Goal: Task Accomplishment & Management: Manage account settings

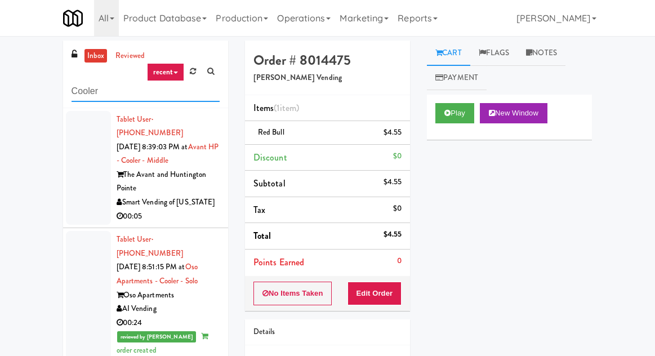
click at [77, 94] on input "Cooler" at bounding box center [146, 91] width 148 height 21
click at [77, 86] on input "Cooler" at bounding box center [146, 91] width 148 height 21
click at [74, 91] on input "Cooler" at bounding box center [146, 91] width 148 height 21
click at [72, 90] on input "Cooler" at bounding box center [146, 91] width 148 height 21
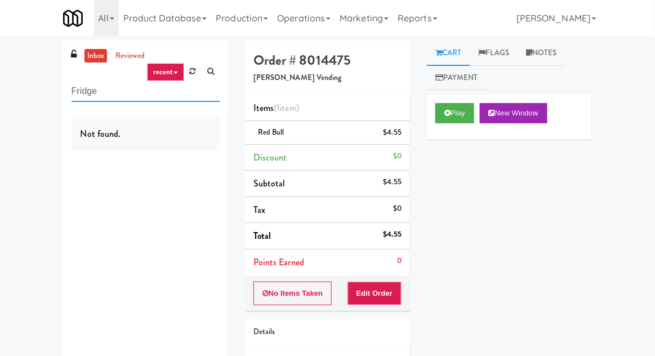
type input "Fridge"
click at [32, 82] on div "inbox reviewed recent all unclear take inventory issue suspicious failed recent…" at bounding box center [327, 233] width 655 height 385
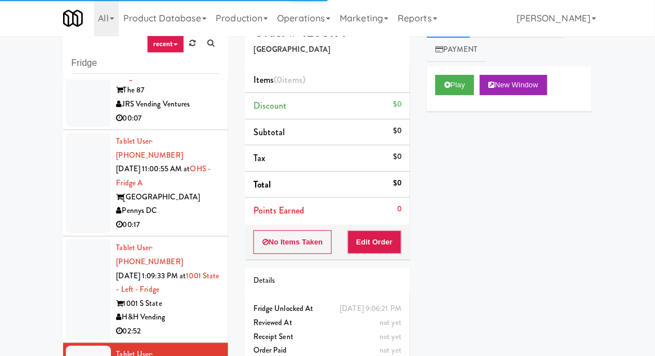
scroll to position [43, 0]
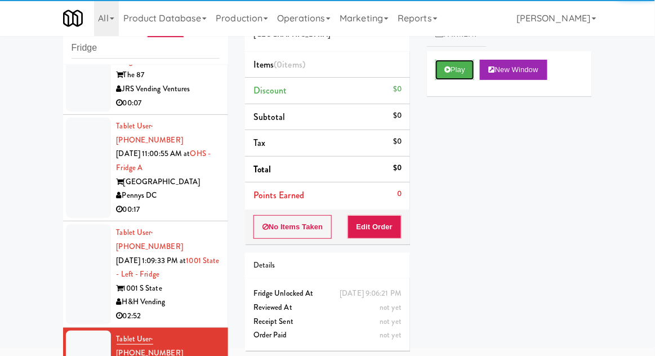
click at [469, 75] on button "Play" at bounding box center [454, 70] width 39 height 20
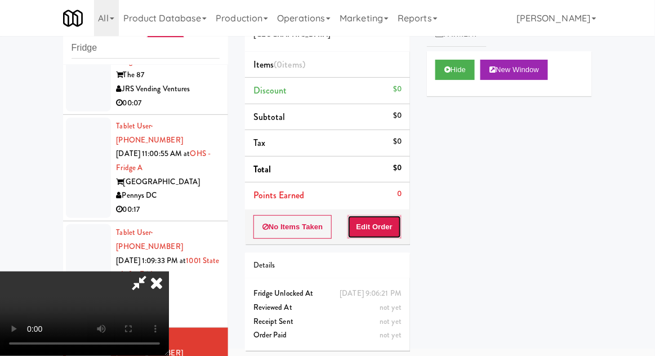
click at [388, 218] on button "Edit Order" at bounding box center [375, 227] width 55 height 24
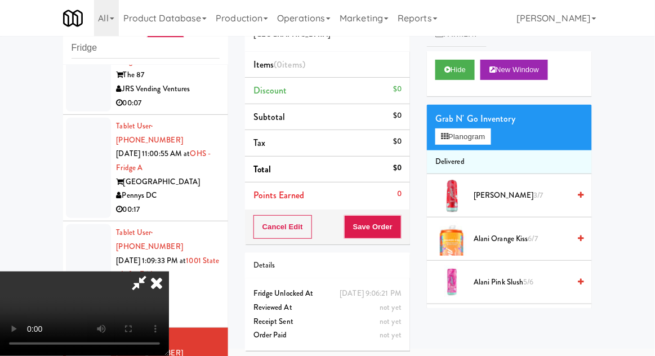
scroll to position [0, 0]
click at [455, 154] on li "Delivered" at bounding box center [509, 162] width 165 height 24
click at [447, 139] on icon at bounding box center [444, 136] width 7 height 7
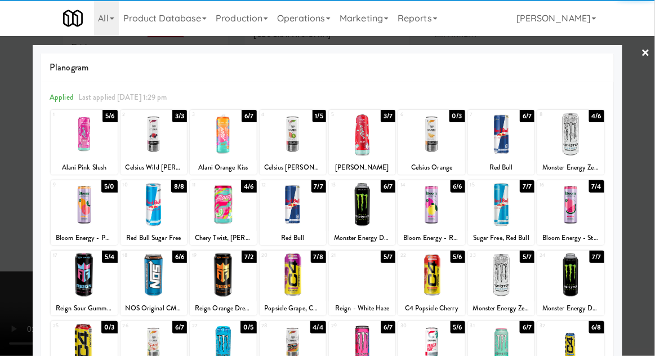
click at [442, 136] on div at bounding box center [431, 134] width 66 height 43
click at [16, 224] on div at bounding box center [327, 178] width 655 height 356
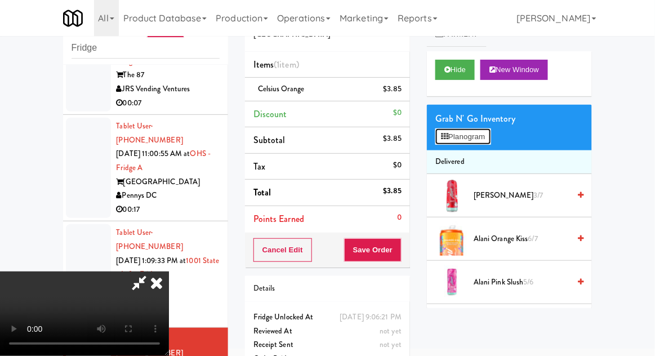
click at [471, 136] on button "Planogram" at bounding box center [462, 136] width 55 height 17
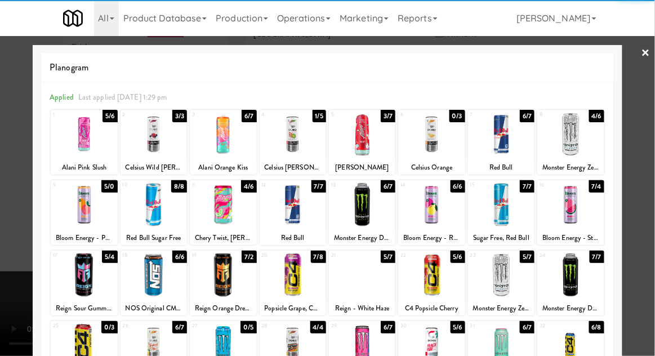
click at [433, 130] on div at bounding box center [431, 134] width 66 height 43
click at [12, 237] on div at bounding box center [327, 178] width 655 height 356
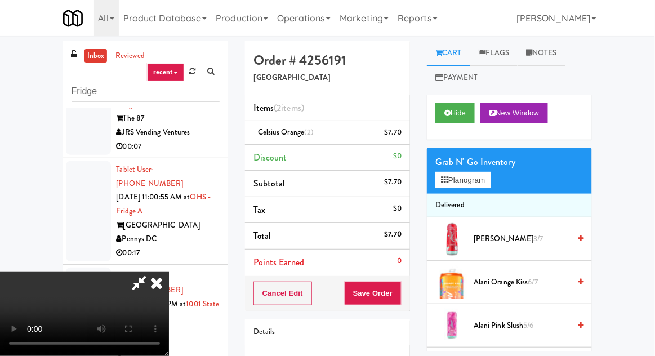
scroll to position [43, 0]
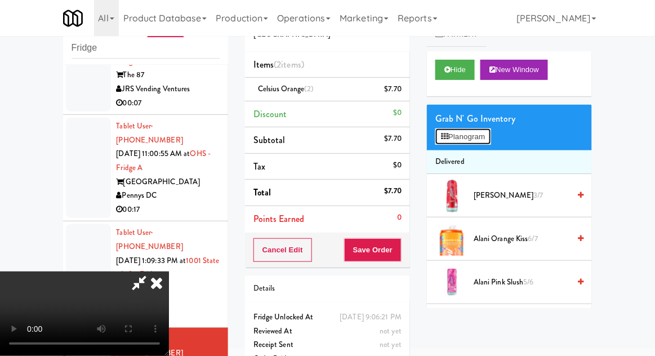
click at [486, 134] on button "Planogram" at bounding box center [462, 136] width 55 height 17
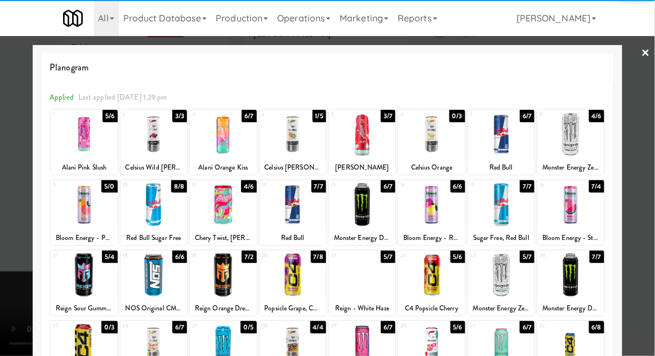
click at [299, 143] on div at bounding box center [293, 134] width 66 height 43
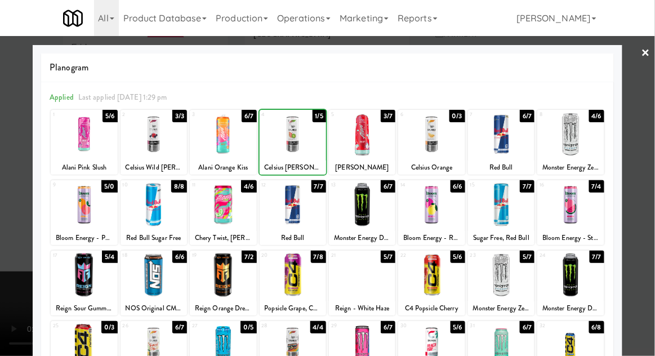
click at [652, 140] on div at bounding box center [327, 178] width 655 height 356
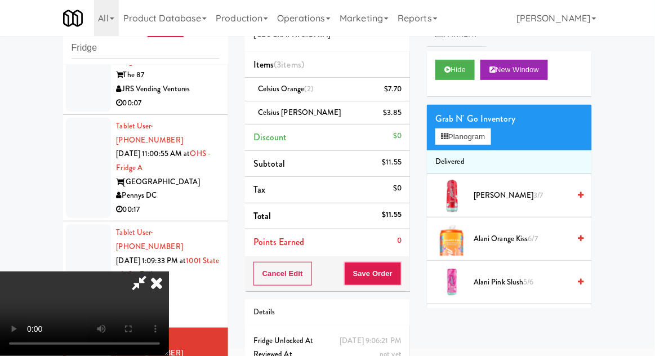
scroll to position [41, 0]
click at [400, 277] on button "Save Order" at bounding box center [372, 274] width 57 height 24
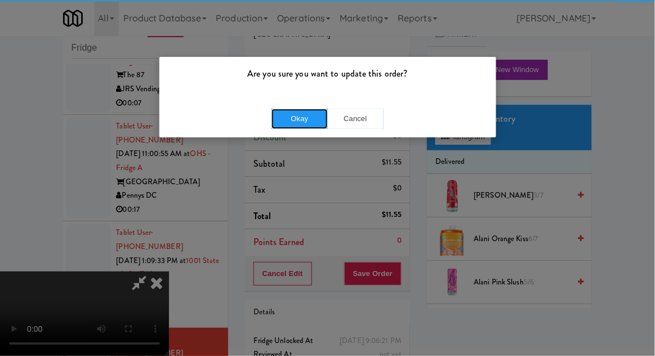
click at [304, 124] on button "Okay" at bounding box center [300, 119] width 56 height 20
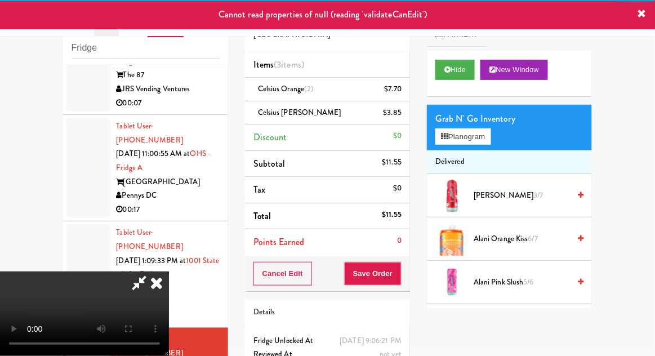
scroll to position [0, 0]
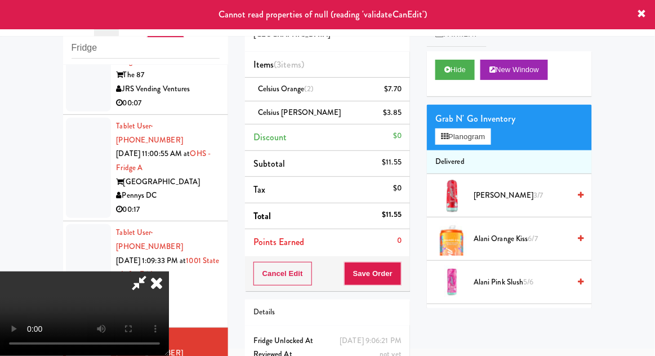
click at [169, 272] on icon at bounding box center [156, 283] width 25 height 23
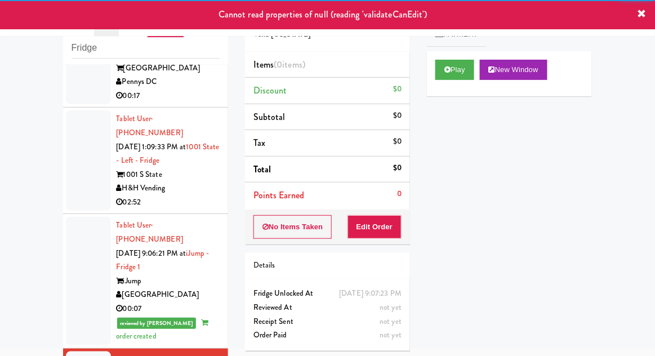
scroll to position [1876, 0]
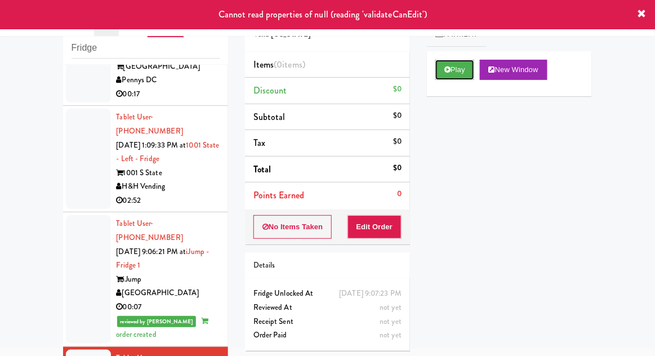
click at [441, 66] on button "Play" at bounding box center [454, 70] width 39 height 20
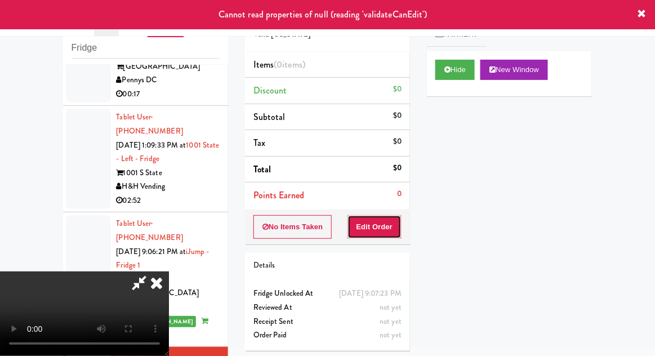
click at [374, 228] on button "Edit Order" at bounding box center [375, 227] width 55 height 24
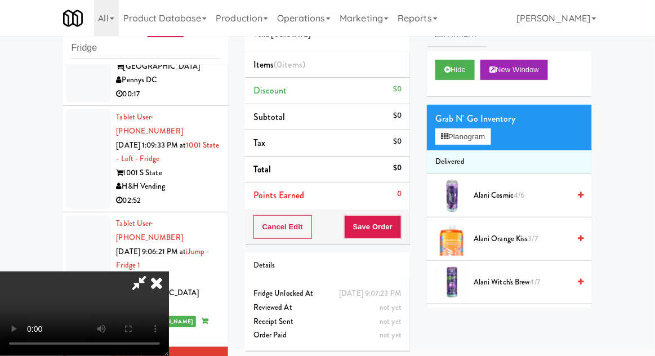
scroll to position [0, 0]
click at [491, 134] on button "Planogram" at bounding box center [462, 136] width 55 height 17
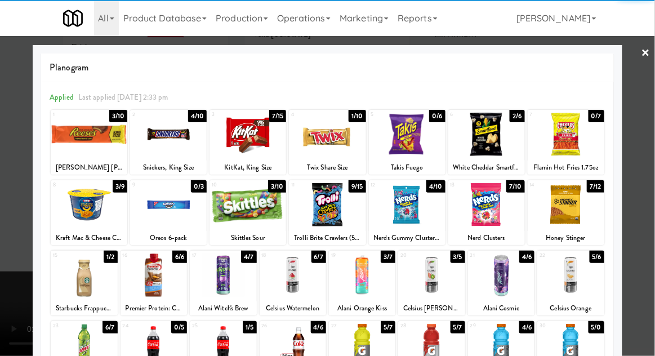
click at [82, 127] on div at bounding box center [89, 134] width 77 height 43
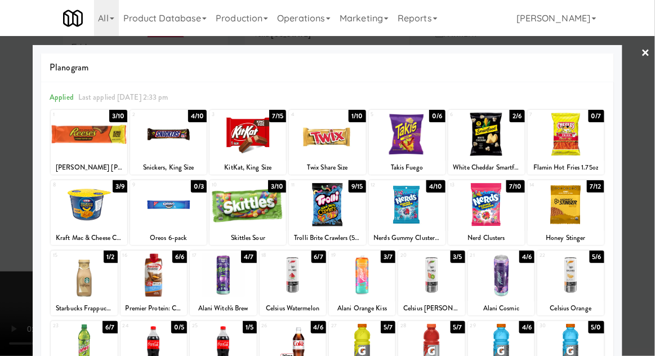
click at [650, 145] on div at bounding box center [327, 178] width 655 height 356
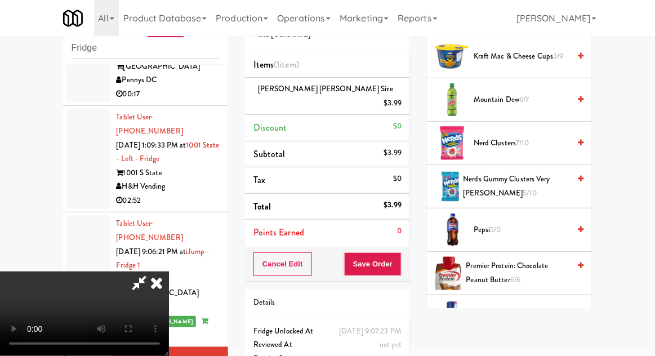
scroll to position [834, 0]
click at [539, 179] on span "Nerds Gummy Clusters Very [PERSON_NAME] 5/10" at bounding box center [517, 186] width 106 height 28
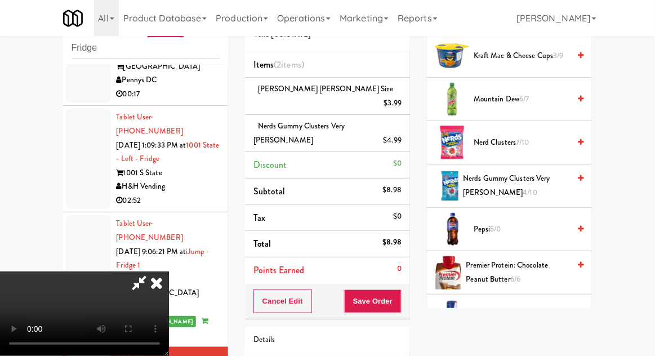
scroll to position [41, 0]
click at [394, 290] on button "Save Order" at bounding box center [372, 302] width 57 height 24
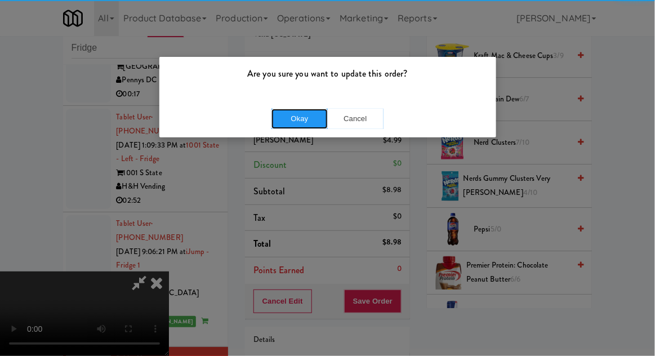
click at [303, 127] on button "Okay" at bounding box center [300, 119] width 56 height 20
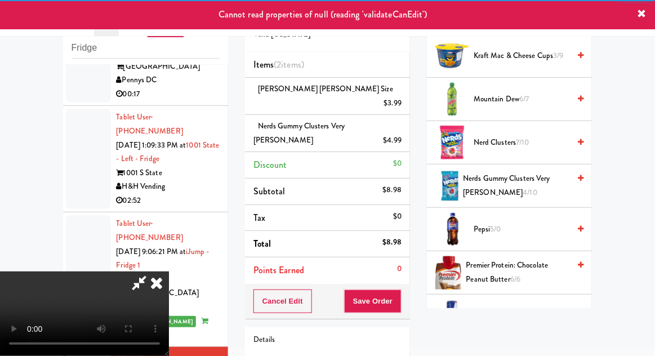
scroll to position [0, 0]
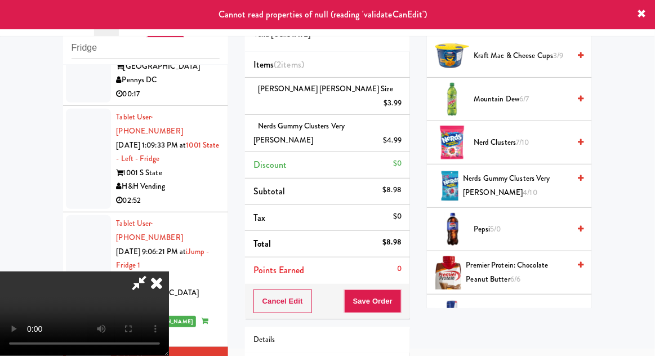
click at [169, 272] on icon at bounding box center [156, 283] width 25 height 23
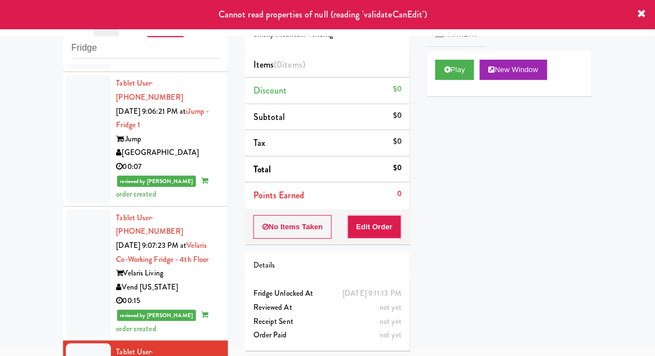
scroll to position [2018, 0]
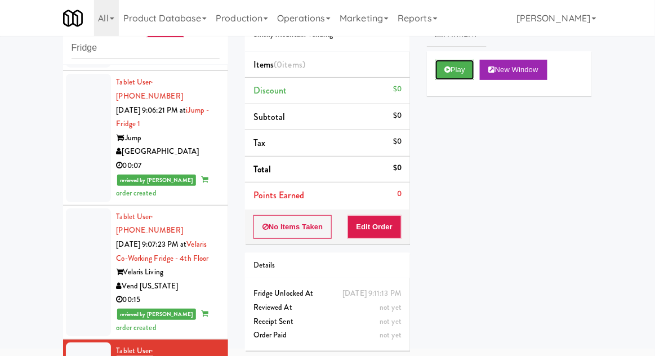
click at [438, 75] on button "Play" at bounding box center [454, 70] width 39 height 20
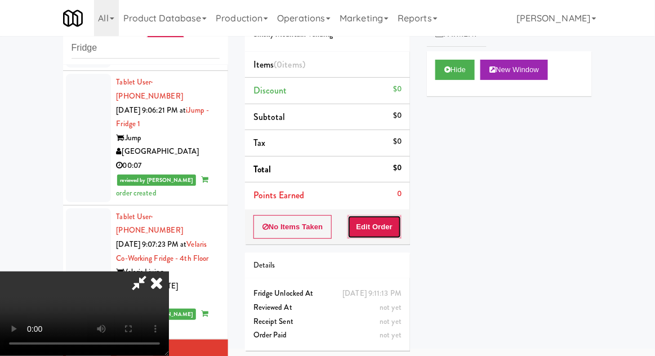
click at [358, 235] on button "Edit Order" at bounding box center [375, 227] width 55 height 24
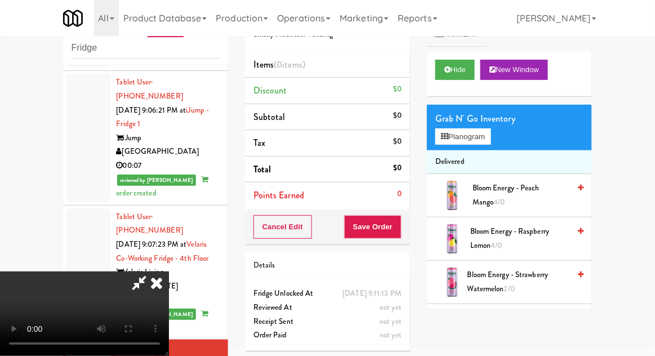
scroll to position [0, 0]
click at [488, 133] on button "Planogram" at bounding box center [462, 136] width 55 height 17
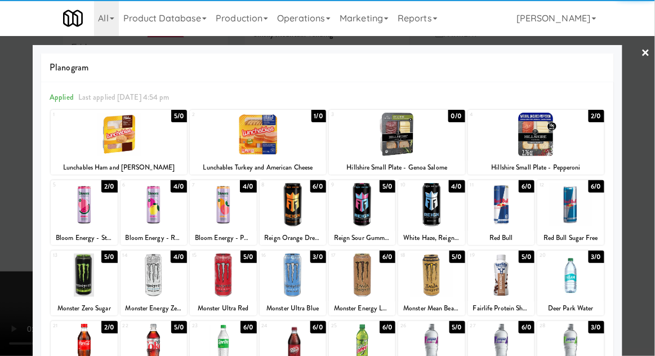
click at [72, 280] on div at bounding box center [84, 274] width 66 height 43
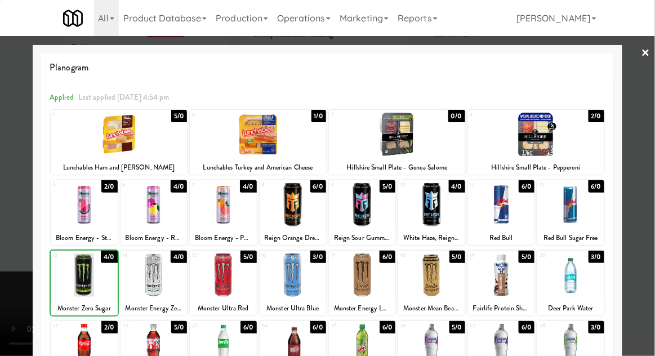
click at [654, 136] on div at bounding box center [327, 178] width 655 height 356
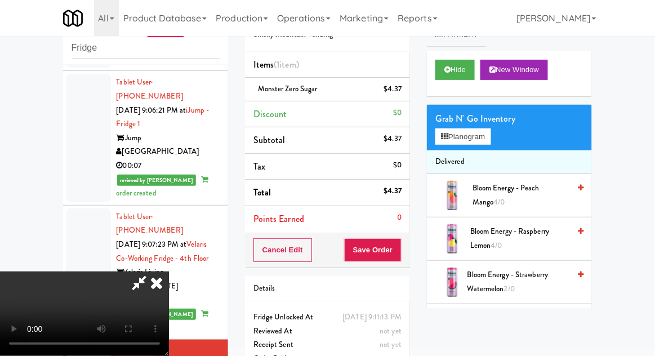
scroll to position [41, 0]
click at [395, 251] on button "Save Order" at bounding box center [372, 250] width 57 height 24
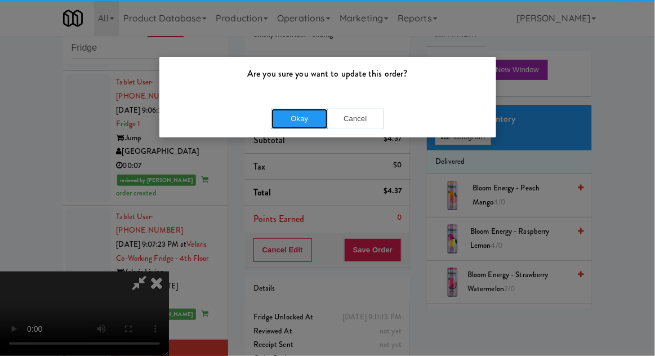
click at [279, 110] on button "Okay" at bounding box center [300, 119] width 56 height 20
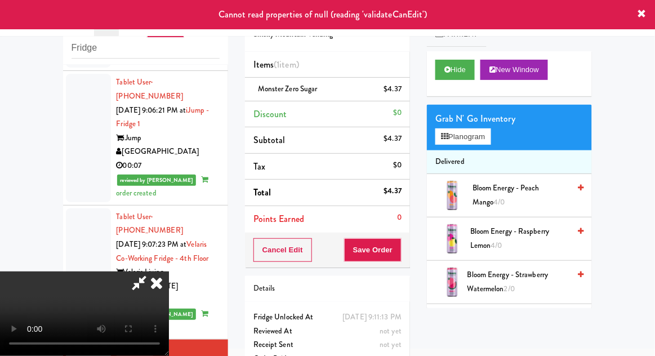
scroll to position [0, 0]
click at [169, 272] on icon at bounding box center [156, 283] width 25 height 23
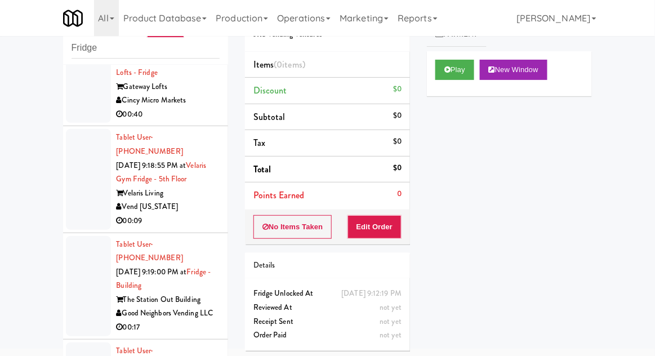
scroll to position [3477, 0]
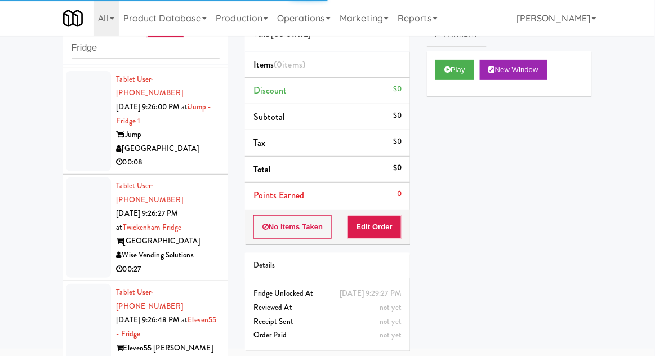
scroll to position [3847, 0]
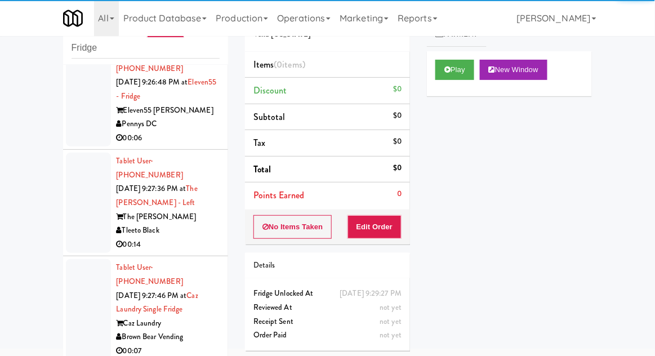
click at [441, 71] on button "Play" at bounding box center [454, 70] width 39 height 20
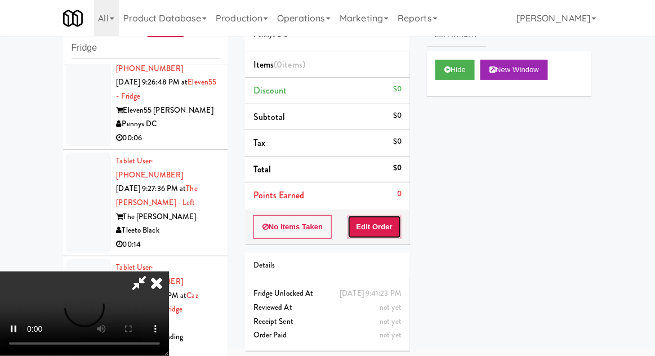
click at [375, 225] on button "Edit Order" at bounding box center [375, 227] width 55 height 24
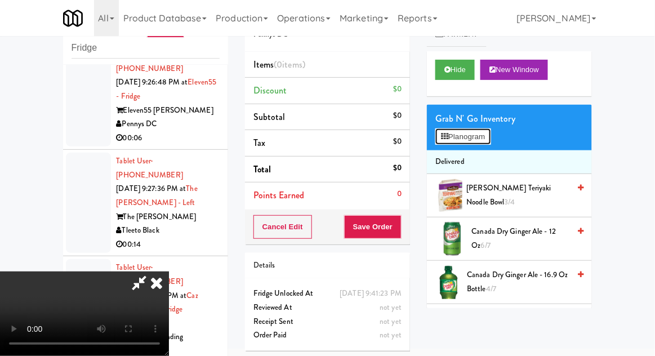
click at [491, 134] on button "Planogram" at bounding box center [462, 136] width 55 height 17
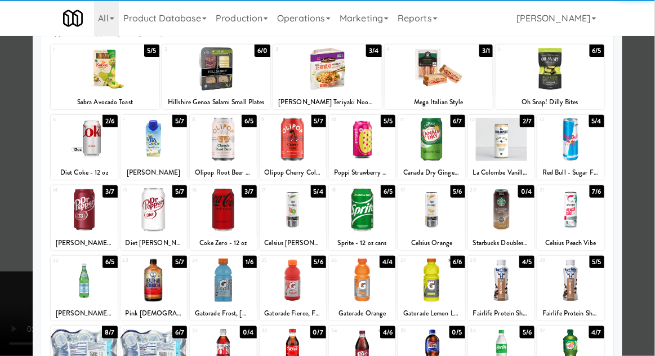
scroll to position [77, 0]
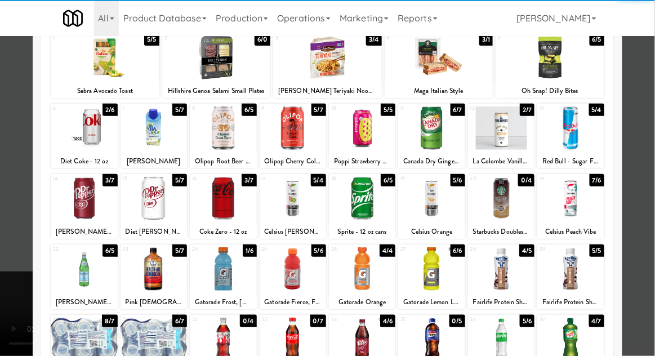
click at [75, 266] on div at bounding box center [84, 268] width 66 height 43
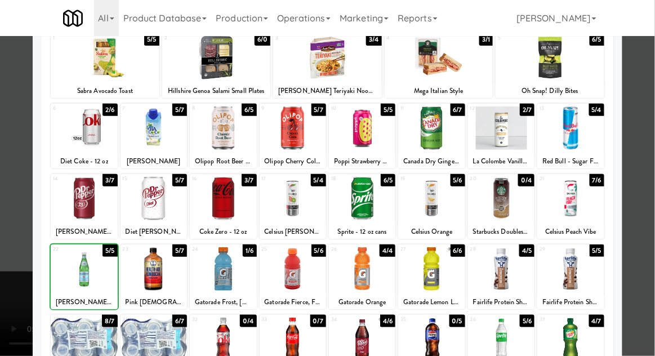
click at [654, 135] on div at bounding box center [327, 178] width 655 height 356
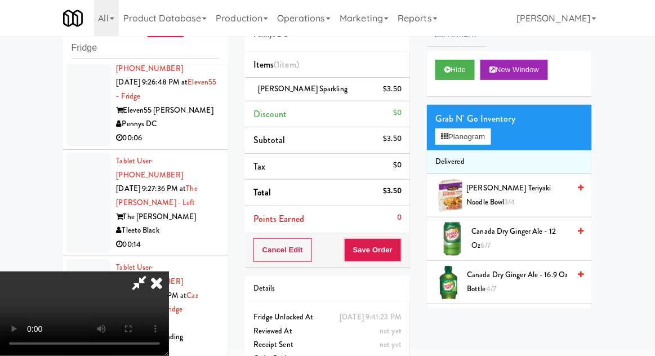
scroll to position [41, 0]
click at [485, 135] on button "Planogram" at bounding box center [462, 136] width 55 height 17
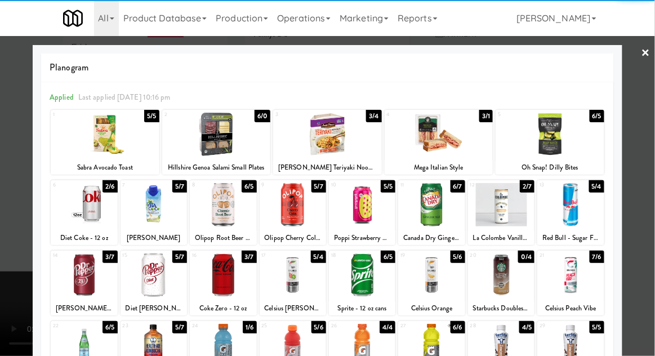
click at [78, 212] on div at bounding box center [84, 204] width 66 height 43
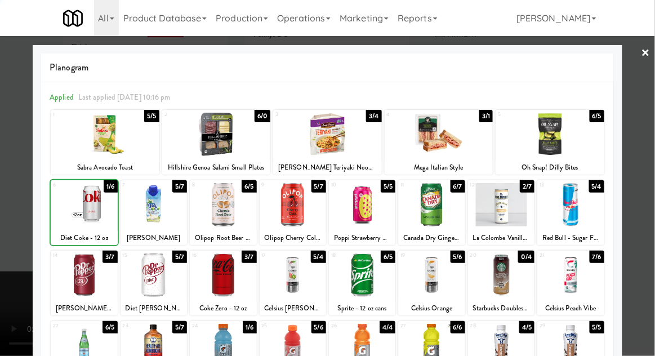
click at [650, 146] on div at bounding box center [327, 178] width 655 height 356
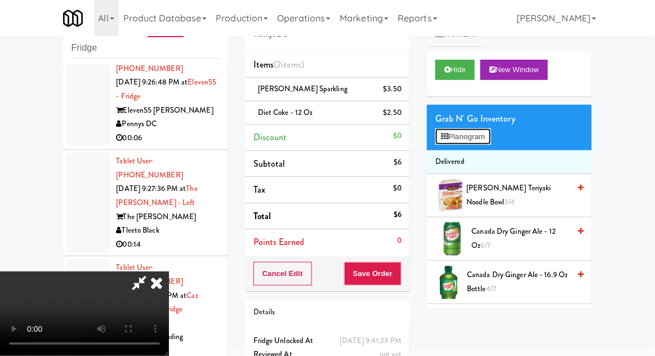
click at [491, 138] on button "Planogram" at bounding box center [462, 136] width 55 height 17
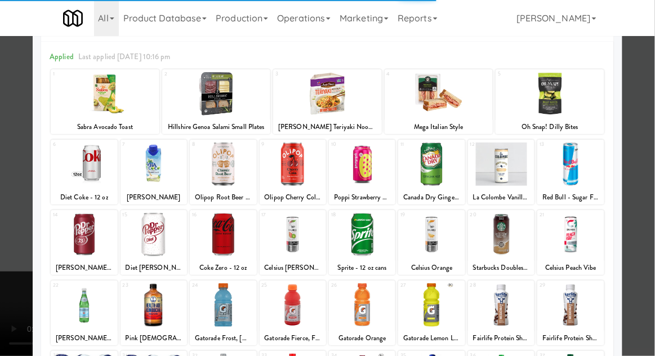
scroll to position [47, 0]
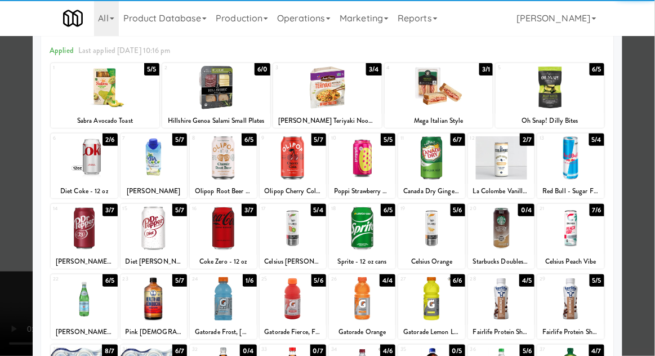
click at [153, 295] on div at bounding box center [154, 298] width 66 height 43
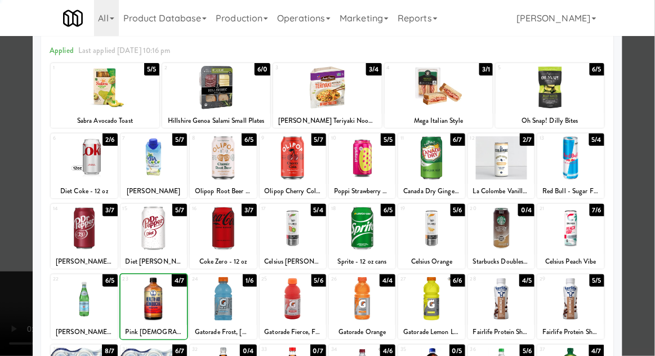
click at [654, 143] on div at bounding box center [327, 178] width 655 height 356
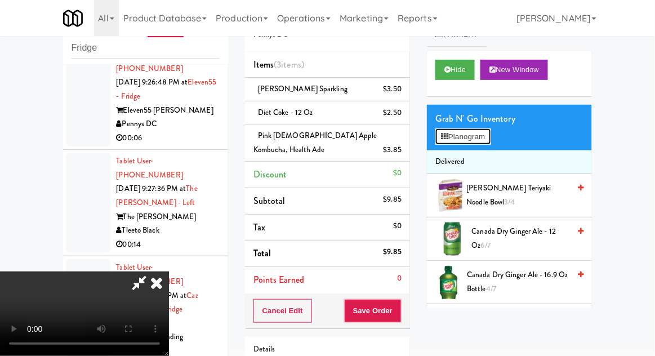
click at [490, 141] on button "Planogram" at bounding box center [462, 136] width 55 height 17
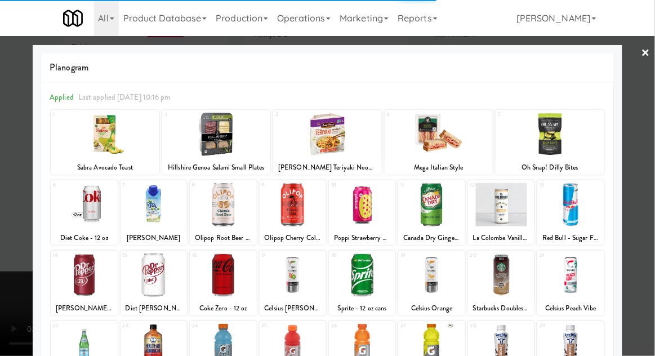
scroll to position [143, 0]
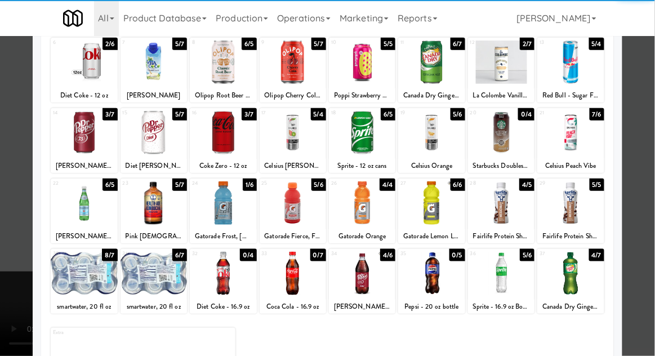
click at [146, 210] on div at bounding box center [154, 202] width 66 height 43
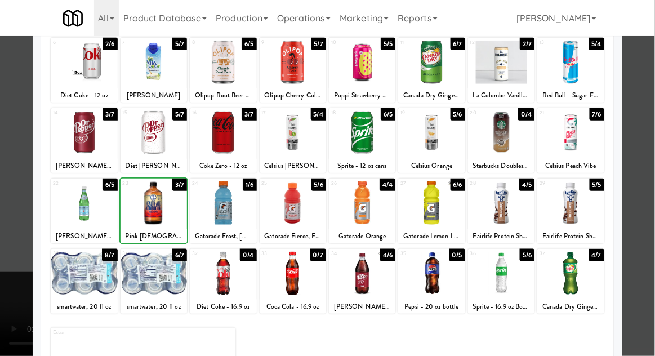
click at [650, 150] on div at bounding box center [327, 178] width 655 height 356
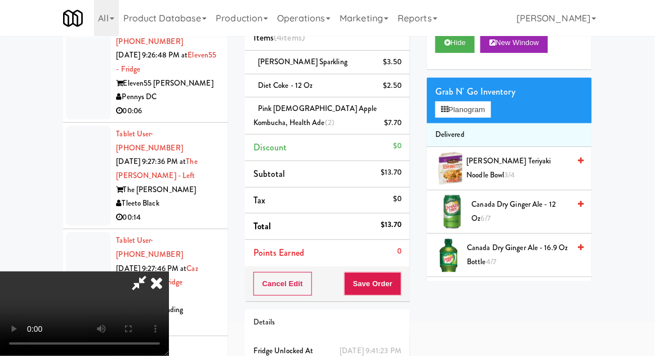
scroll to position [88, 0]
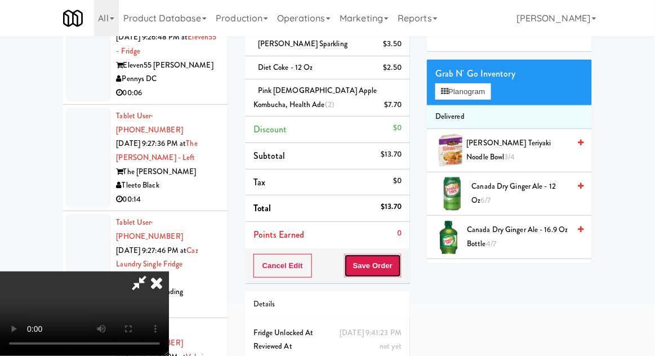
click at [398, 274] on button "Save Order" at bounding box center [372, 266] width 57 height 24
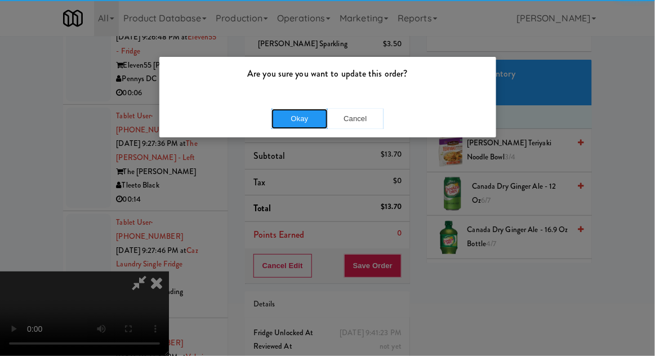
click at [296, 110] on button "Okay" at bounding box center [300, 119] width 56 height 20
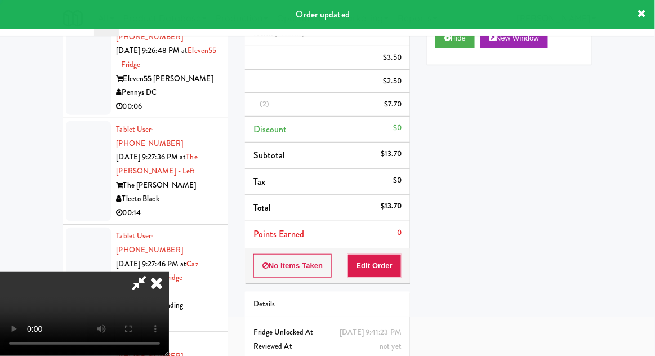
scroll to position [0, 0]
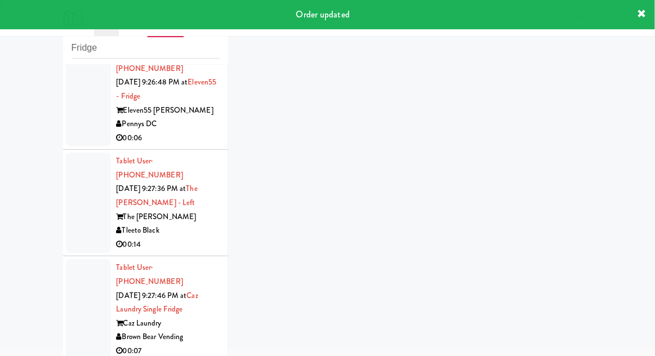
scroll to position [3875, 0]
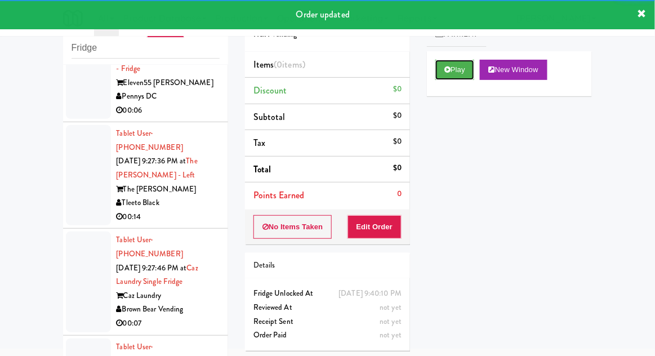
click at [457, 77] on button "Play" at bounding box center [454, 70] width 39 height 20
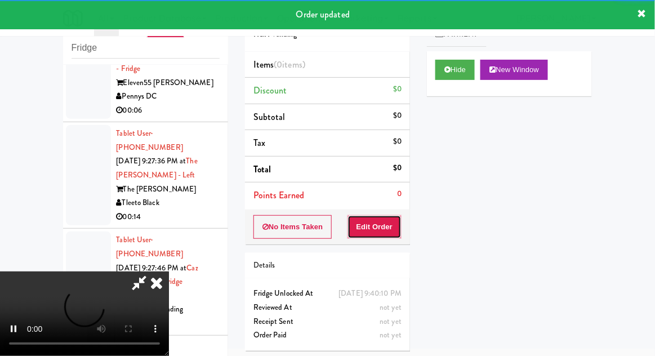
click at [372, 229] on button "Edit Order" at bounding box center [375, 227] width 55 height 24
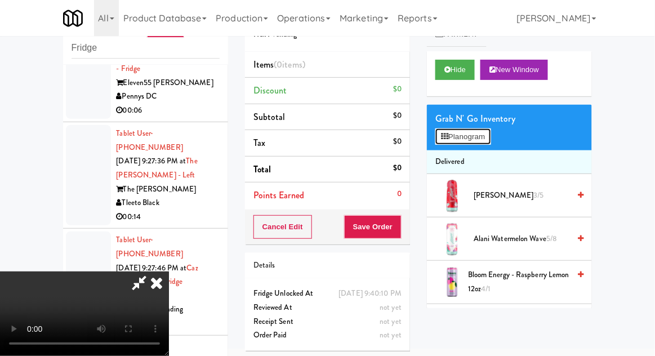
click at [491, 138] on button "Planogram" at bounding box center [462, 136] width 55 height 17
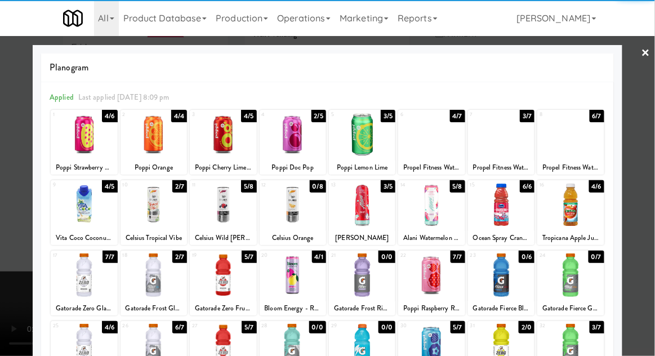
click at [569, 276] on div at bounding box center [570, 274] width 66 height 43
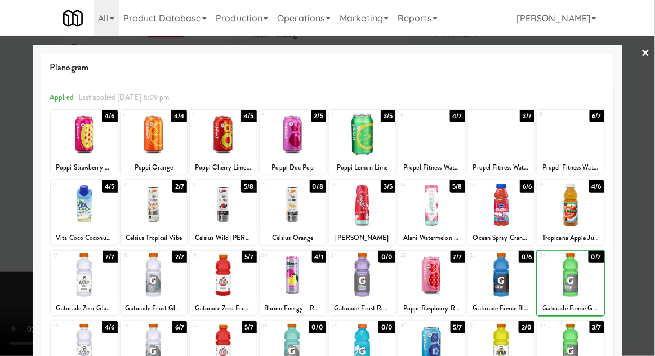
click at [573, 342] on div at bounding box center [570, 345] width 66 height 43
click at [650, 161] on div at bounding box center [327, 178] width 655 height 356
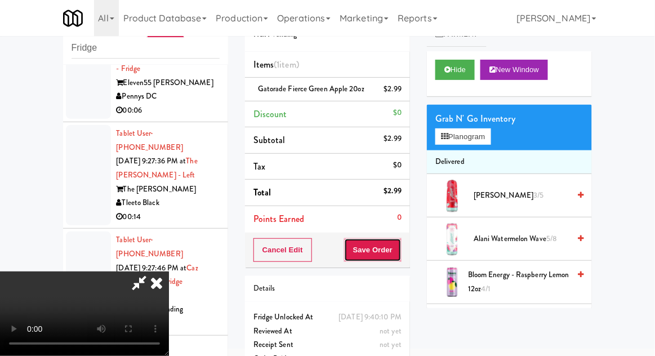
click at [402, 251] on button "Save Order" at bounding box center [372, 250] width 57 height 24
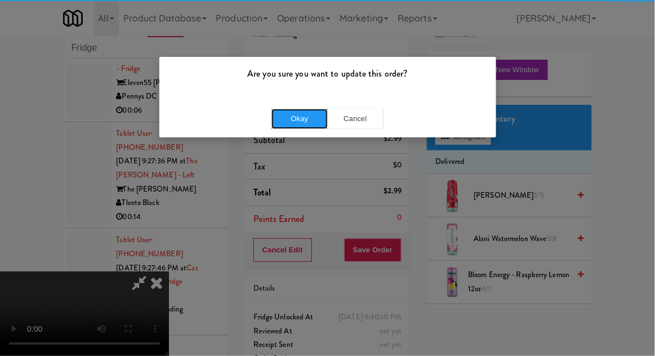
click at [288, 118] on button "Okay" at bounding box center [300, 119] width 56 height 20
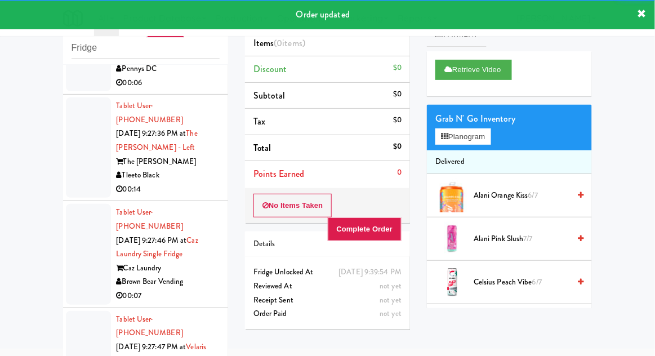
scroll to position [3738, 0]
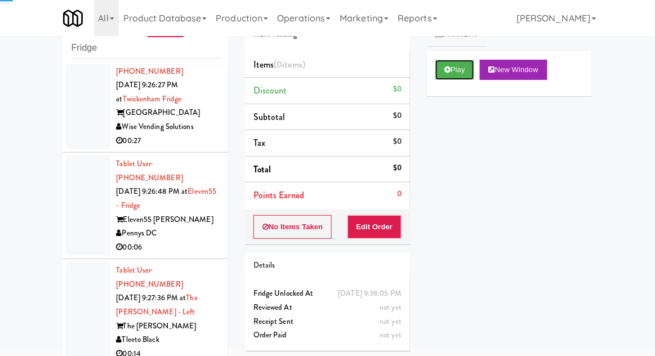
click at [446, 77] on button "Play" at bounding box center [454, 70] width 39 height 20
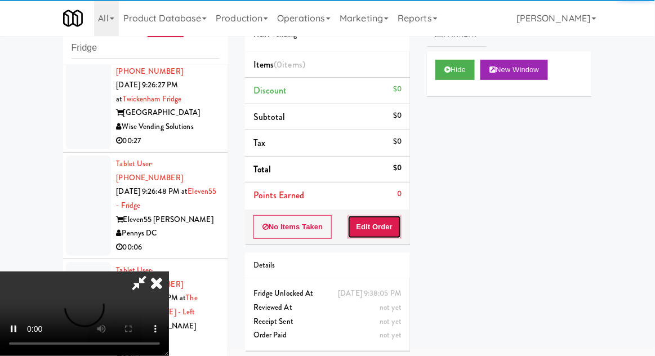
click at [386, 221] on button "Edit Order" at bounding box center [375, 227] width 55 height 24
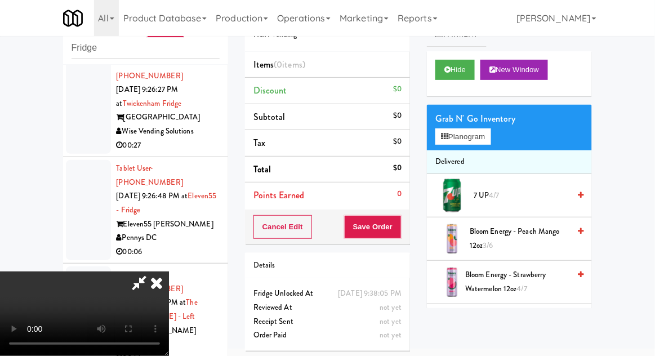
scroll to position [3747, 0]
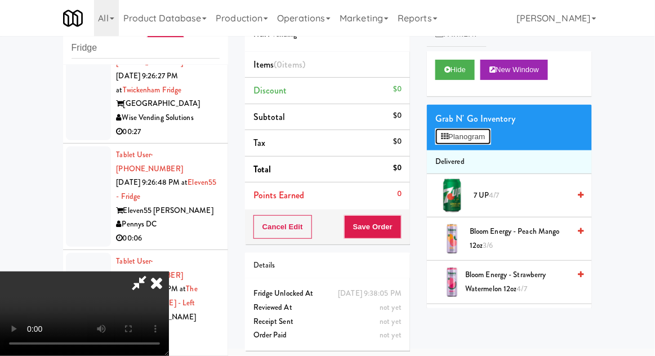
click at [485, 144] on button "Planogram" at bounding box center [462, 136] width 55 height 17
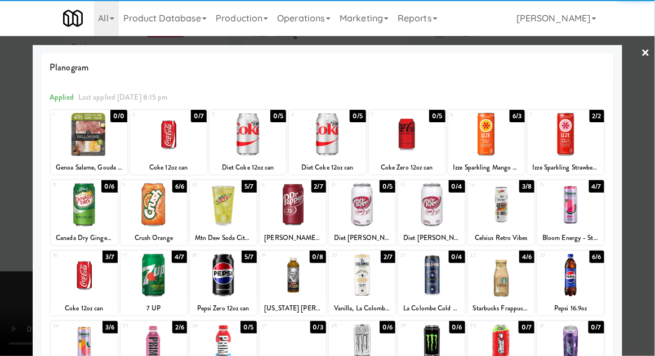
click at [413, 135] on div at bounding box center [407, 134] width 77 height 43
click at [650, 161] on div at bounding box center [327, 178] width 655 height 356
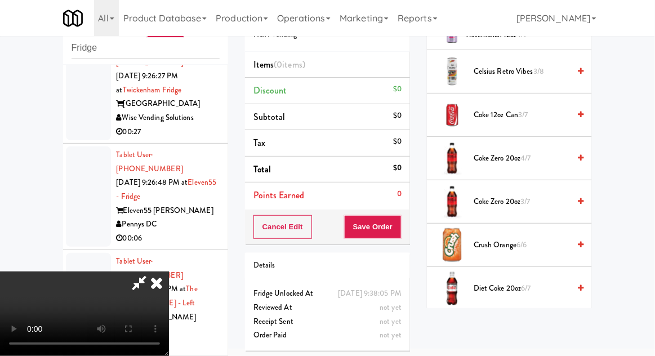
scroll to position [849, 0]
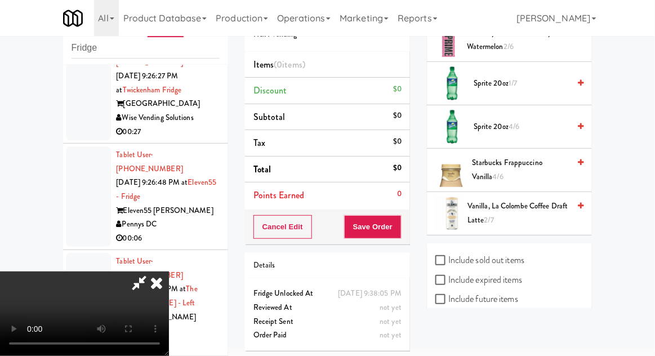
click at [464, 261] on label "Include sold out items" at bounding box center [479, 260] width 89 height 17
click at [448, 261] on input "Include sold out items" at bounding box center [441, 260] width 13 height 9
click at [469, 263] on label "Include sold out items" at bounding box center [479, 260] width 89 height 17
click at [448, 263] on input "Include sold out items" at bounding box center [441, 260] width 13 height 9
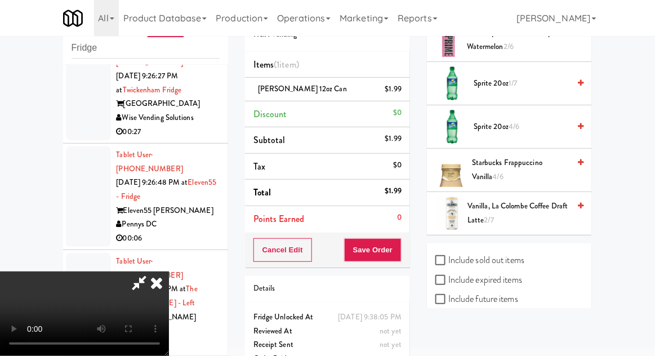
click at [469, 260] on label "Include sold out items" at bounding box center [479, 260] width 89 height 17
click at [448, 260] on input "Include sold out items" at bounding box center [441, 260] width 13 height 9
checkbox input "true"
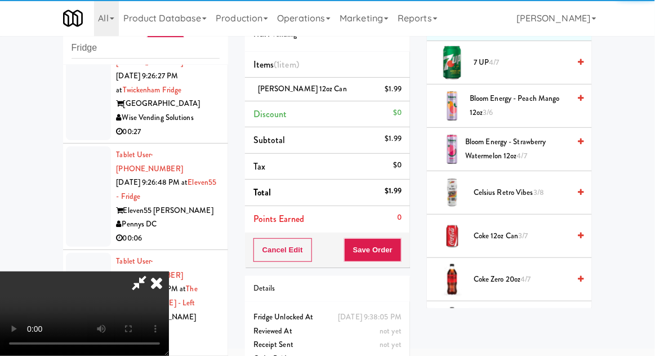
scroll to position [0, 0]
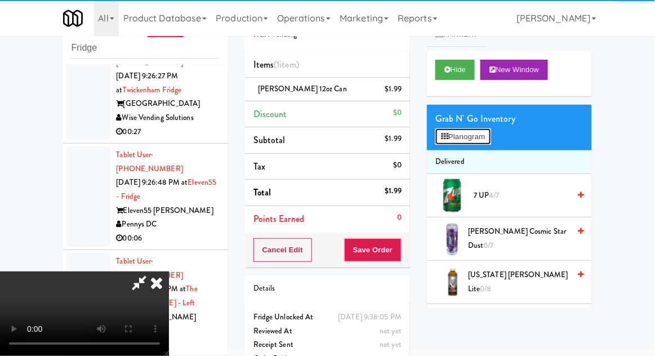
click at [459, 128] on button "Planogram" at bounding box center [462, 136] width 55 height 17
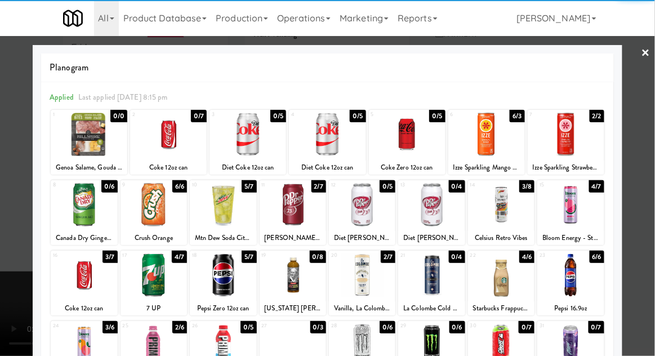
click at [410, 138] on div at bounding box center [407, 134] width 77 height 43
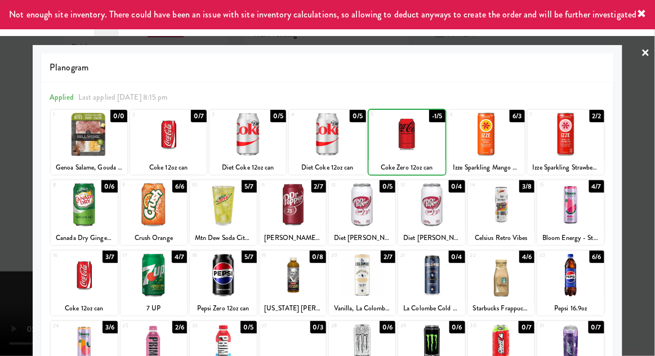
click at [651, 159] on div at bounding box center [327, 178] width 655 height 356
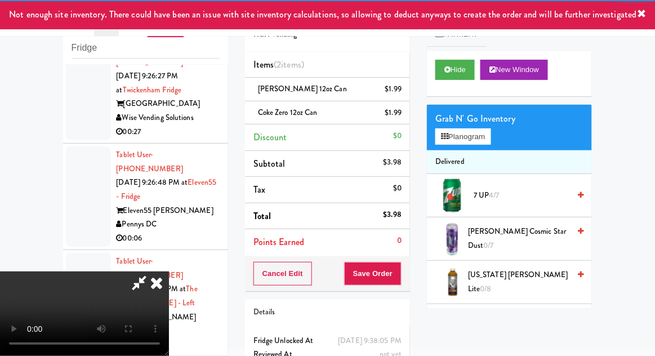
click at [287, 88] on span "[PERSON_NAME] 12oz can" at bounding box center [302, 88] width 89 height 11
click at [418, 97] on div "Order # 9707888 H&H Vending Items (2 items ) [PERSON_NAME] 12oz can $1.99 Coke …" at bounding box center [328, 201] width 182 height 409
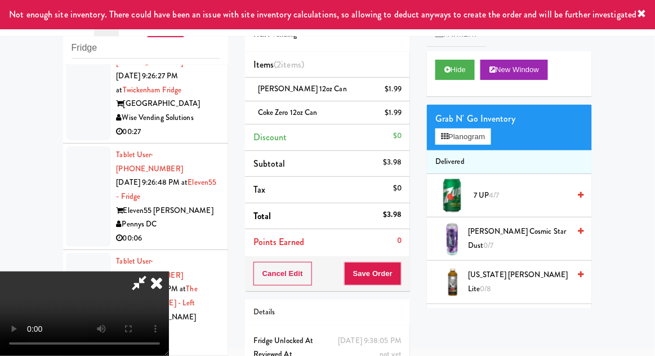
click at [336, 82] on div "[PERSON_NAME] 12oz can $1.99" at bounding box center [327, 89] width 148 height 14
click at [399, 91] on link at bounding box center [400, 94] width 10 height 14
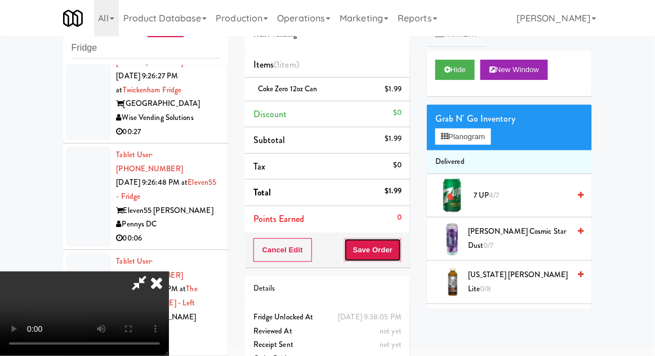
click at [395, 255] on button "Save Order" at bounding box center [372, 250] width 57 height 24
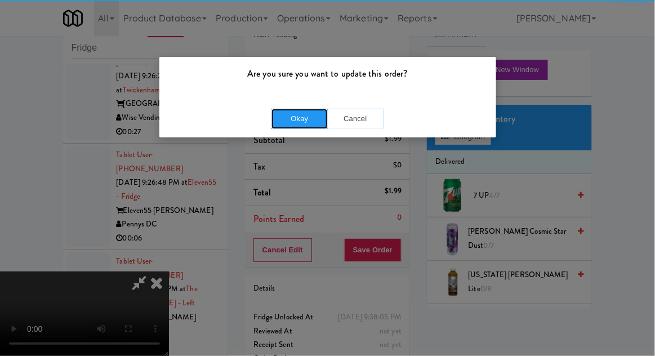
click at [300, 119] on button "Okay" at bounding box center [300, 119] width 56 height 20
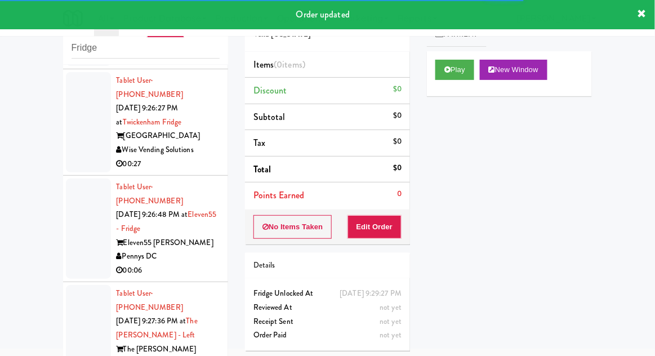
scroll to position [3689, 0]
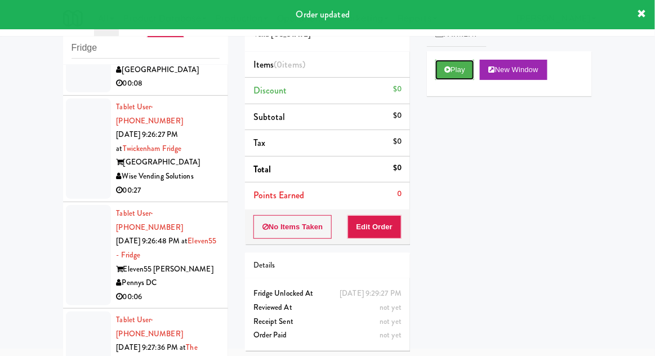
click at [444, 72] on icon at bounding box center [447, 69] width 6 height 7
click at [384, 235] on button "Edit Order" at bounding box center [375, 227] width 55 height 24
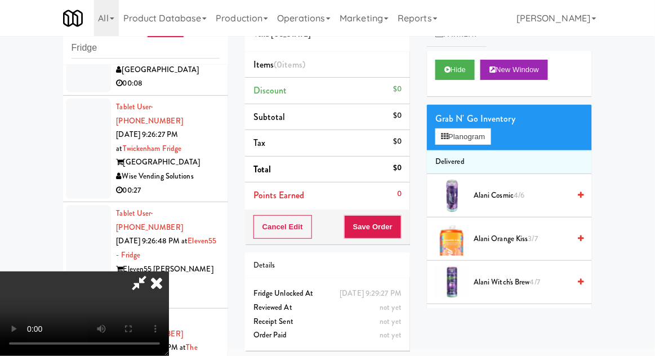
scroll to position [0, 0]
click at [489, 135] on button "Planogram" at bounding box center [462, 136] width 55 height 17
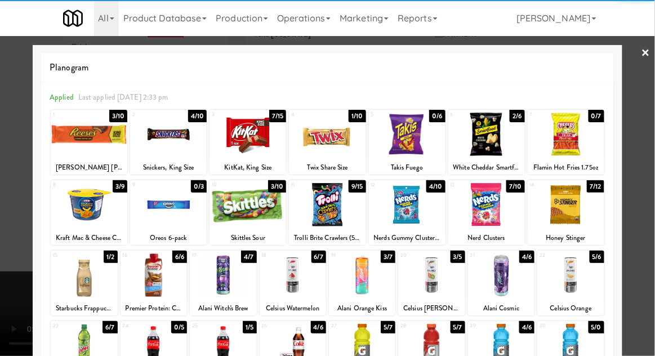
click at [95, 140] on div at bounding box center [89, 134] width 77 height 43
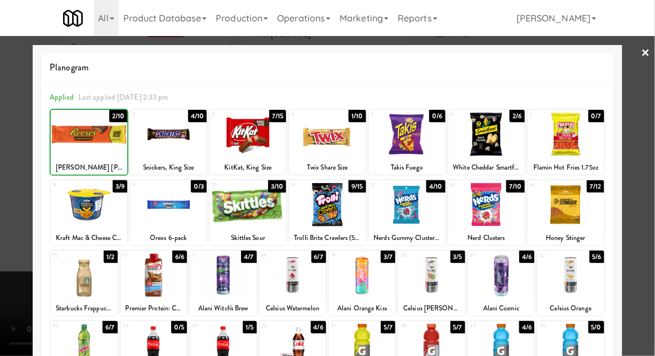
click at [650, 162] on div at bounding box center [327, 178] width 655 height 356
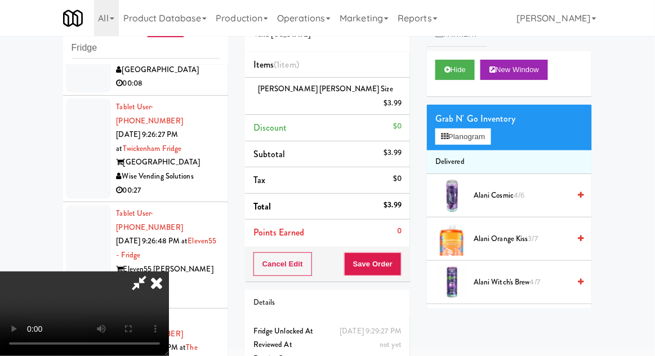
scroll to position [41, 0]
click at [401, 252] on button "Save Order" at bounding box center [372, 264] width 57 height 24
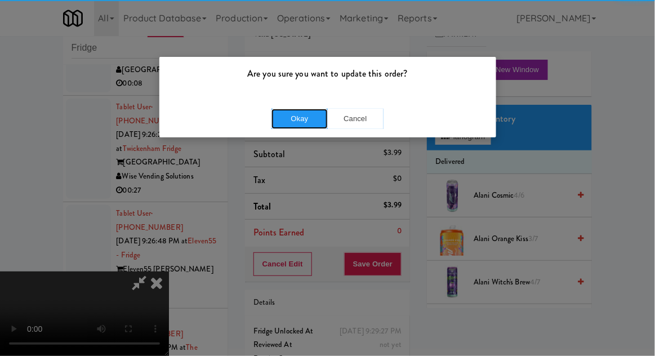
click at [291, 121] on button "Okay" at bounding box center [300, 119] width 56 height 20
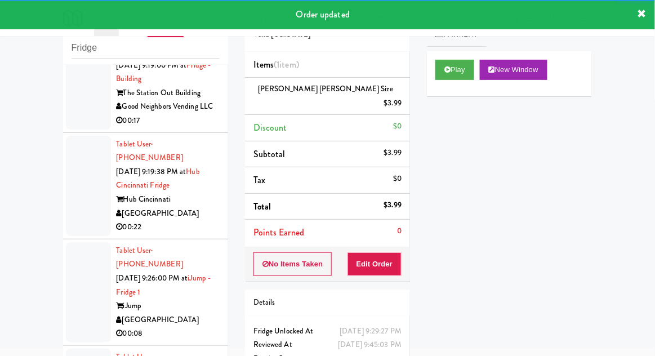
scroll to position [3438, 0]
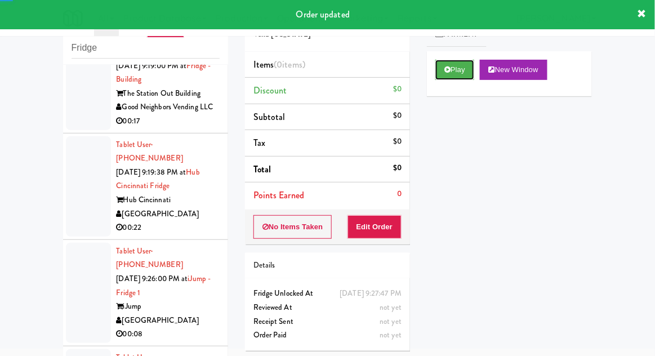
click at [453, 66] on button "Play" at bounding box center [454, 70] width 39 height 20
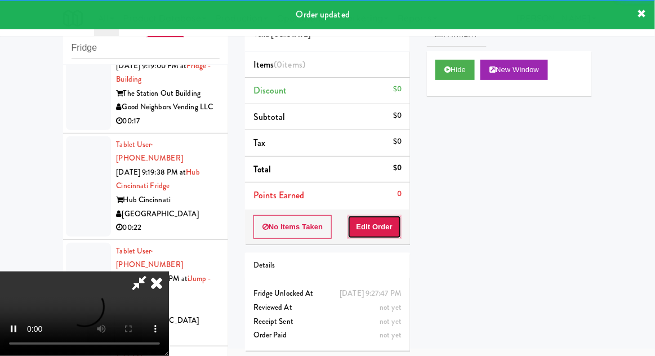
click at [392, 215] on button "Edit Order" at bounding box center [375, 227] width 55 height 24
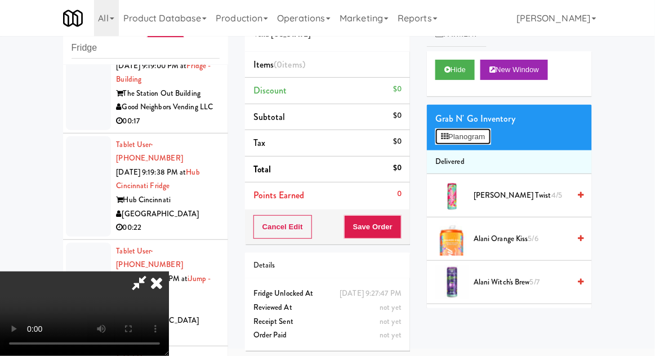
click at [485, 137] on button "Planogram" at bounding box center [462, 136] width 55 height 17
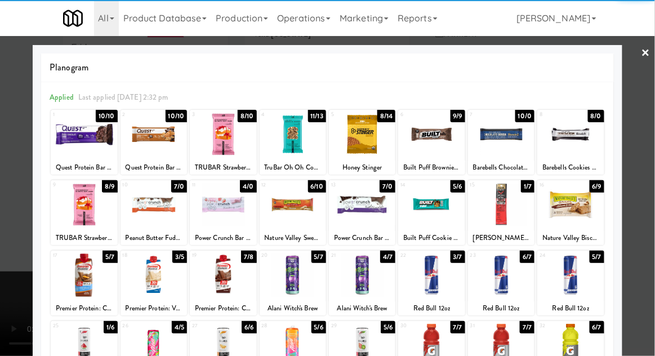
click at [221, 206] on div at bounding box center [223, 204] width 66 height 43
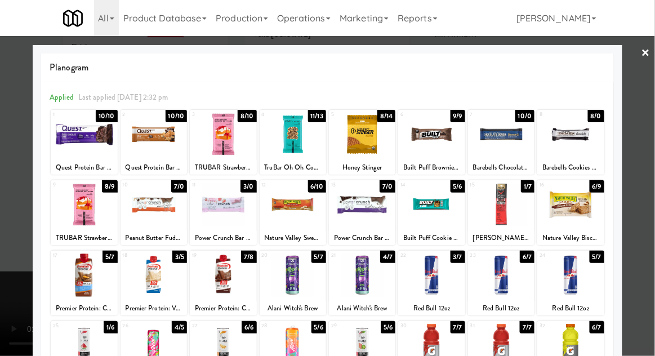
click at [652, 150] on div at bounding box center [327, 178] width 655 height 356
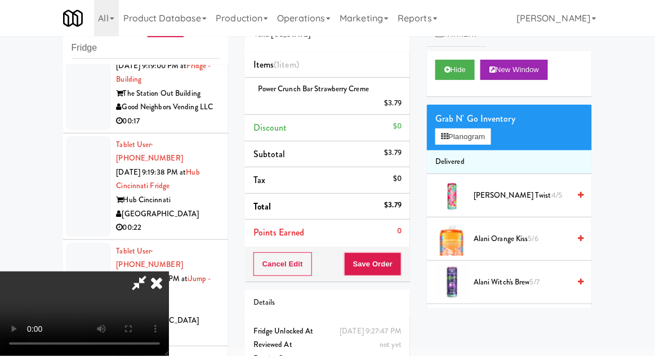
scroll to position [41, 0]
click at [483, 140] on button "Planogram" at bounding box center [462, 136] width 55 height 17
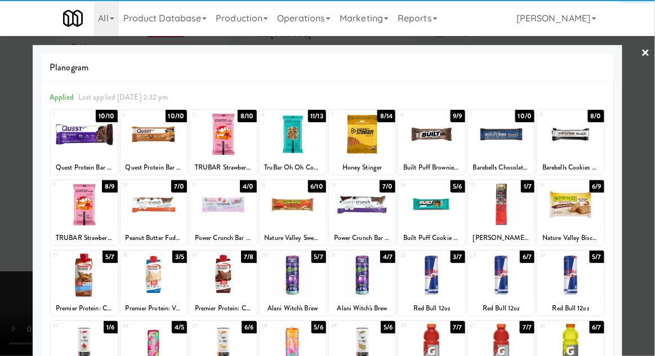
click at [640, 148] on div at bounding box center [327, 178] width 655 height 356
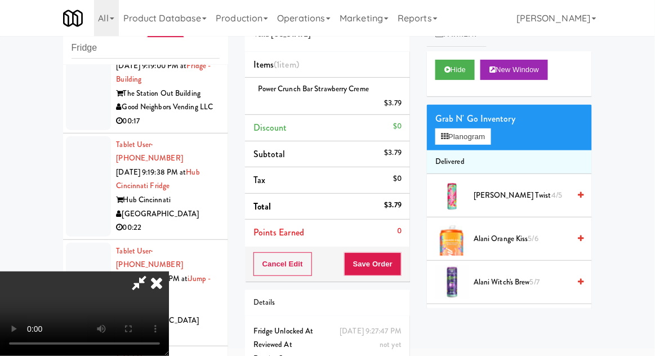
scroll to position [41, 0]
click at [400, 270] on button "Save Order" at bounding box center [372, 264] width 57 height 24
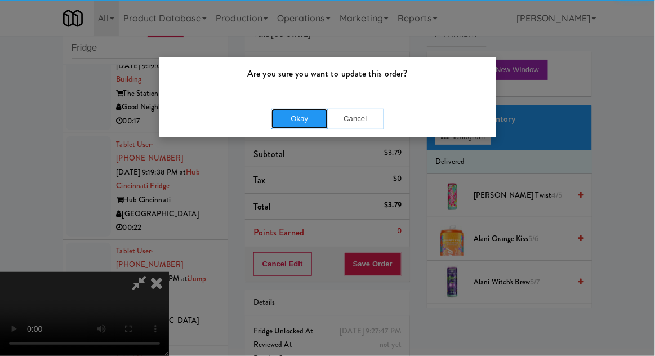
click at [296, 122] on button "Okay" at bounding box center [300, 119] width 56 height 20
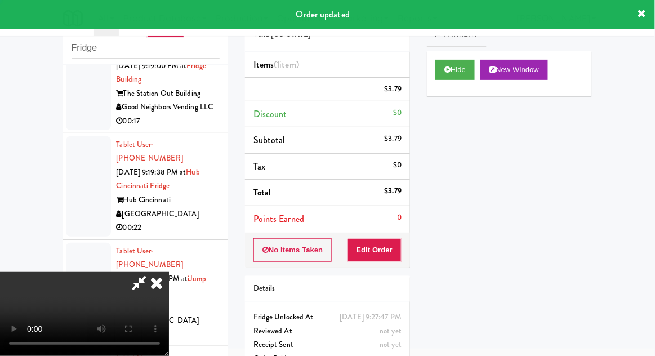
scroll to position [0, 0]
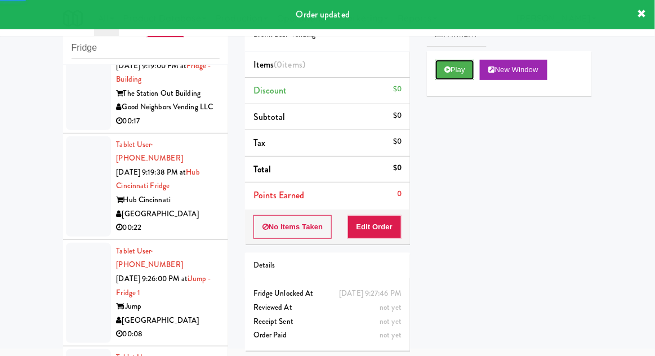
click at [437, 68] on button "Play" at bounding box center [454, 70] width 39 height 20
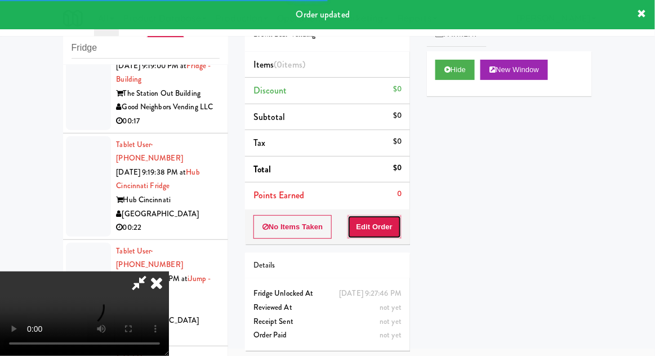
click at [366, 236] on button "Edit Order" at bounding box center [375, 227] width 55 height 24
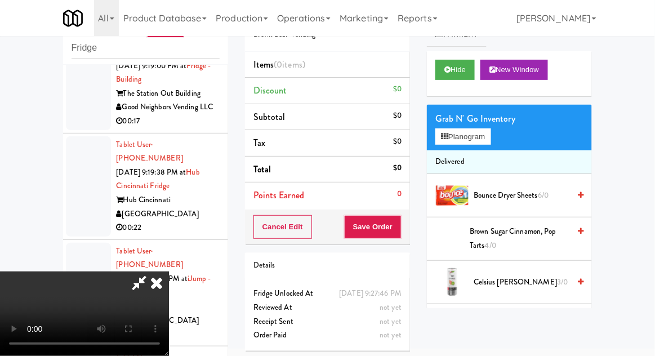
scroll to position [41, 0]
click at [490, 143] on button "Planogram" at bounding box center [462, 136] width 55 height 17
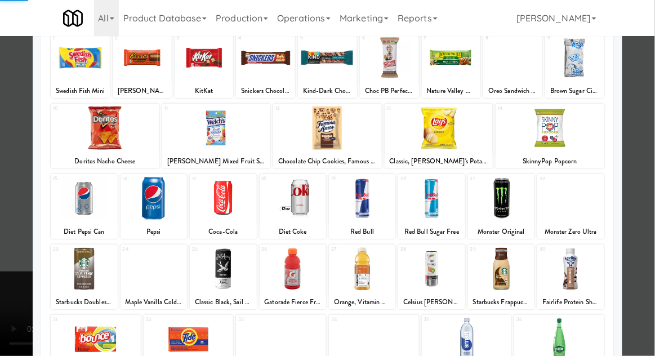
scroll to position [101, 0]
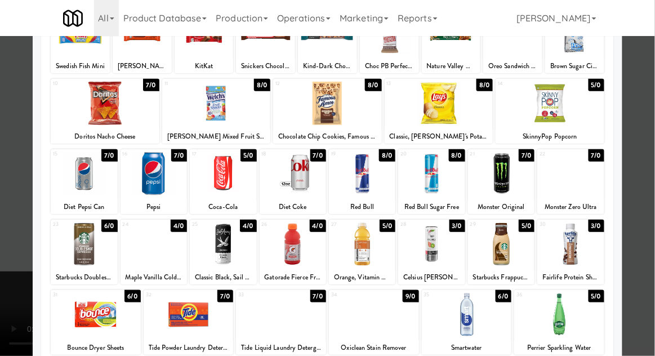
click at [278, 320] on div at bounding box center [281, 314] width 90 height 43
click at [654, 144] on div at bounding box center [327, 178] width 655 height 356
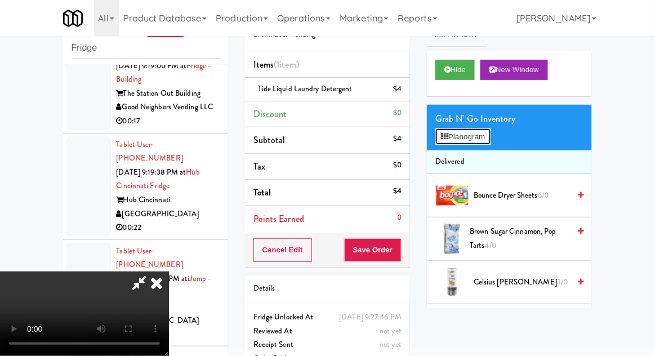
click at [491, 137] on button "Planogram" at bounding box center [462, 136] width 55 height 17
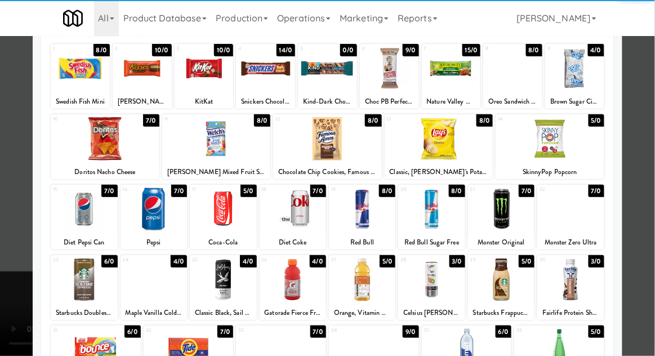
scroll to position [67, 0]
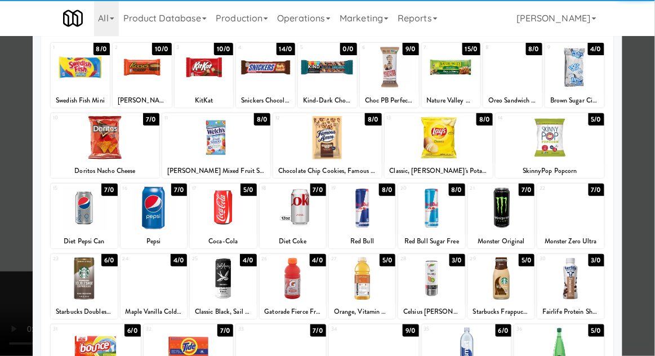
click at [654, 161] on div at bounding box center [327, 178] width 655 height 356
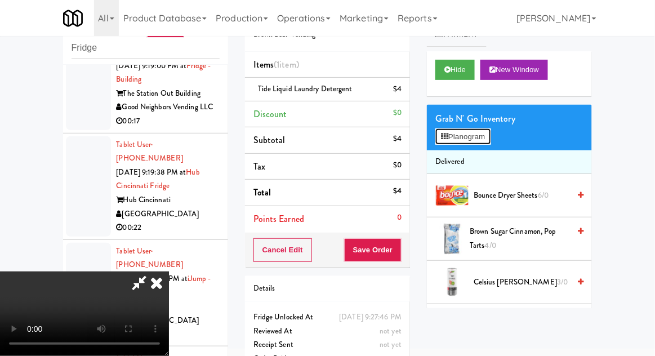
click at [491, 139] on button "Planogram" at bounding box center [462, 136] width 55 height 17
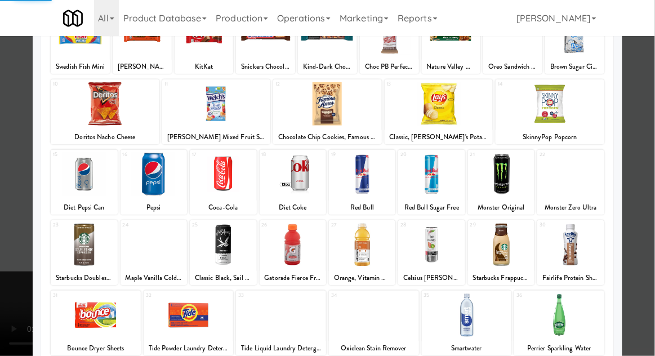
scroll to position [100, 0]
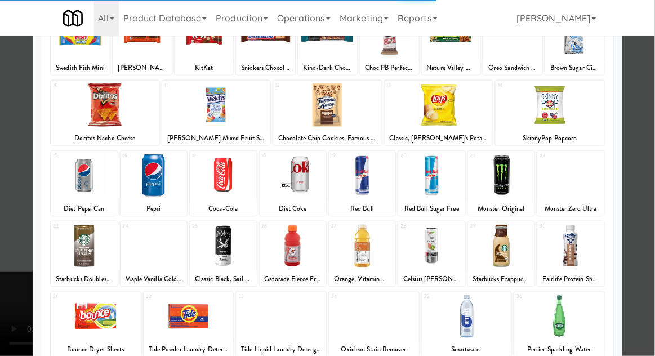
click at [652, 162] on div at bounding box center [327, 178] width 655 height 356
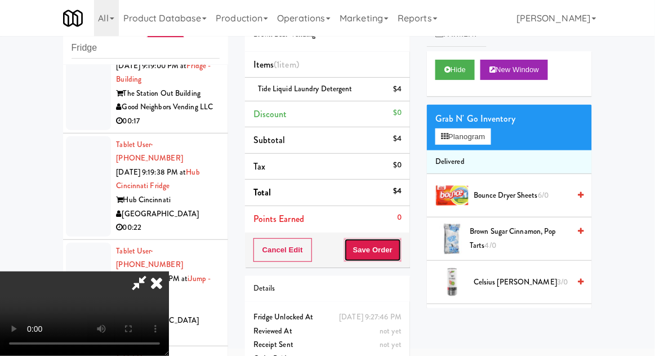
click at [401, 255] on button "Save Order" at bounding box center [372, 250] width 57 height 24
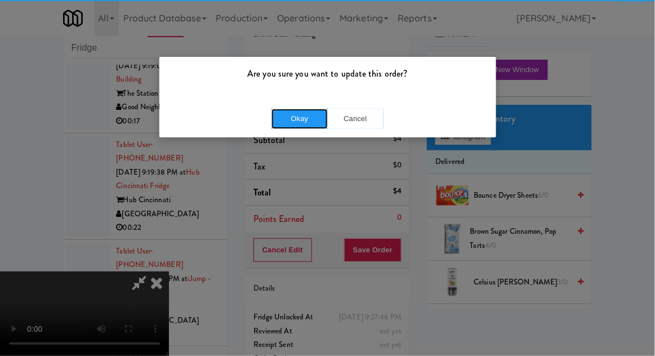
click at [298, 122] on button "Okay" at bounding box center [300, 119] width 56 height 20
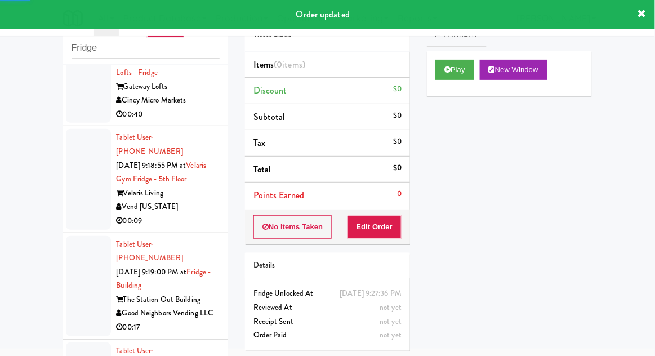
scroll to position [3233, 0]
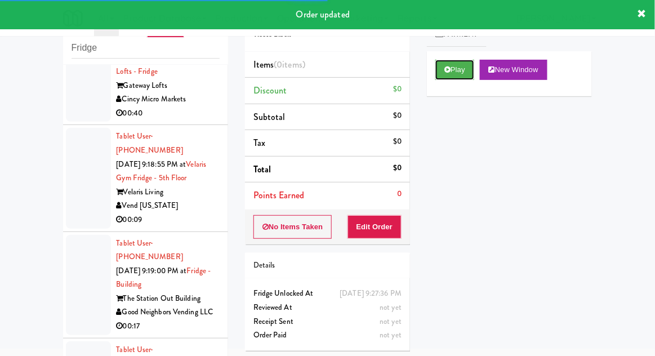
click at [449, 78] on button "Play" at bounding box center [454, 70] width 39 height 20
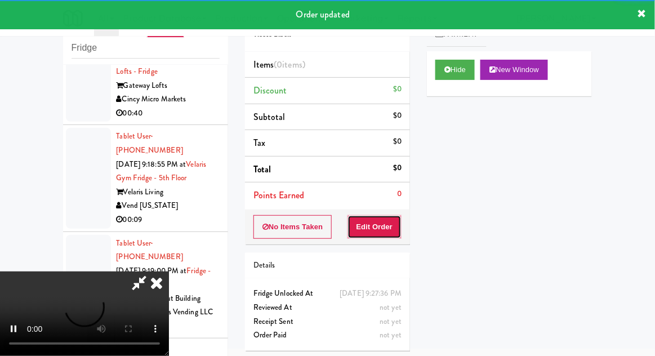
click at [385, 229] on button "Edit Order" at bounding box center [375, 227] width 55 height 24
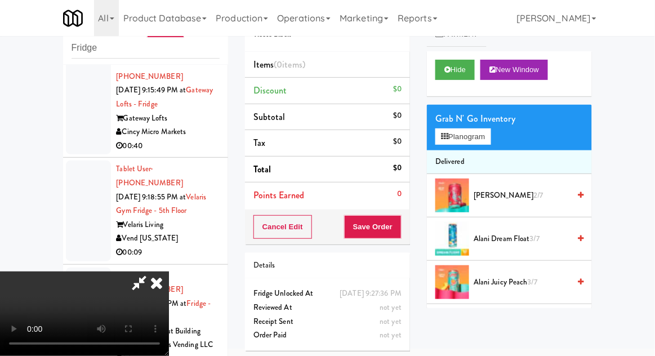
scroll to position [0, 0]
click at [484, 128] on button "Planogram" at bounding box center [462, 136] width 55 height 17
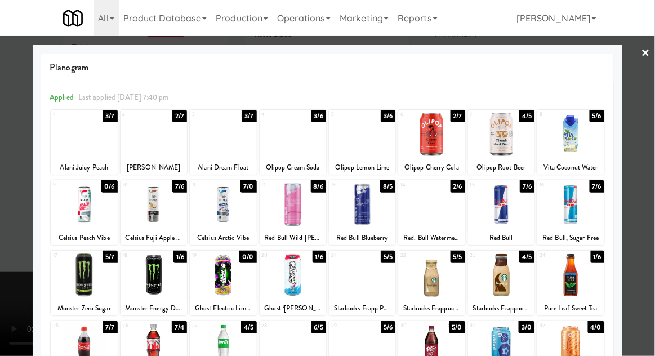
click at [216, 128] on div at bounding box center [223, 134] width 66 height 43
click at [647, 141] on div at bounding box center [327, 178] width 655 height 356
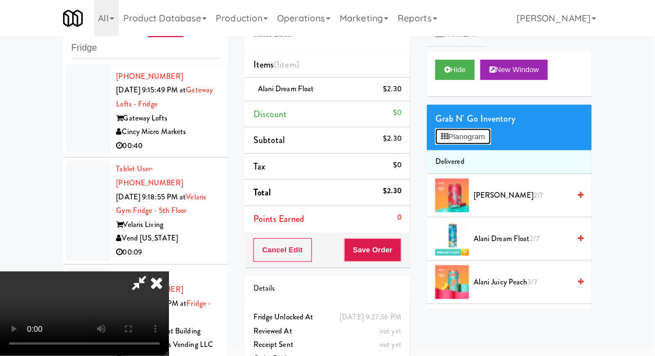
click at [488, 136] on button "Planogram" at bounding box center [462, 136] width 55 height 17
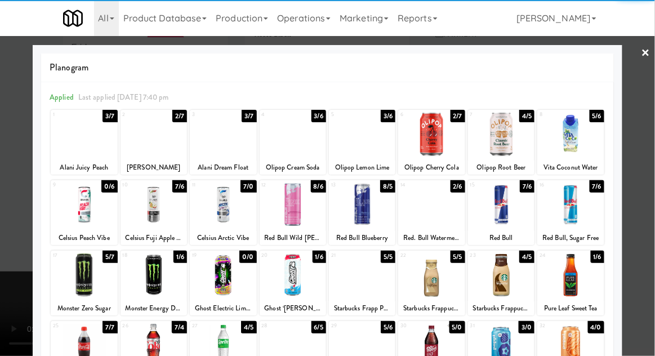
click at [215, 213] on div at bounding box center [223, 204] width 66 height 43
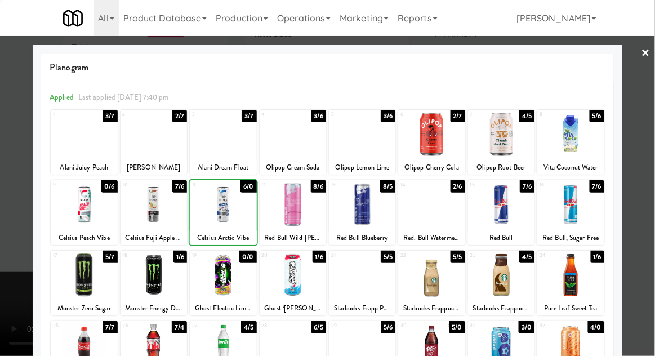
click at [651, 157] on div at bounding box center [327, 178] width 655 height 356
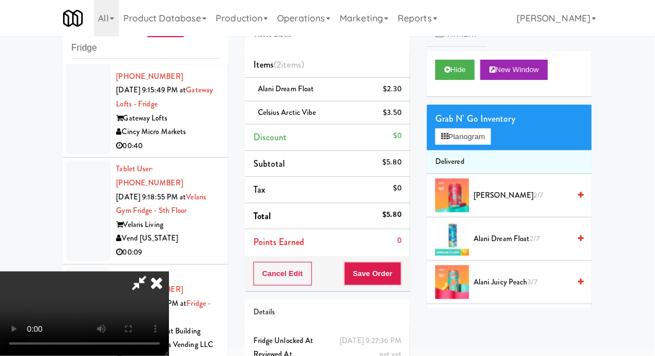
scroll to position [41, 0]
click at [399, 273] on button "Save Order" at bounding box center [372, 274] width 57 height 24
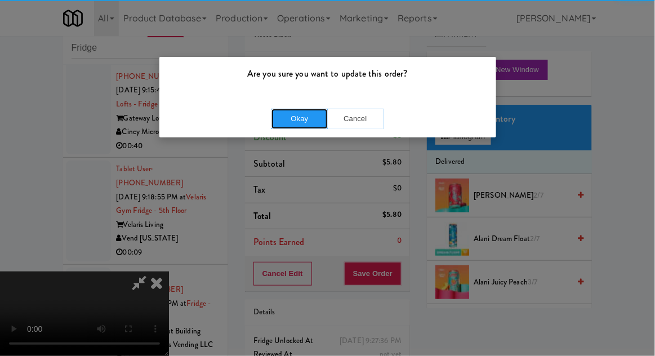
click at [292, 117] on button "Okay" at bounding box center [300, 119] width 56 height 20
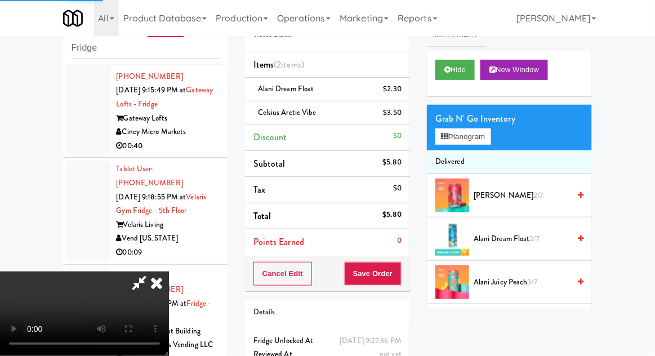
scroll to position [0, 0]
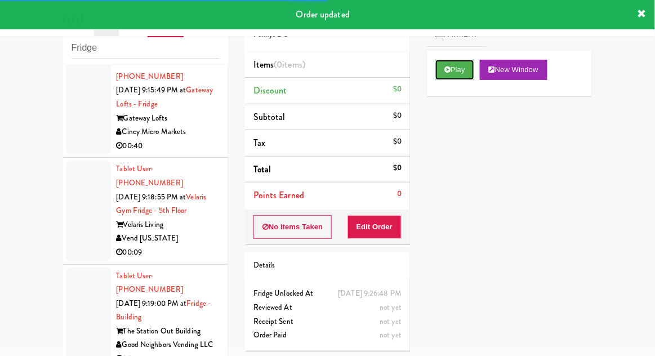
click at [443, 71] on button "Play" at bounding box center [454, 70] width 39 height 20
click at [375, 232] on button "Edit Order" at bounding box center [375, 227] width 55 height 24
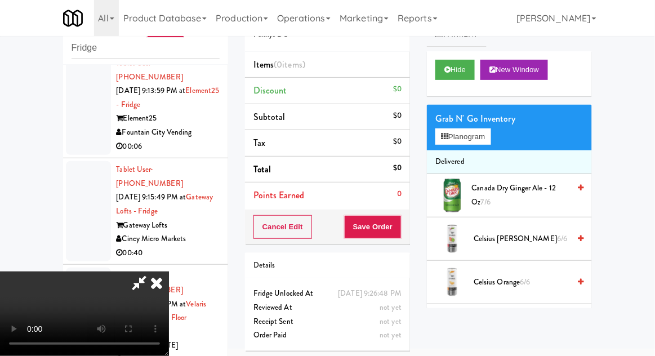
click at [500, 138] on div "Grab N' Go Inventory Planogram" at bounding box center [509, 128] width 165 height 46
click at [490, 137] on button "Planogram" at bounding box center [462, 136] width 55 height 17
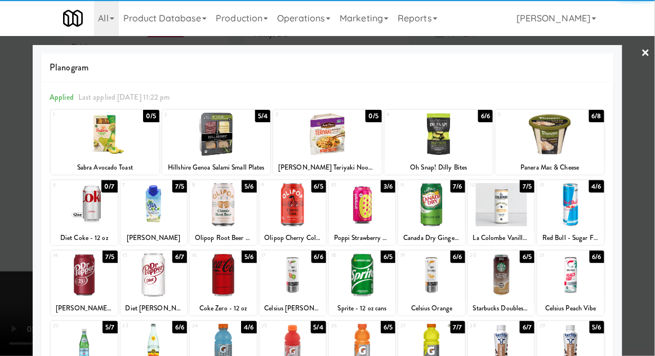
click at [584, 208] on div at bounding box center [570, 204] width 66 height 43
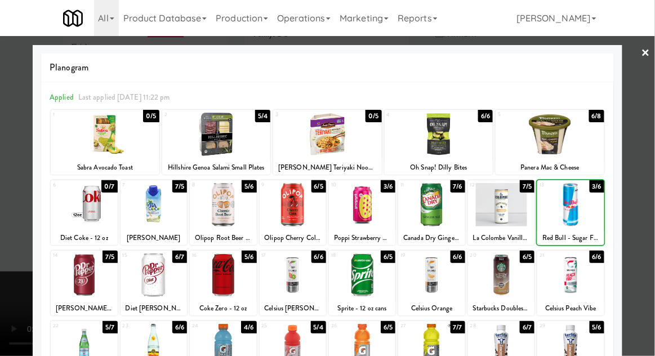
click at [650, 198] on div at bounding box center [327, 178] width 655 height 356
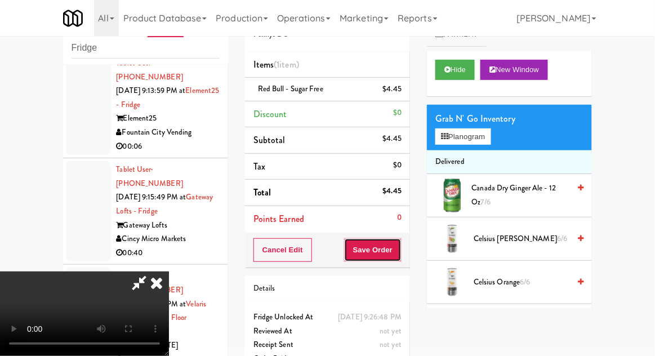
click at [400, 256] on button "Save Order" at bounding box center [372, 250] width 57 height 24
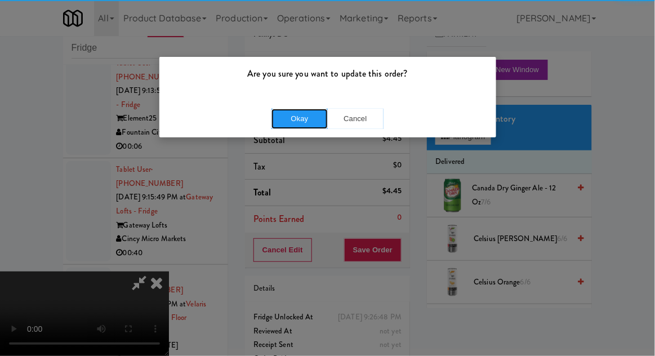
click at [300, 117] on button "Okay" at bounding box center [300, 119] width 56 height 20
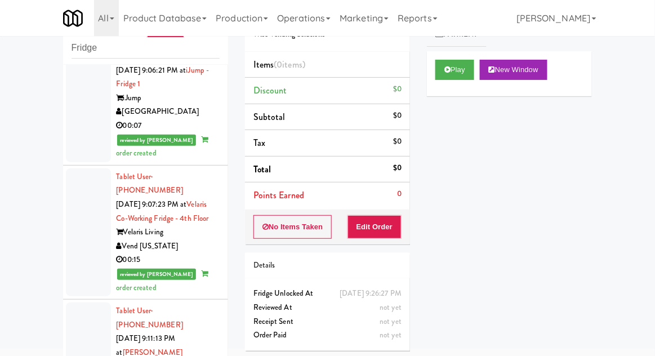
scroll to position [2056, 0]
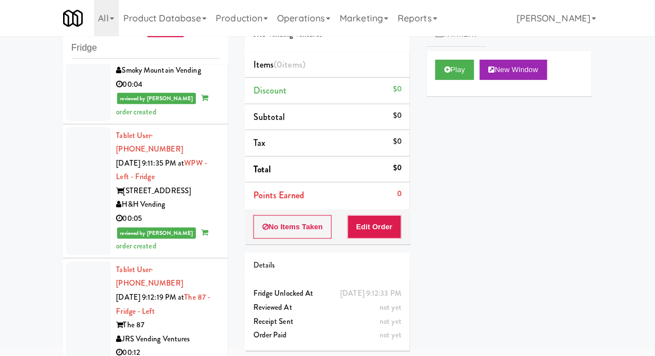
scroll to position [2366, 0]
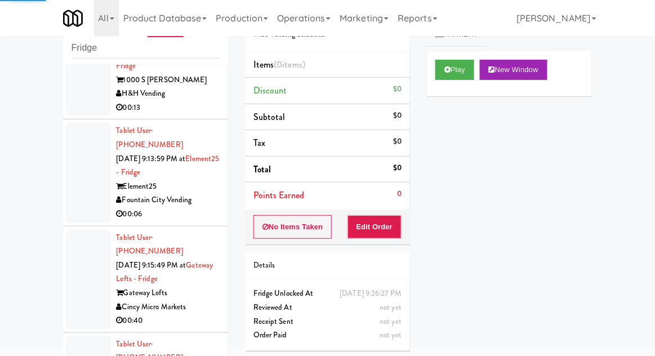
scroll to position [3075, 0]
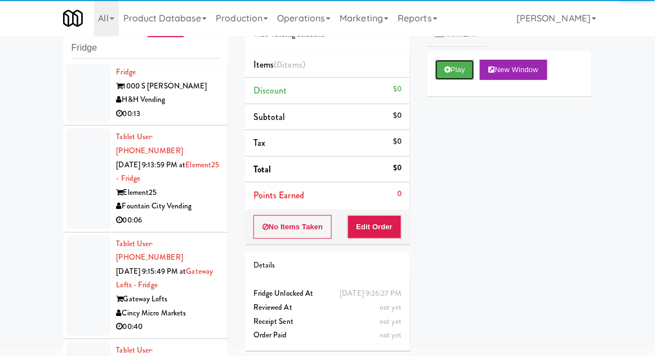
click at [448, 72] on icon at bounding box center [447, 69] width 6 height 7
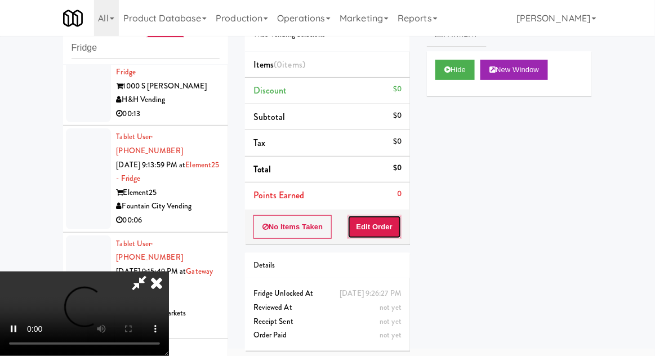
click at [393, 217] on button "Edit Order" at bounding box center [375, 227] width 55 height 24
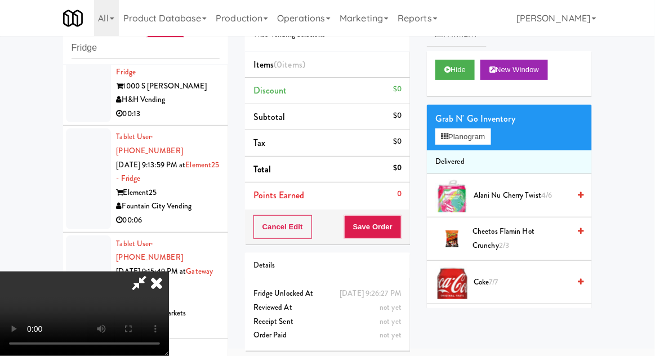
scroll to position [41, 0]
click at [484, 142] on button "Planogram" at bounding box center [462, 136] width 55 height 17
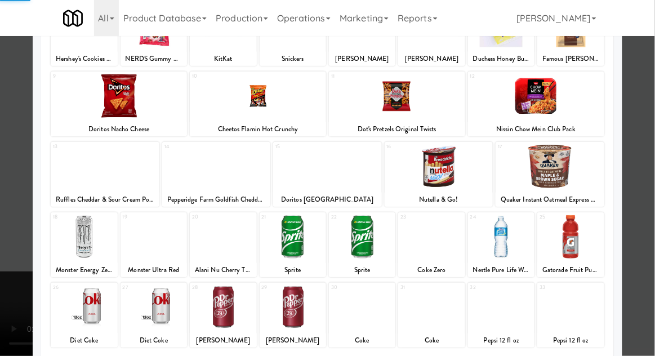
scroll to position [110, 0]
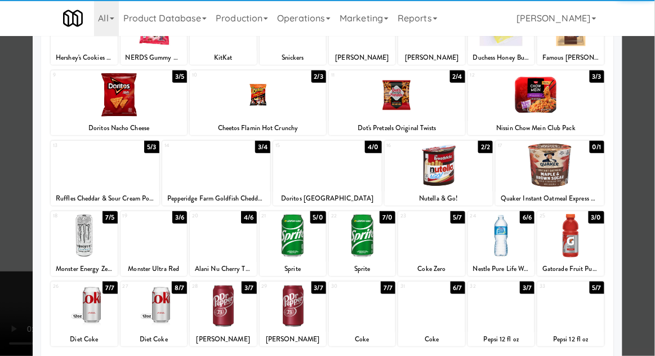
click at [433, 316] on div at bounding box center [431, 305] width 66 height 43
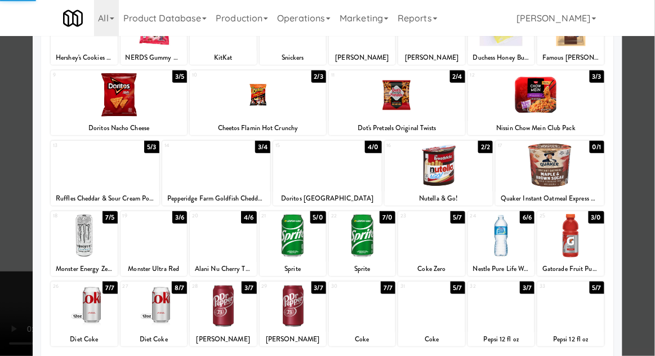
click at [650, 161] on div at bounding box center [327, 178] width 655 height 356
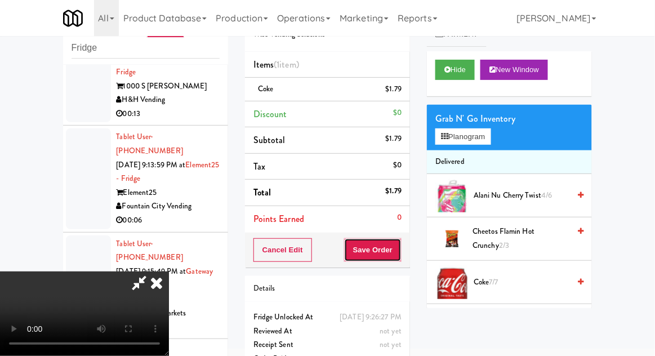
click at [401, 256] on button "Save Order" at bounding box center [372, 250] width 57 height 24
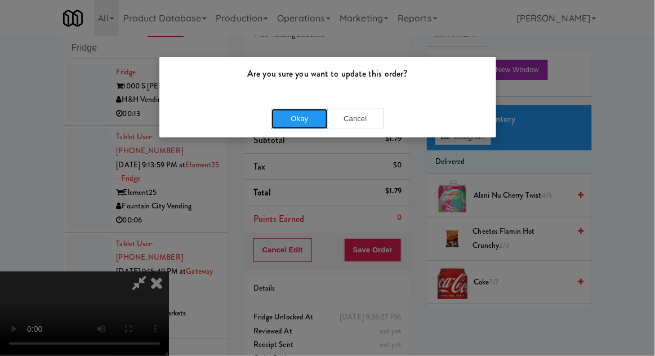
click at [308, 127] on button "Okay" at bounding box center [300, 119] width 56 height 20
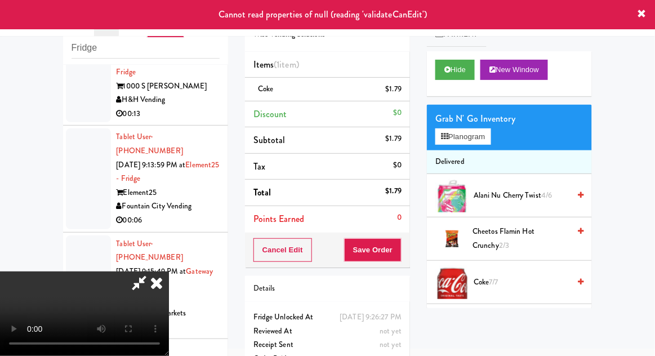
click at [169, 272] on icon at bounding box center [156, 283] width 25 height 23
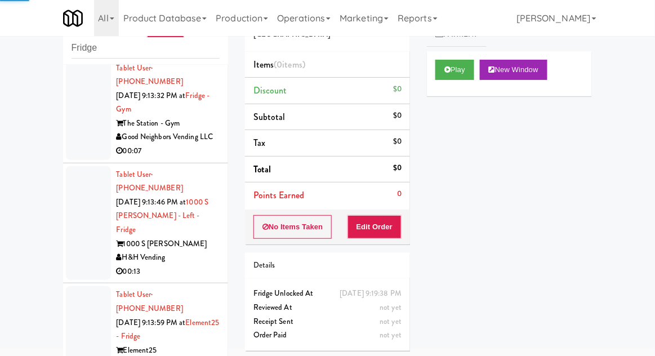
scroll to position [2913, 0]
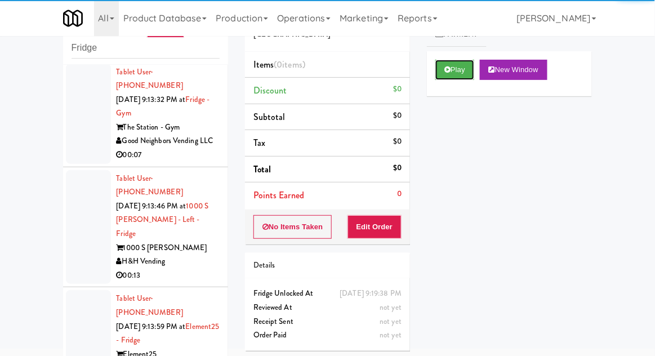
click at [447, 78] on button "Play" at bounding box center [454, 70] width 39 height 20
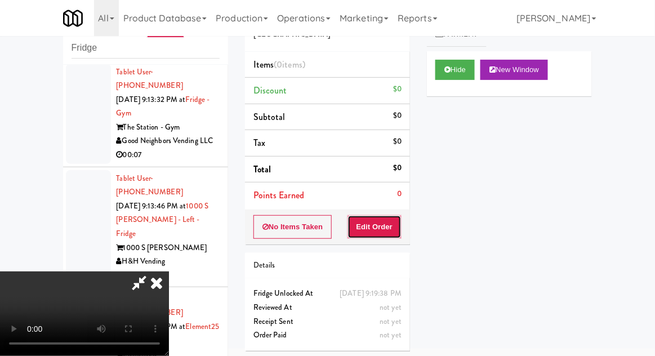
click at [389, 234] on button "Edit Order" at bounding box center [375, 227] width 55 height 24
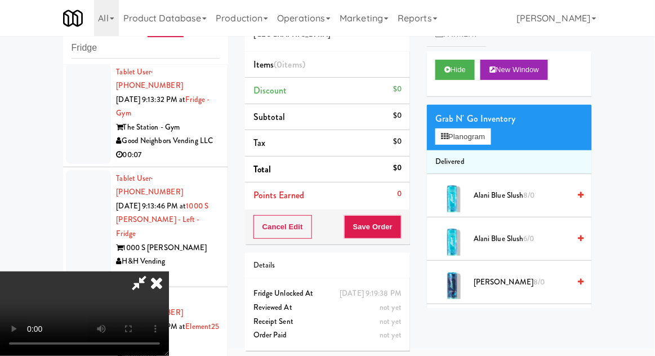
scroll to position [0, 0]
click at [491, 136] on button "Planogram" at bounding box center [462, 136] width 55 height 17
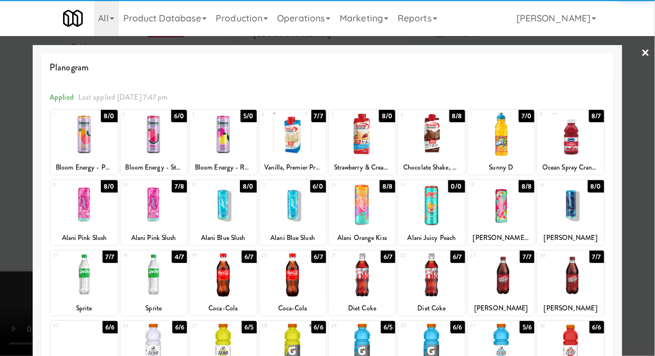
click at [233, 140] on div at bounding box center [223, 134] width 66 height 43
click at [649, 155] on div at bounding box center [327, 178] width 655 height 356
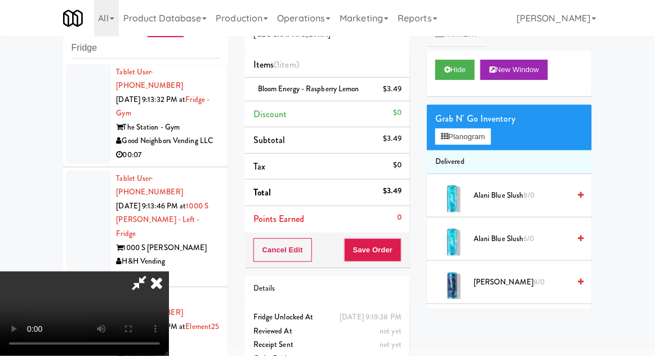
scroll to position [41, 0]
click at [402, 251] on button "Save Order" at bounding box center [372, 250] width 57 height 24
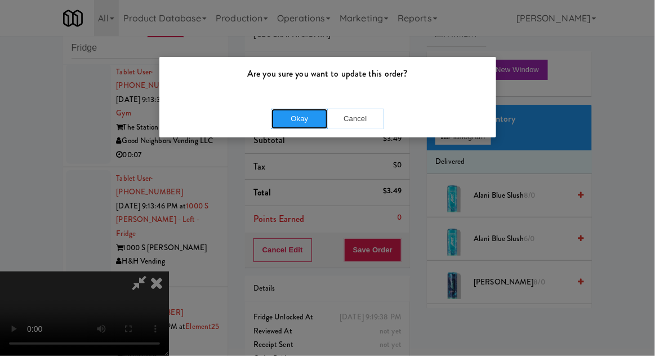
click at [302, 122] on button "Okay" at bounding box center [300, 119] width 56 height 20
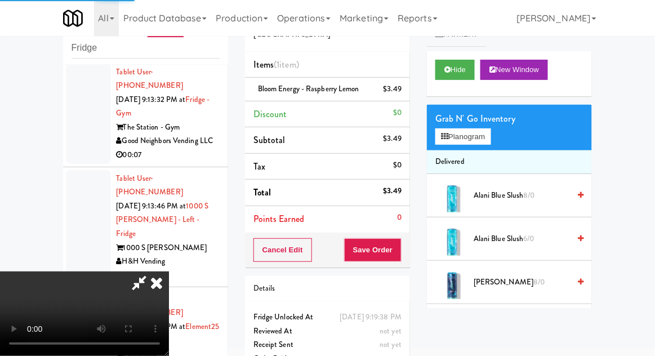
scroll to position [0, 0]
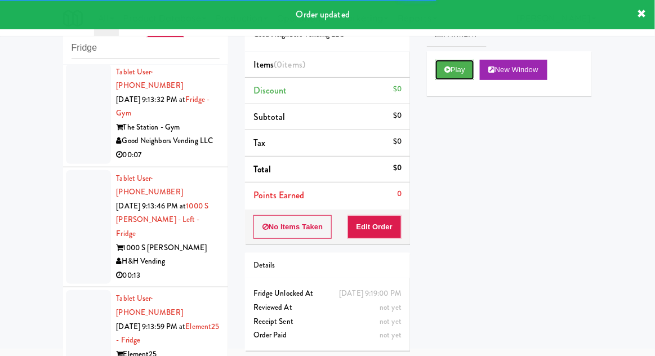
click at [446, 64] on button "Play" at bounding box center [454, 70] width 39 height 20
click at [391, 225] on button "Edit Order" at bounding box center [375, 227] width 55 height 24
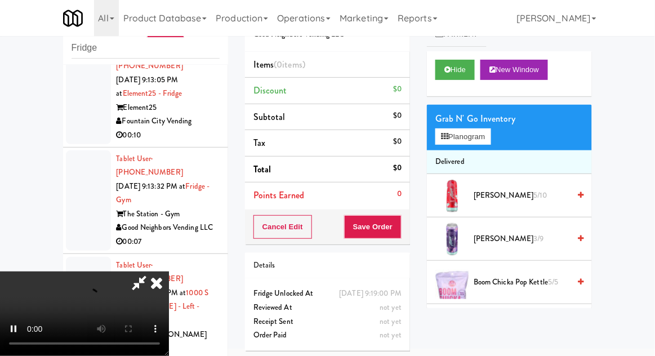
scroll to position [2826, 0]
click at [488, 139] on button "Planogram" at bounding box center [462, 136] width 55 height 17
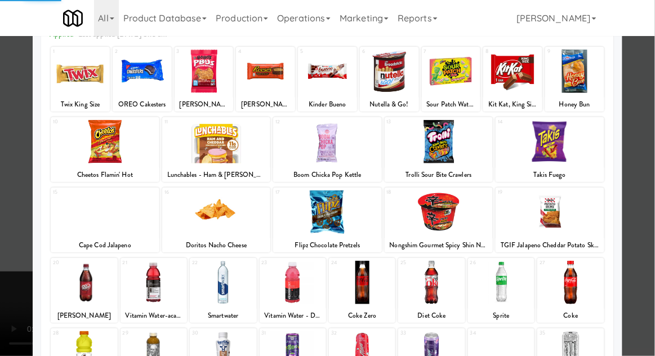
scroll to position [84, 0]
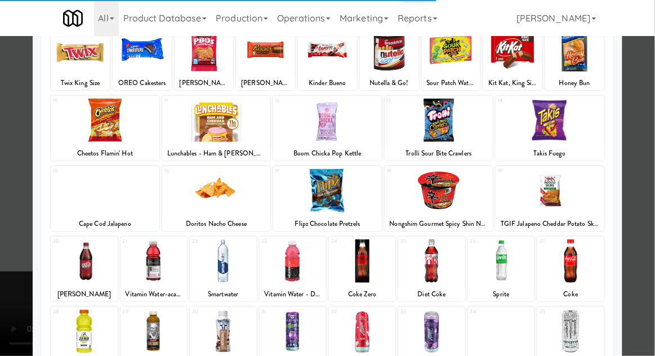
click at [439, 258] on div at bounding box center [431, 260] width 66 height 43
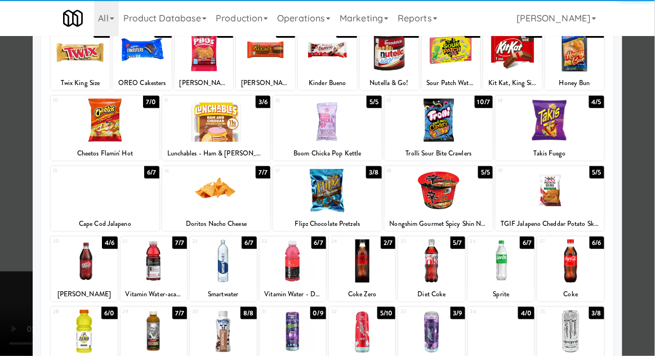
click at [435, 267] on div at bounding box center [431, 260] width 66 height 43
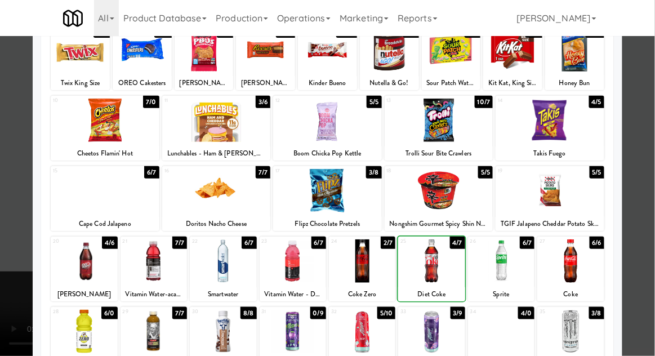
click at [651, 157] on div at bounding box center [327, 178] width 655 height 356
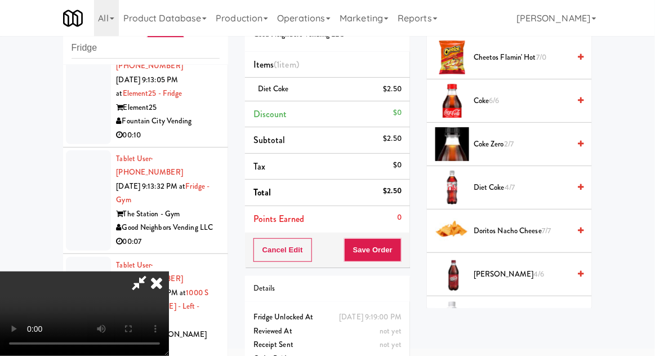
scroll to position [310, 0]
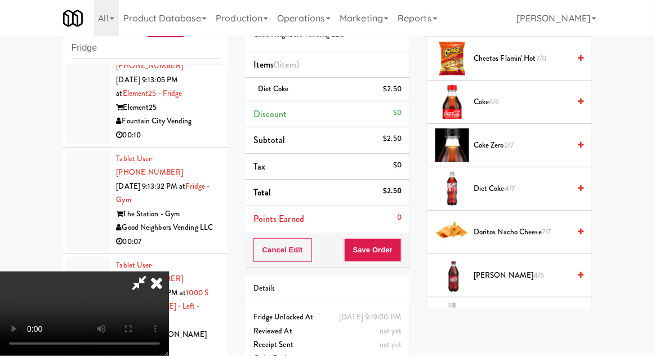
click at [522, 182] on span "Diet Coke 4/7" at bounding box center [522, 189] width 96 height 14
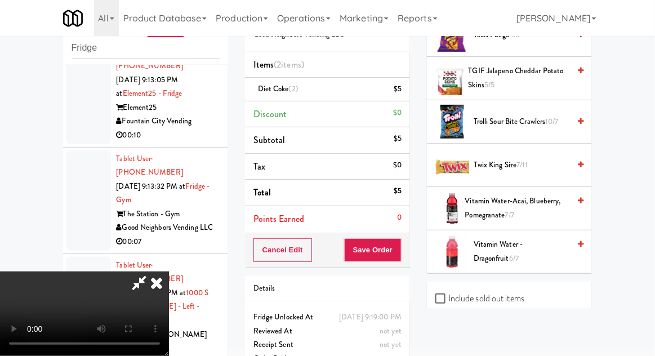
scroll to position [1304, 0]
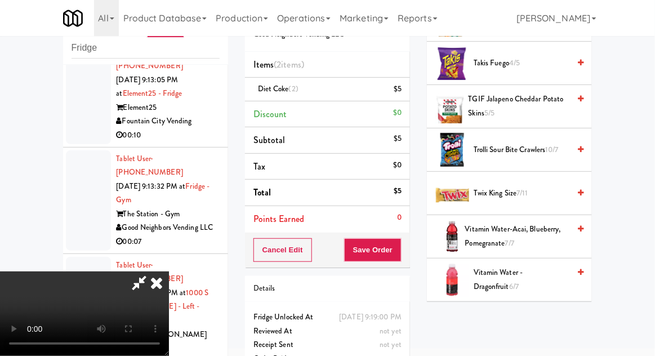
click at [546, 143] on span "Trolli Sour Bite Crawlers 10/7" at bounding box center [522, 150] width 96 height 14
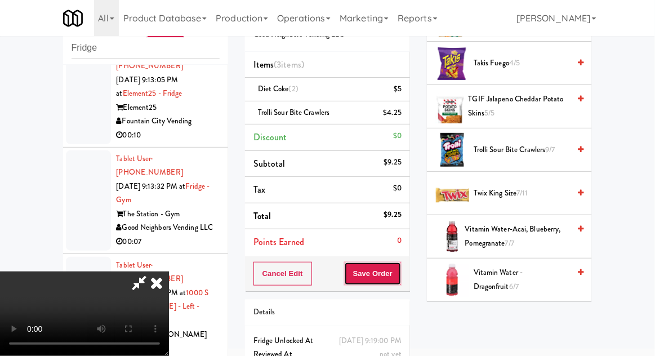
click at [401, 275] on button "Save Order" at bounding box center [372, 274] width 57 height 24
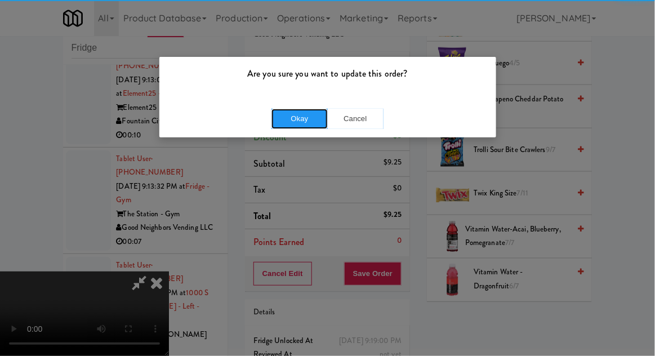
click at [301, 109] on button "Okay" at bounding box center [300, 119] width 56 height 20
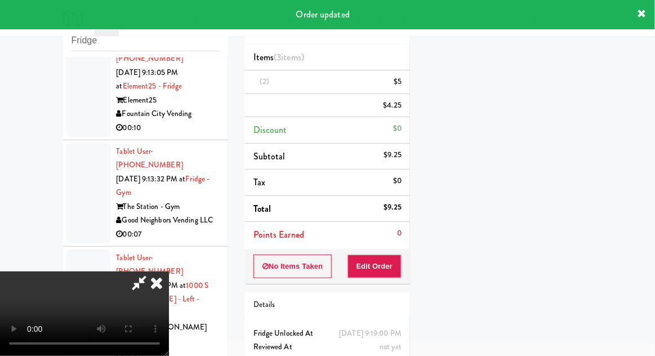
scroll to position [111, 0]
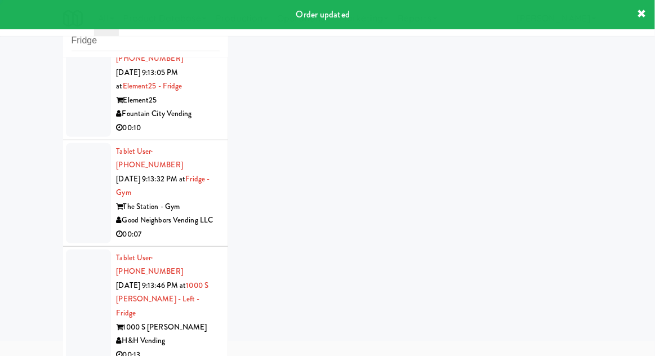
scroll to position [43, 0]
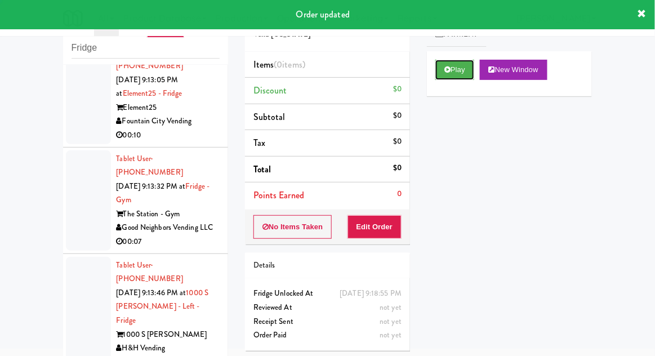
click at [452, 69] on button "Play" at bounding box center [454, 70] width 39 height 20
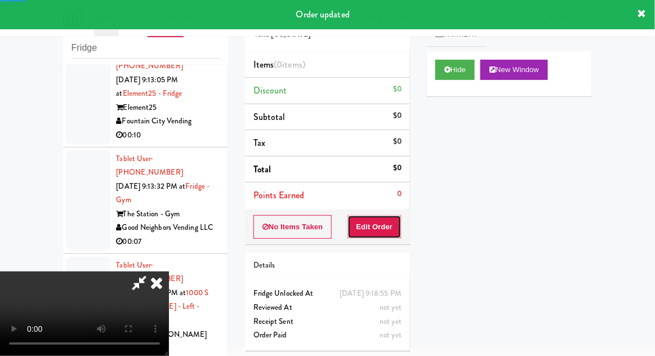
click at [378, 225] on button "Edit Order" at bounding box center [375, 227] width 55 height 24
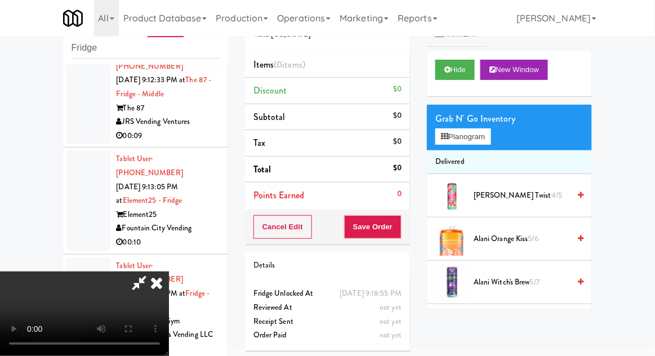
scroll to position [0, 0]
click at [491, 141] on button "Planogram" at bounding box center [462, 136] width 55 height 17
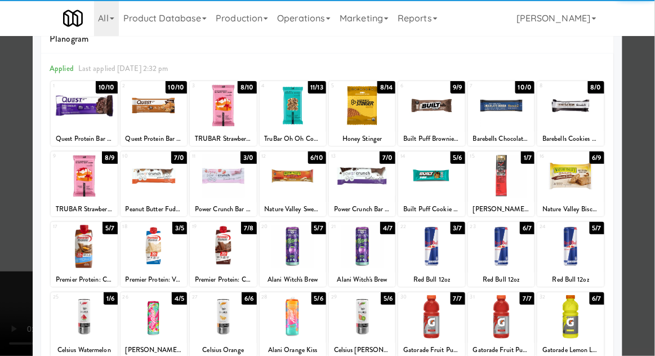
scroll to position [42, 0]
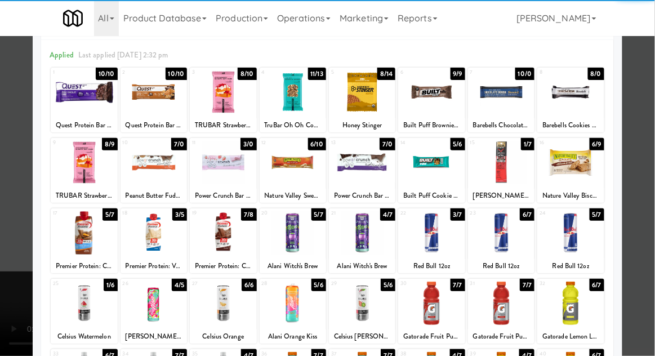
click at [72, 303] on div at bounding box center [84, 303] width 66 height 43
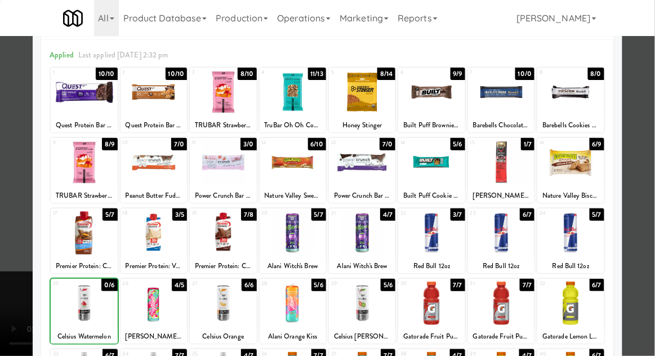
click at [652, 152] on div at bounding box center [327, 178] width 655 height 356
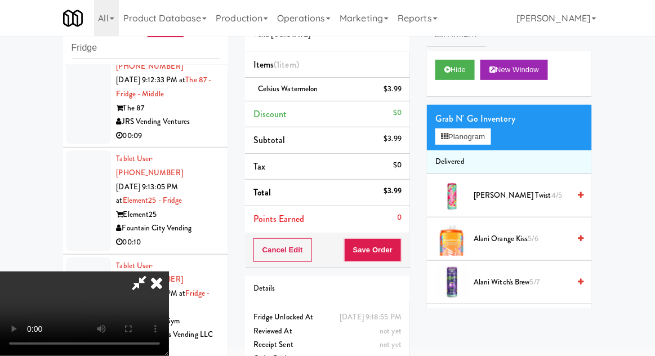
scroll to position [41, 0]
click at [400, 253] on button "Save Order" at bounding box center [372, 250] width 57 height 24
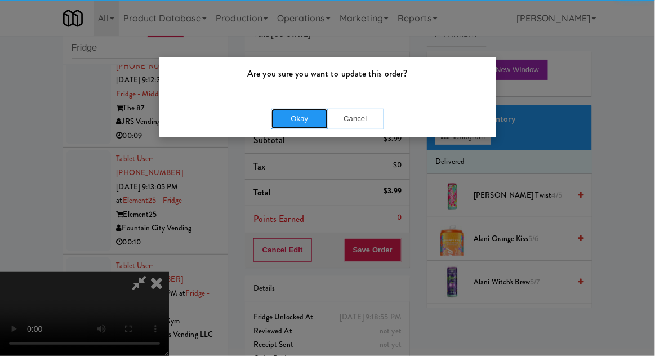
click at [300, 116] on button "Okay" at bounding box center [300, 119] width 56 height 20
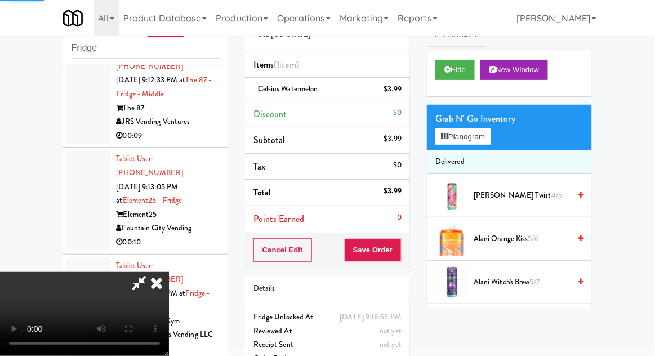
scroll to position [0, 0]
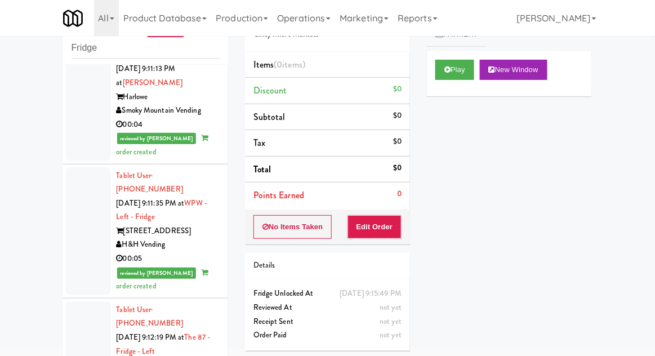
scroll to position [2330, 0]
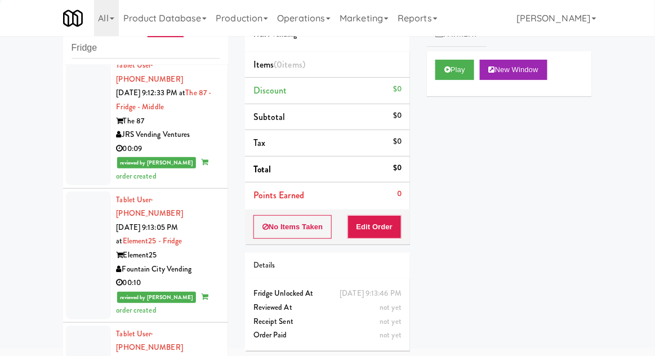
scroll to position [2744, 0]
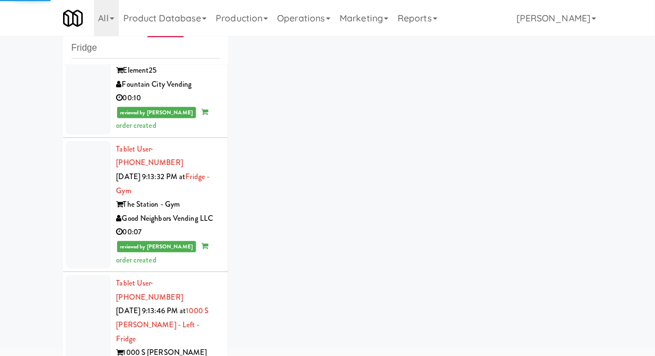
scroll to position [2892, 0]
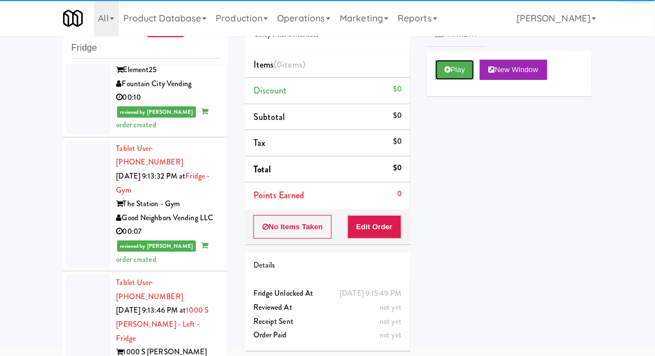
click at [455, 68] on button "Play" at bounding box center [454, 70] width 39 height 20
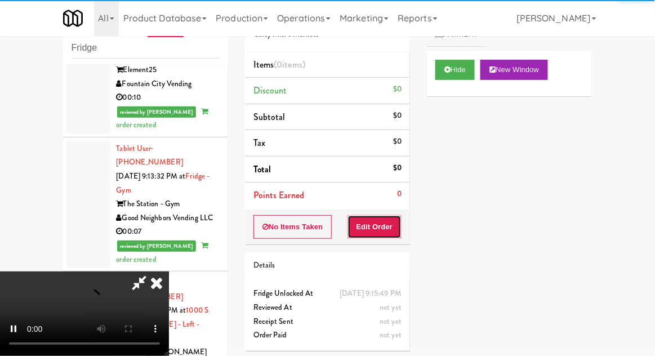
click at [389, 224] on button "Edit Order" at bounding box center [375, 227] width 55 height 24
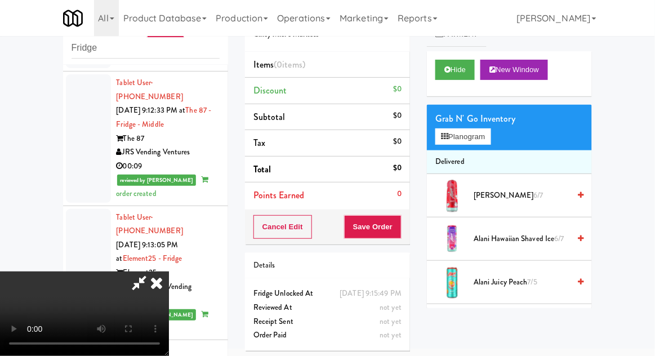
scroll to position [41, 0]
click at [491, 135] on button "Planogram" at bounding box center [462, 136] width 55 height 17
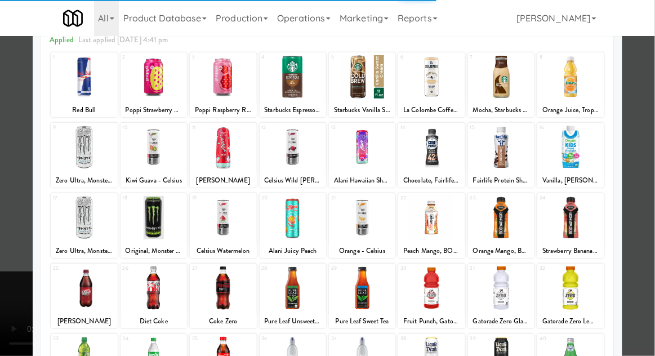
scroll to position [59, 0]
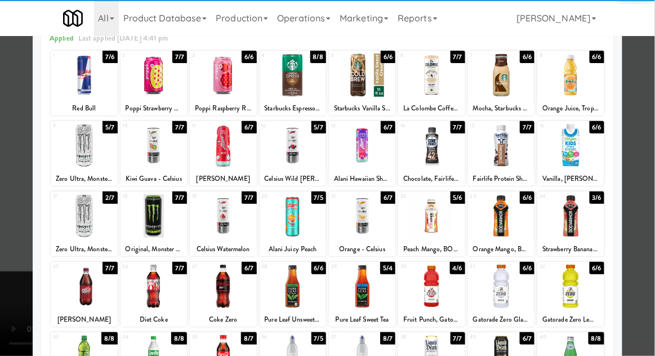
click at [84, 291] on div at bounding box center [84, 286] width 66 height 43
click at [652, 157] on div at bounding box center [327, 178] width 655 height 356
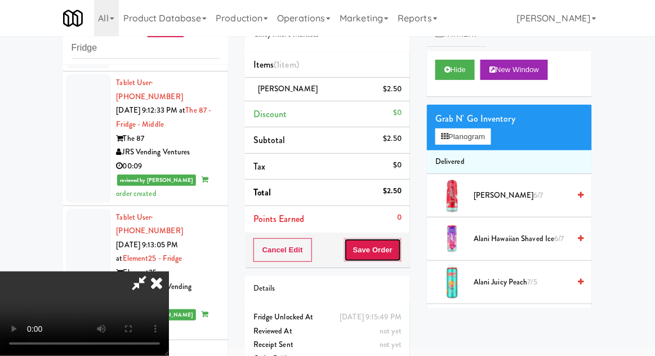
click at [399, 249] on button "Save Order" at bounding box center [372, 250] width 57 height 24
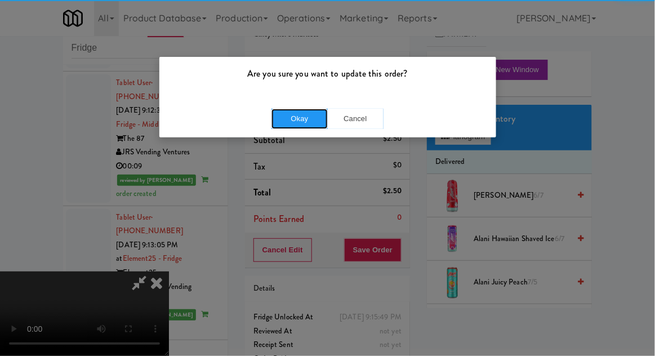
click at [300, 124] on button "Okay" at bounding box center [300, 119] width 56 height 20
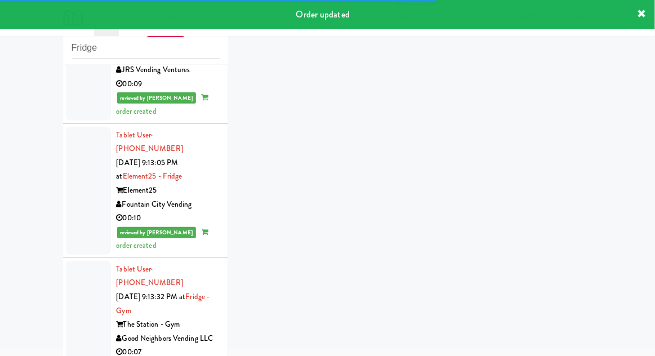
scroll to position [2786, 0]
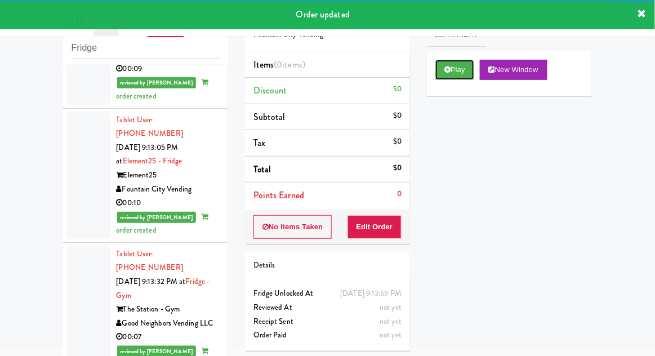
click at [447, 68] on icon at bounding box center [447, 69] width 6 height 7
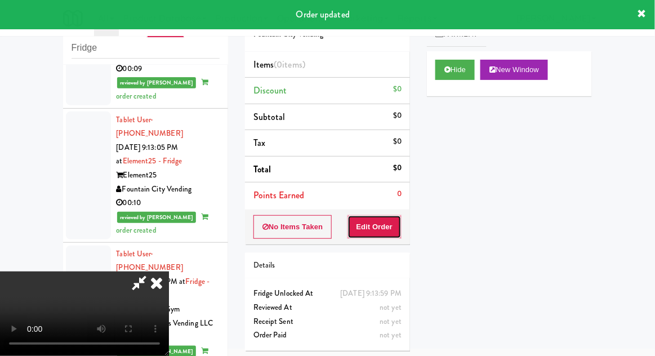
click at [400, 233] on button "Edit Order" at bounding box center [375, 227] width 55 height 24
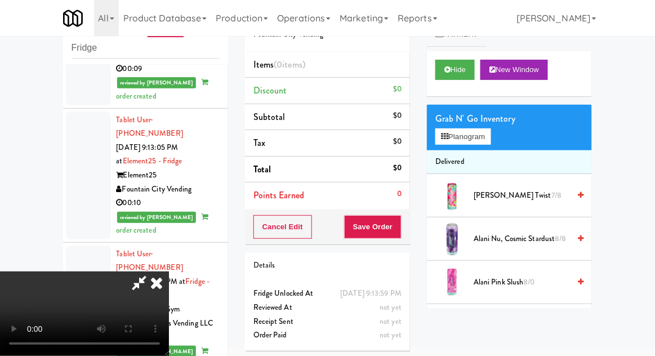
scroll to position [0, 0]
click at [489, 129] on button "Planogram" at bounding box center [462, 136] width 55 height 17
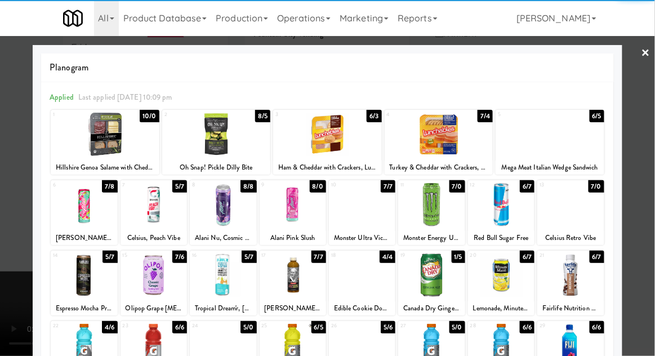
click at [508, 207] on div at bounding box center [501, 204] width 66 height 43
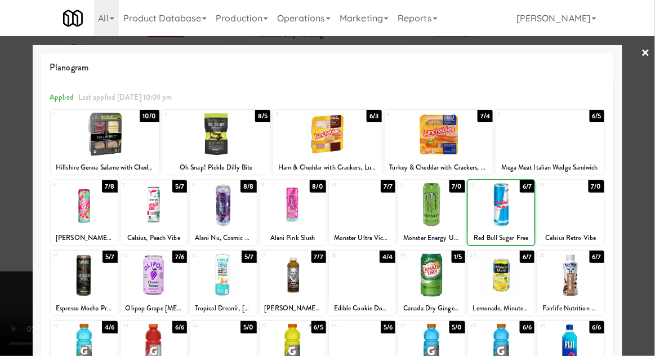
click at [650, 158] on div at bounding box center [327, 178] width 655 height 356
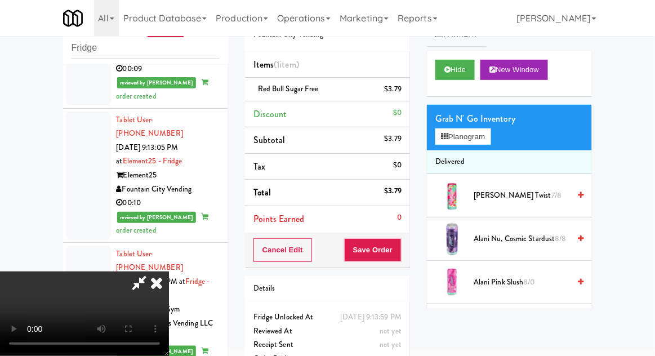
scroll to position [41, 0]
click at [399, 241] on button "Save Order" at bounding box center [372, 250] width 57 height 24
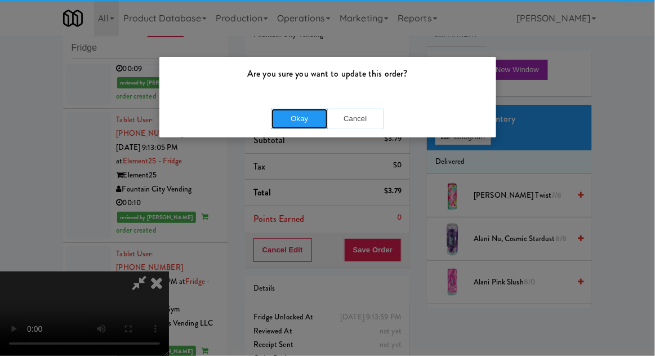
click at [296, 124] on button "Okay" at bounding box center [300, 119] width 56 height 20
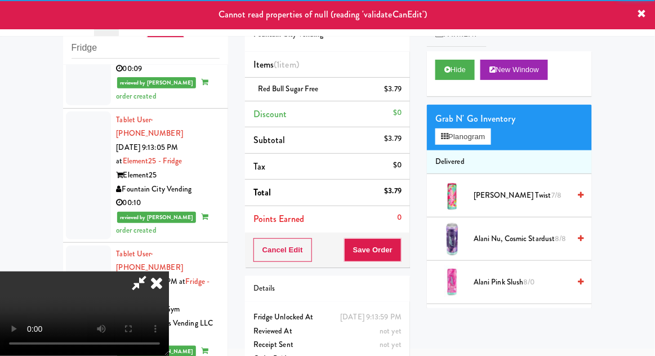
scroll to position [0, 0]
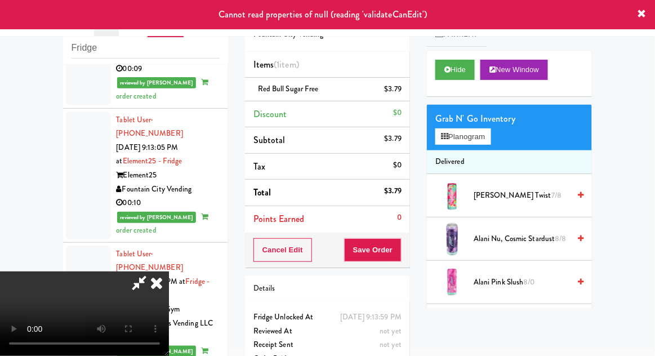
click at [152, 272] on icon at bounding box center [139, 283] width 26 height 23
click at [169, 272] on icon at bounding box center [156, 283] width 25 height 23
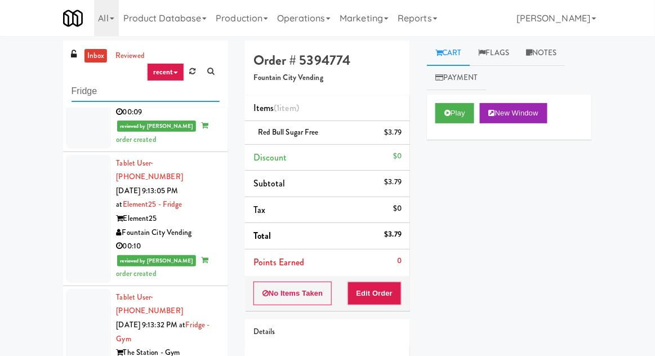
click at [80, 92] on input "Fridge" at bounding box center [146, 91] width 148 height 21
click at [79, 91] on input "Fridge" at bounding box center [146, 91] width 148 height 21
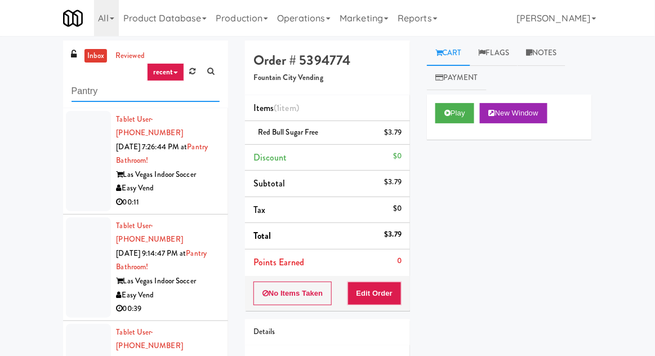
type input "Pantry"
click at [28, 52] on div "inbox reviewed recent all unclear take inventory issue suspicious failed recent…" at bounding box center [327, 248] width 655 height 414
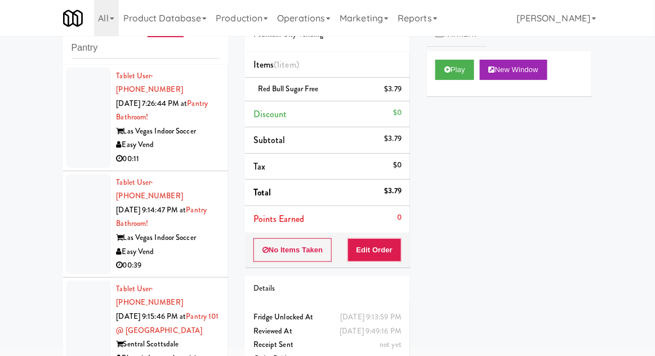
click at [77, 215] on div at bounding box center [88, 224] width 45 height 100
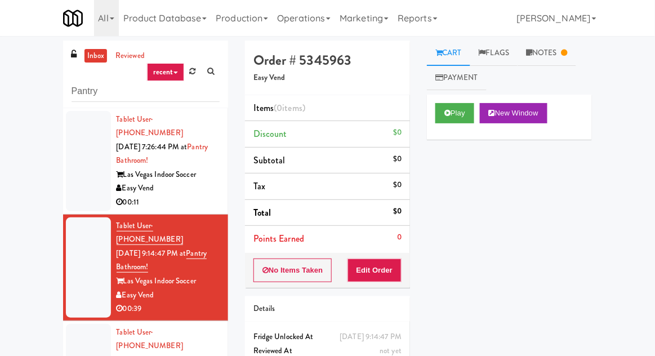
click at [549, 45] on link "Notes" at bounding box center [547, 53] width 59 height 25
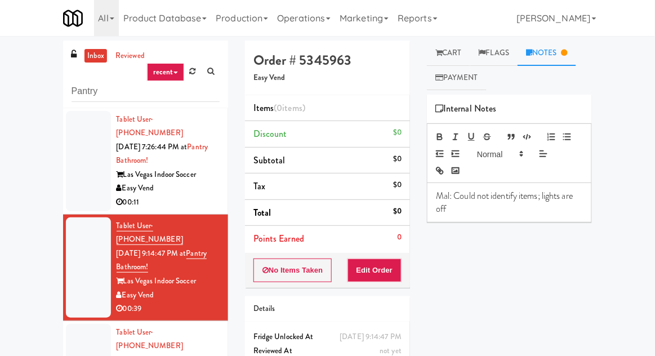
click at [441, 54] on icon at bounding box center [438, 52] width 7 height 7
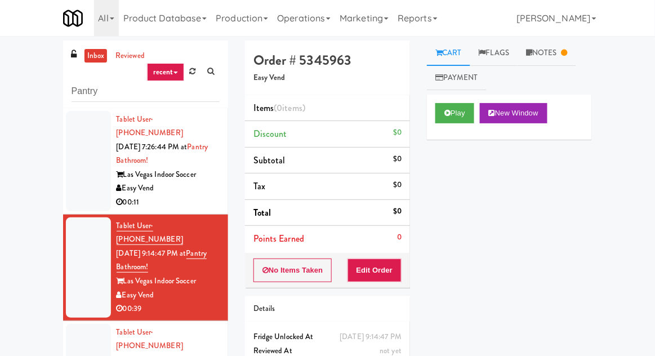
click at [76, 180] on div at bounding box center [88, 161] width 45 height 100
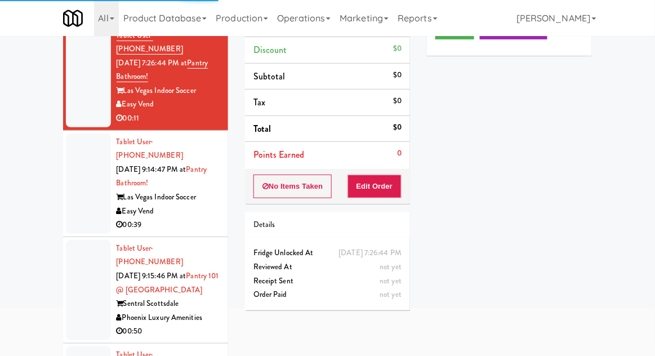
scroll to position [87, 0]
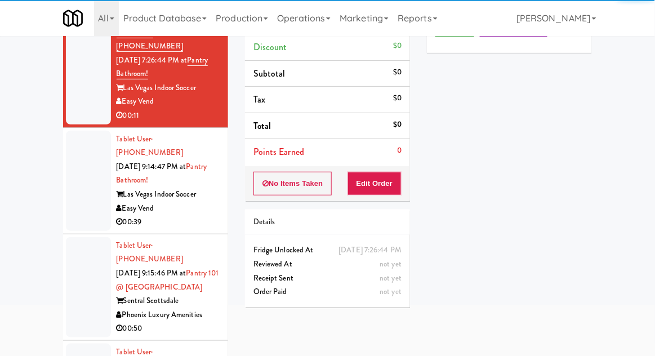
click at [79, 255] on div at bounding box center [88, 287] width 45 height 100
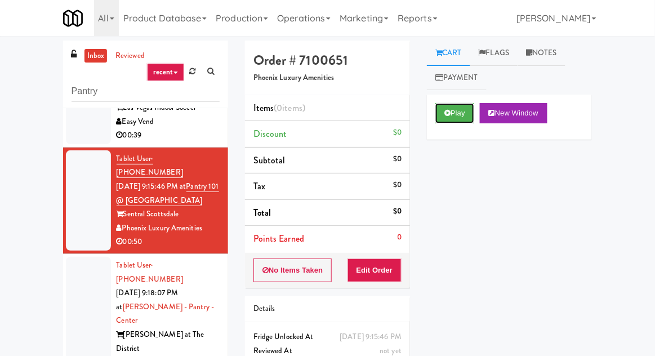
click at [438, 114] on button "Play" at bounding box center [454, 113] width 39 height 20
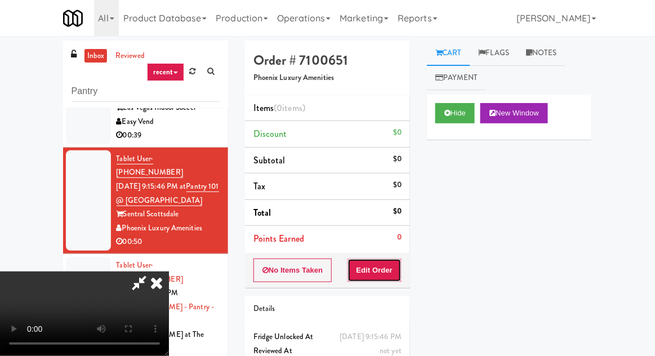
click at [379, 271] on button "Edit Order" at bounding box center [375, 271] width 55 height 24
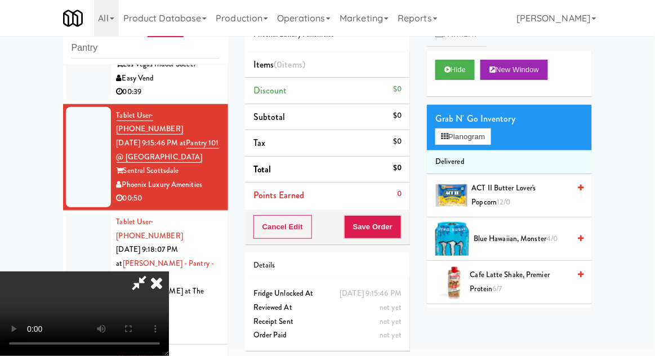
click at [452, 152] on li "Delivered" at bounding box center [509, 162] width 165 height 24
click at [444, 128] on button "Planogram" at bounding box center [462, 136] width 55 height 17
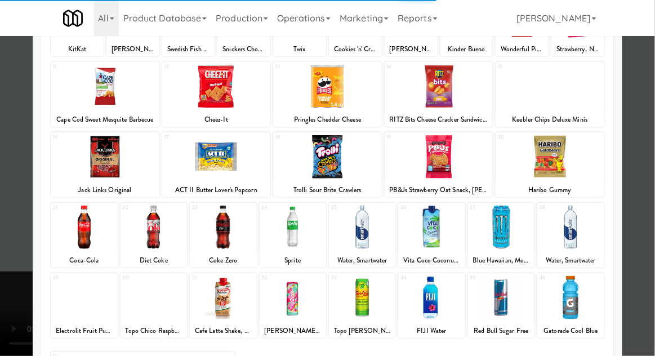
scroll to position [115, 0]
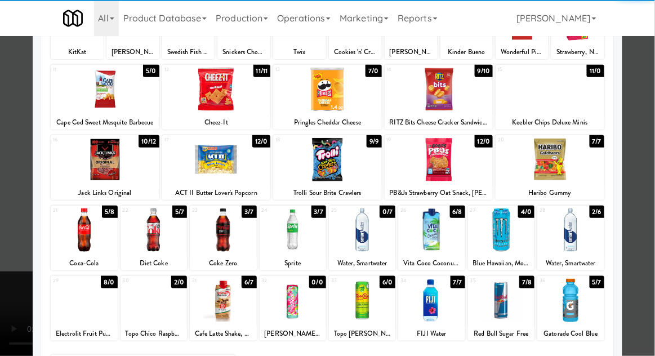
click at [573, 303] on div at bounding box center [570, 300] width 66 height 43
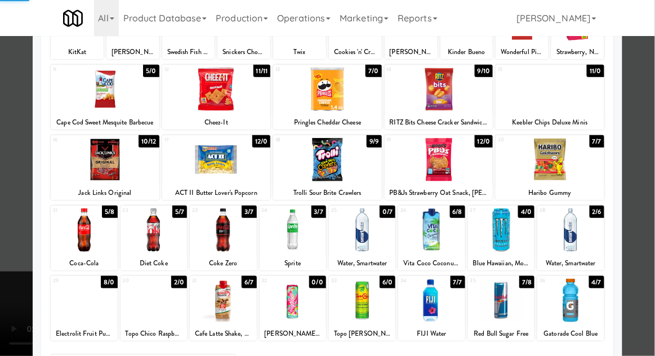
click at [650, 70] on div at bounding box center [327, 178] width 655 height 356
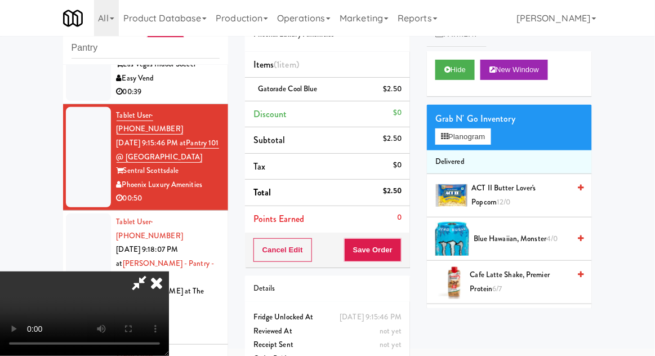
scroll to position [41, 0]
click at [490, 130] on button "Planogram" at bounding box center [462, 136] width 55 height 17
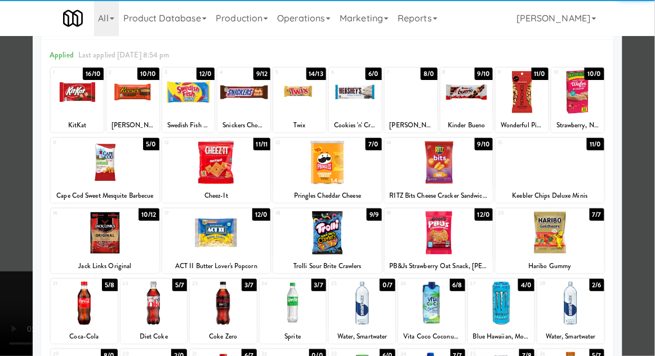
scroll to position [52, 0]
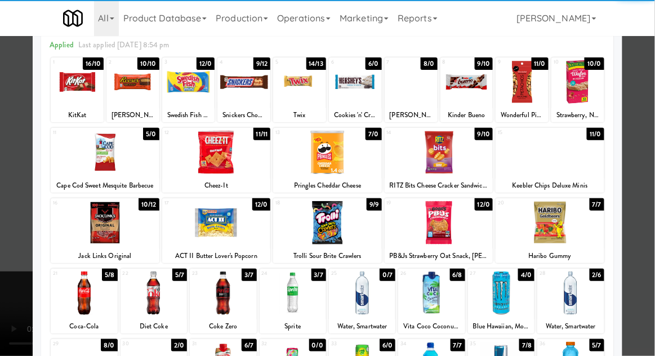
click at [296, 294] on div at bounding box center [293, 293] width 66 height 43
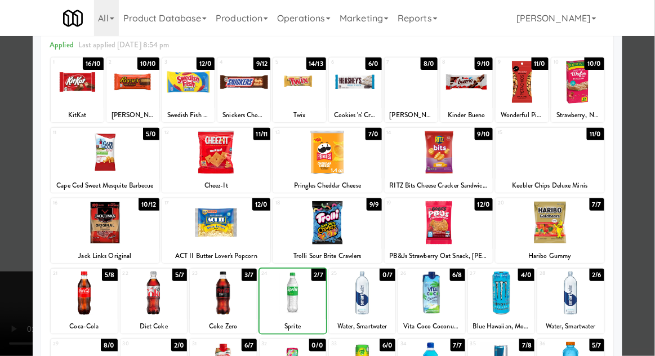
click at [652, 140] on div at bounding box center [327, 178] width 655 height 356
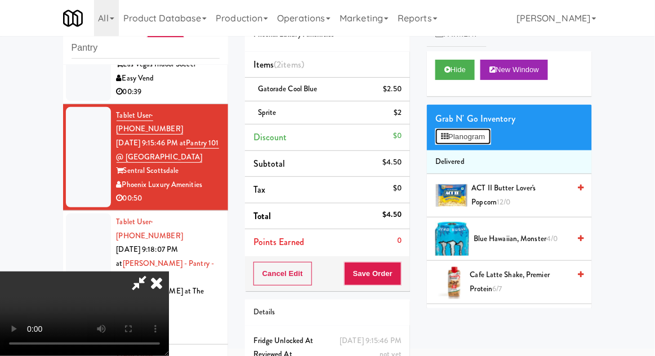
click at [491, 134] on button "Planogram" at bounding box center [462, 136] width 55 height 17
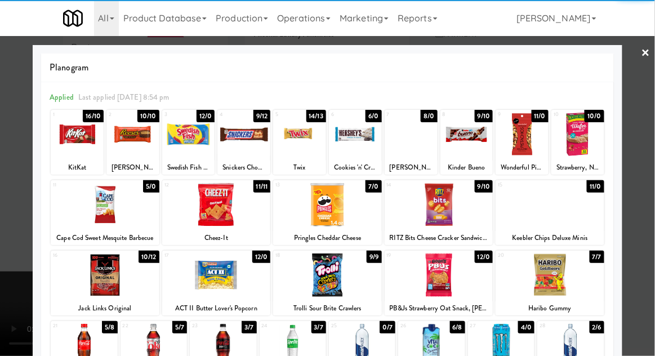
click at [266, 140] on div at bounding box center [243, 134] width 53 height 43
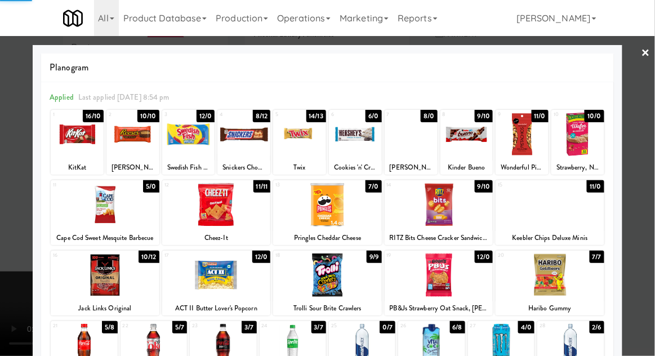
click at [652, 139] on div at bounding box center [327, 178] width 655 height 356
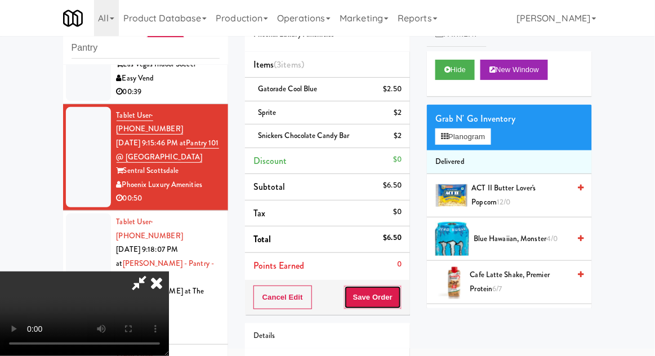
click at [402, 297] on button "Save Order" at bounding box center [372, 298] width 57 height 24
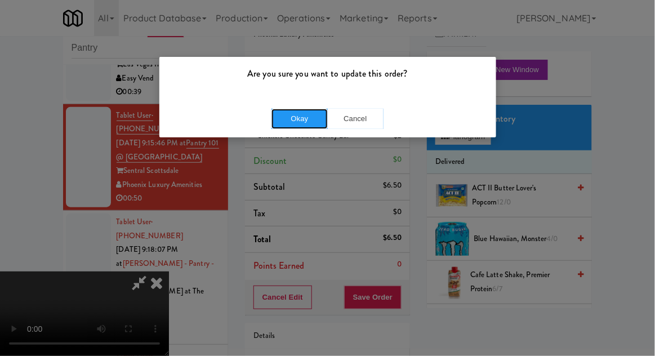
click at [300, 127] on button "Okay" at bounding box center [300, 119] width 56 height 20
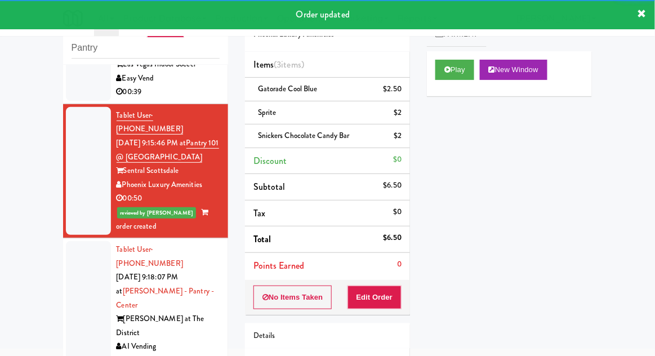
click at [72, 241] on div at bounding box center [88, 305] width 45 height 128
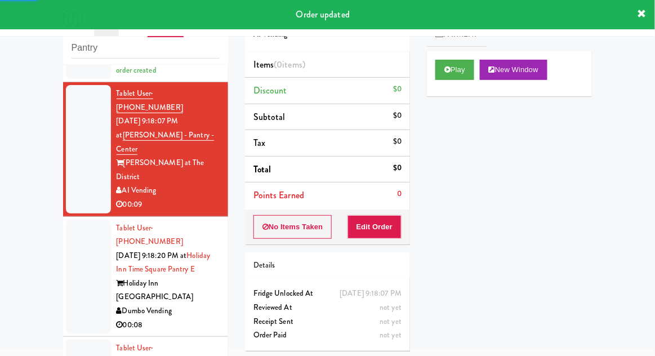
scroll to position [327, 0]
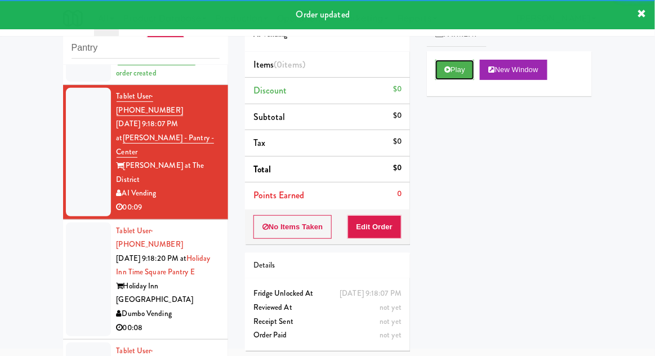
click at [438, 75] on button "Play" at bounding box center [454, 70] width 39 height 20
click at [378, 224] on button "Edit Order" at bounding box center [375, 227] width 55 height 24
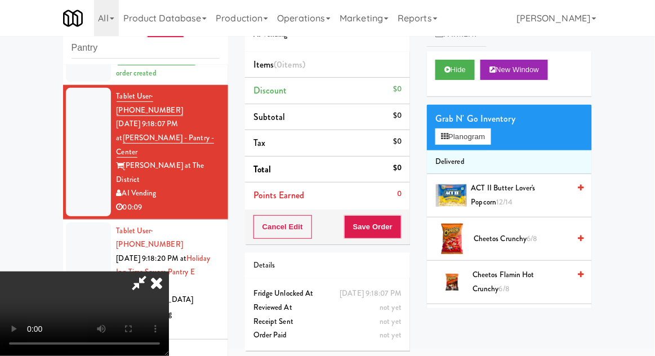
scroll to position [0, 0]
click at [491, 142] on button "Planogram" at bounding box center [462, 136] width 55 height 17
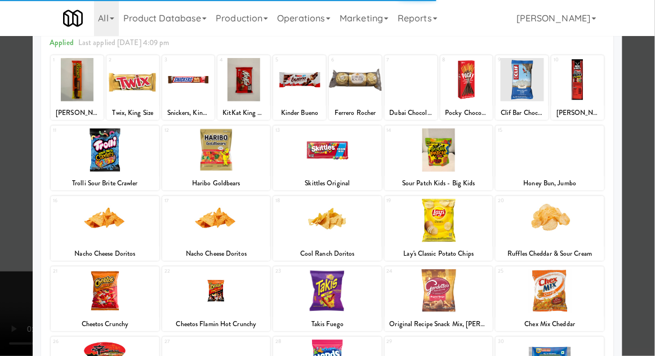
scroll to position [57, 0]
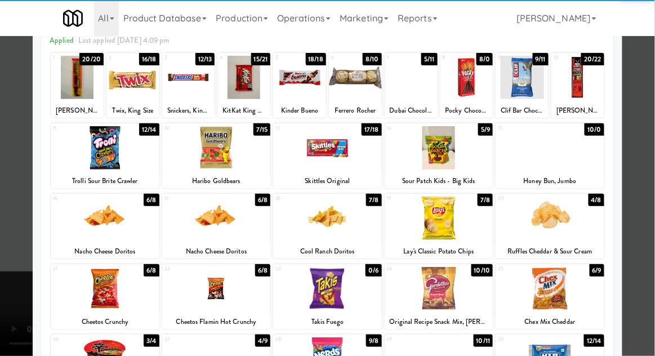
click at [93, 244] on div "Nacho Cheese Doritos" at bounding box center [104, 251] width 105 height 14
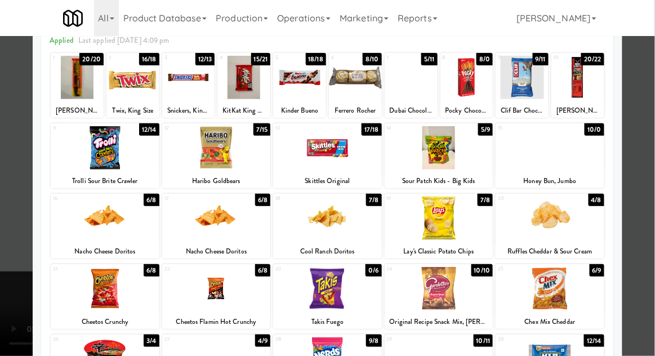
click at [652, 144] on div at bounding box center [327, 178] width 655 height 356
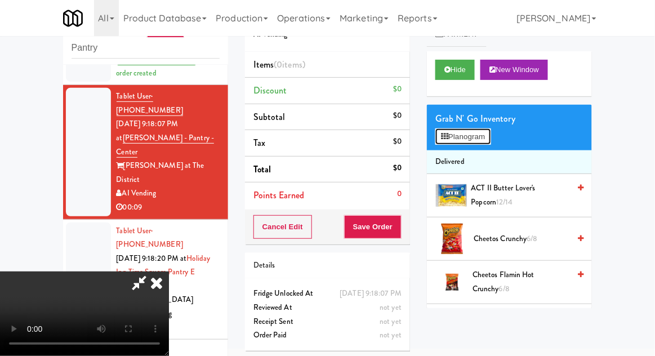
click at [487, 136] on button "Planogram" at bounding box center [462, 136] width 55 height 17
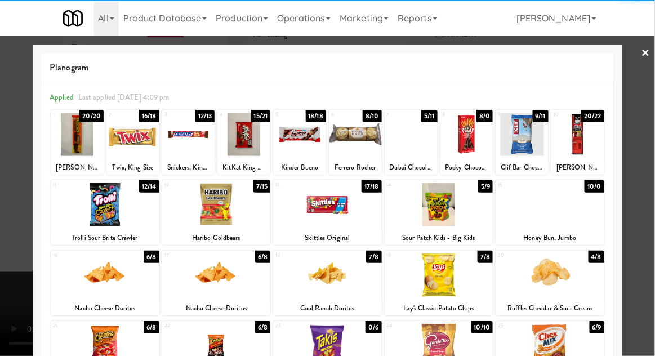
click at [95, 278] on div at bounding box center [105, 274] width 109 height 43
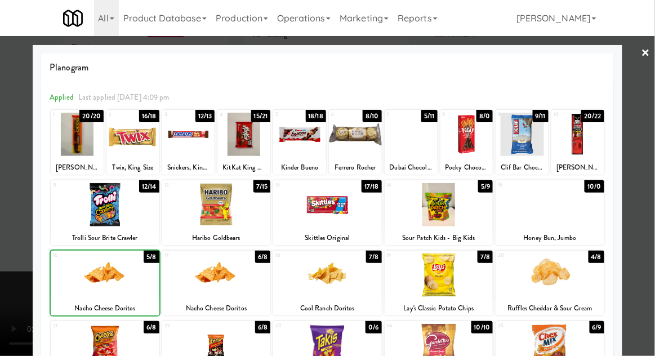
click at [650, 146] on div at bounding box center [327, 178] width 655 height 356
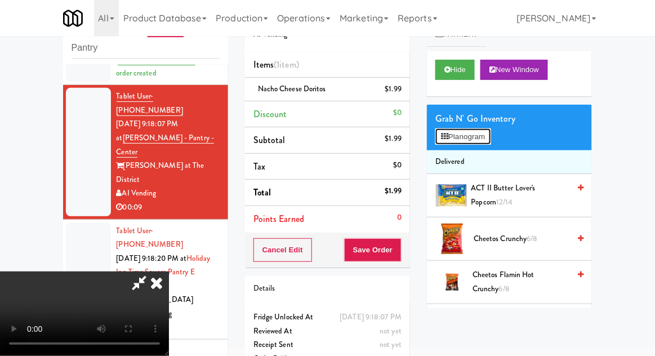
click at [491, 142] on button "Planogram" at bounding box center [462, 136] width 55 height 17
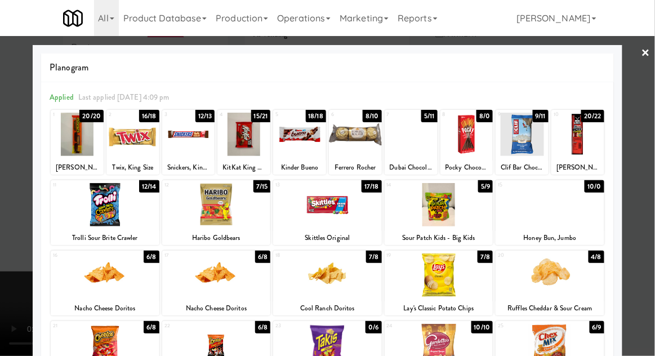
click at [242, 136] on div at bounding box center [243, 134] width 53 height 43
click at [652, 139] on div at bounding box center [327, 178] width 655 height 356
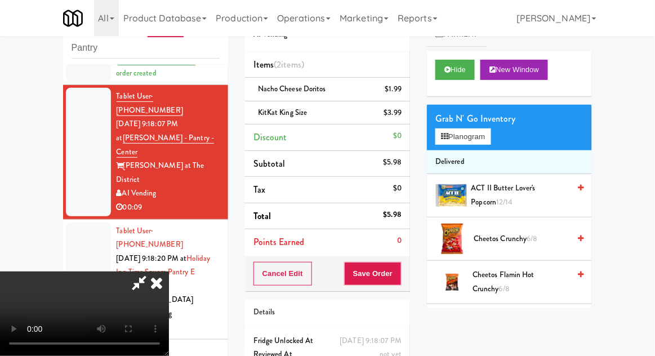
scroll to position [41, 0]
click at [398, 272] on button "Save Order" at bounding box center [372, 274] width 57 height 24
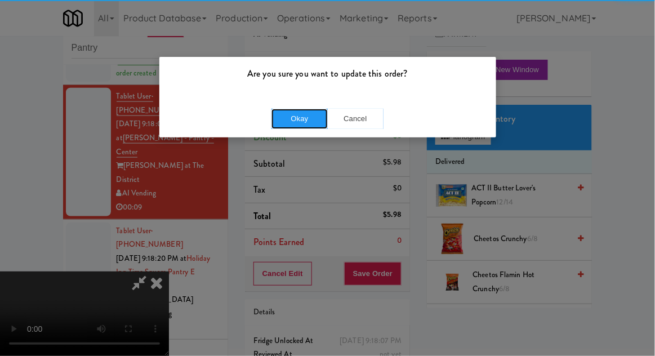
click at [301, 121] on button "Okay" at bounding box center [300, 119] width 56 height 20
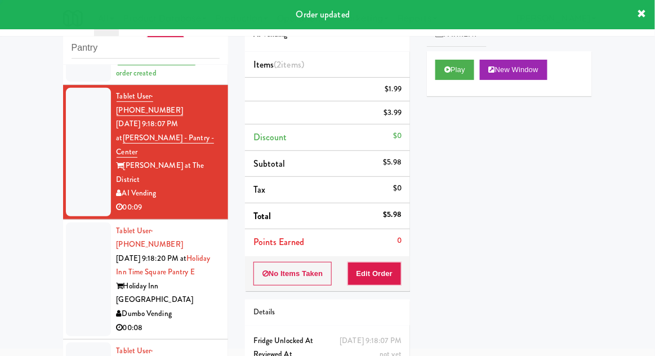
scroll to position [0, 0]
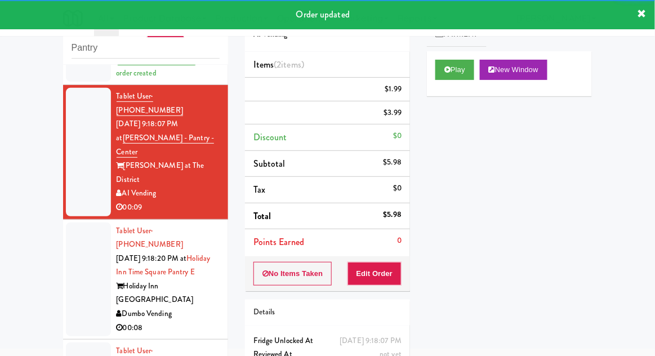
click at [68, 223] on div at bounding box center [88, 280] width 45 height 114
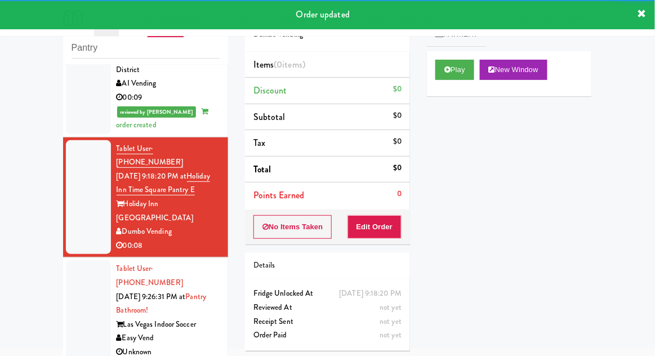
scroll to position [438, 0]
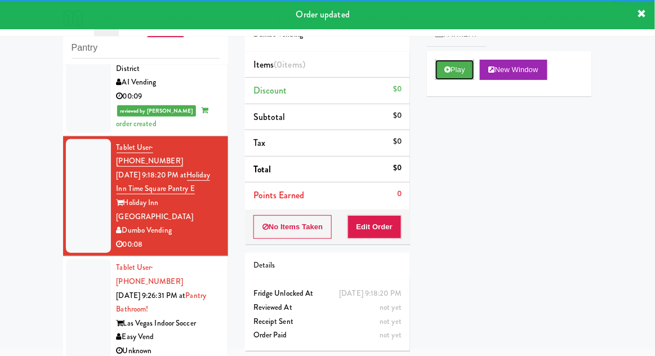
click at [444, 79] on button "Play" at bounding box center [454, 70] width 39 height 20
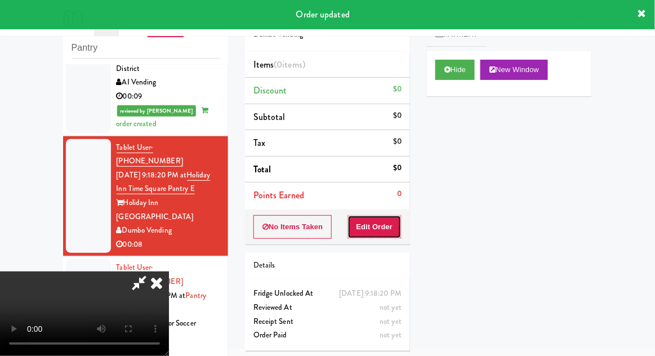
click at [385, 229] on button "Edit Order" at bounding box center [375, 227] width 55 height 24
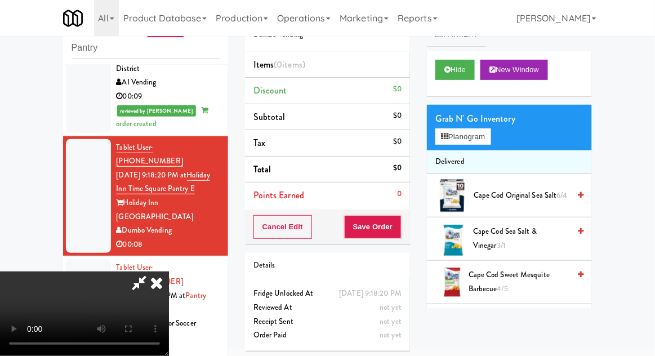
scroll to position [0, 0]
click at [491, 141] on button "Planogram" at bounding box center [462, 136] width 55 height 17
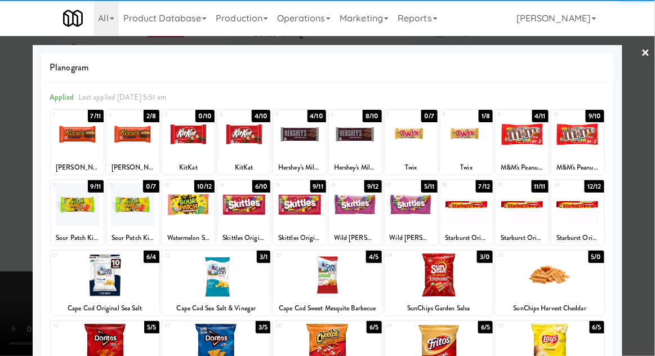
click at [361, 207] on div at bounding box center [355, 204] width 53 height 43
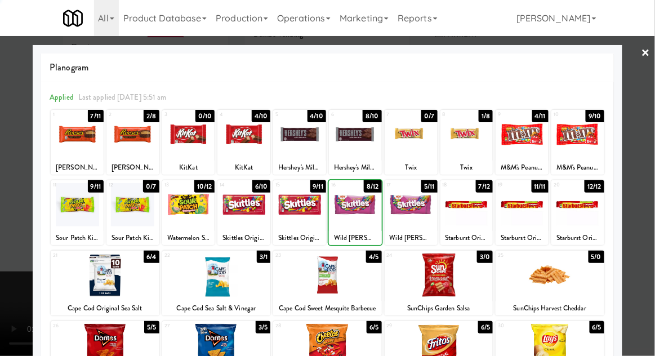
click at [651, 145] on div at bounding box center [327, 178] width 655 height 356
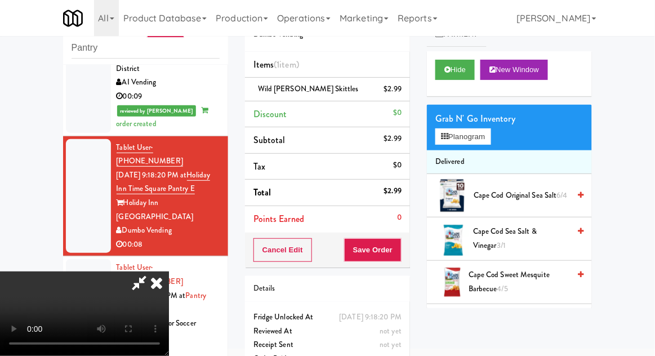
scroll to position [41, 0]
click at [408, 257] on div "Cancel Edit Save Order" at bounding box center [327, 250] width 165 height 35
click at [399, 255] on button "Save Order" at bounding box center [372, 250] width 57 height 24
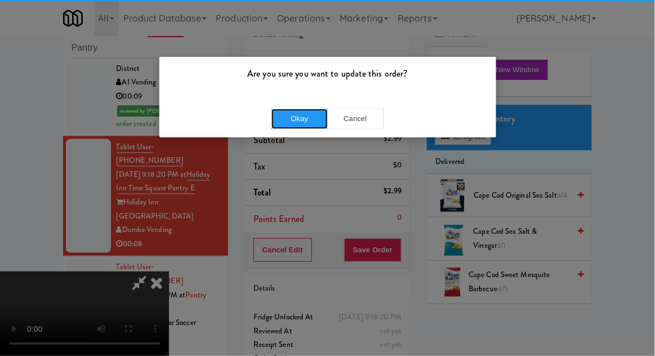
click at [301, 125] on button "Okay" at bounding box center [300, 119] width 56 height 20
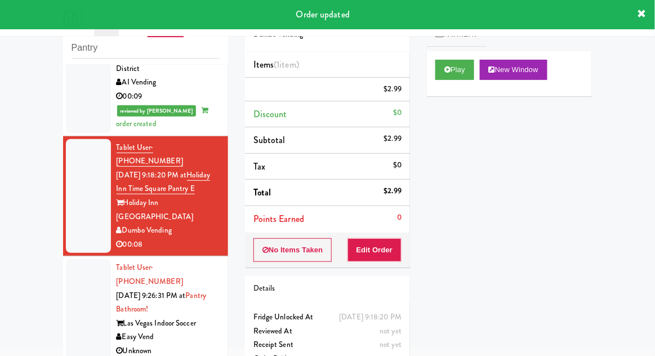
scroll to position [0, 0]
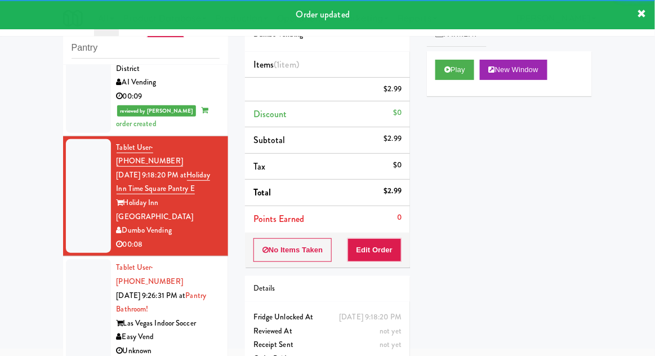
click at [72, 259] on div at bounding box center [88, 309] width 45 height 100
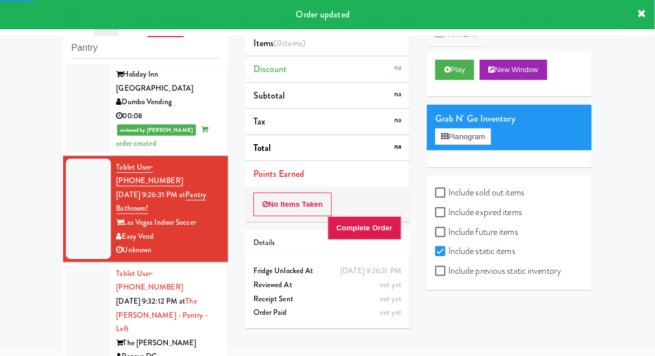
scroll to position [568, 0]
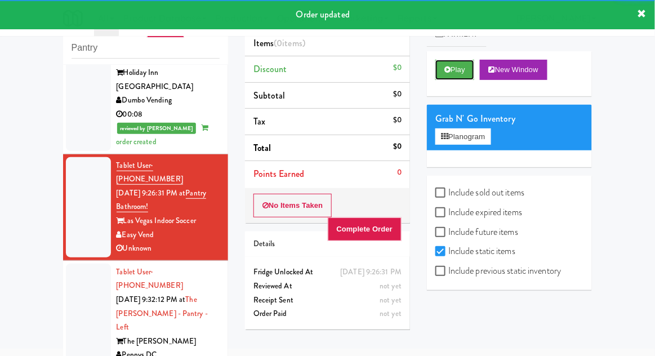
click at [448, 69] on icon at bounding box center [447, 69] width 6 height 7
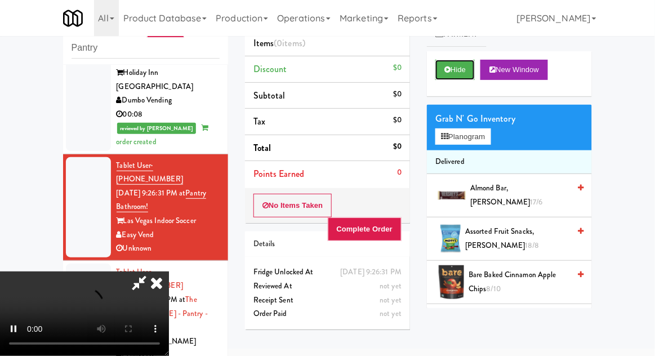
scroll to position [0, 0]
click at [169, 272] on icon at bounding box center [156, 283] width 25 height 23
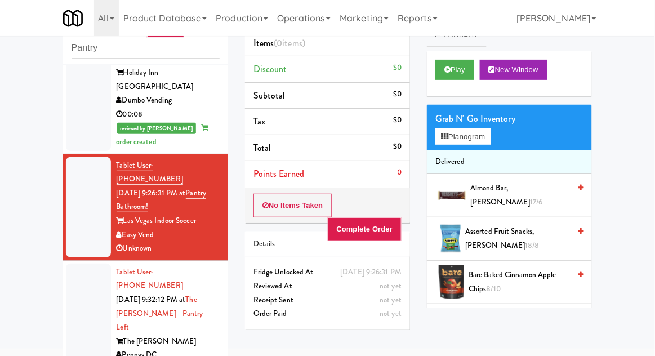
click at [73, 264] on div at bounding box center [88, 321] width 45 height 114
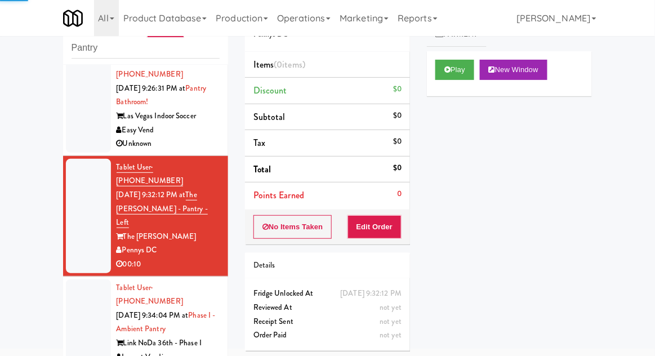
scroll to position [674, 0]
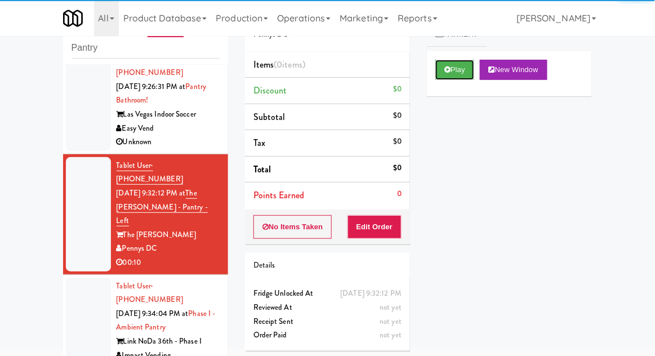
click at [440, 64] on button "Play" at bounding box center [454, 70] width 39 height 20
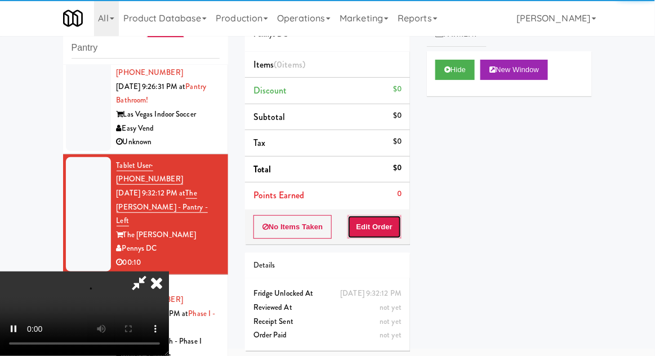
click at [375, 217] on button "Edit Order" at bounding box center [375, 227] width 55 height 24
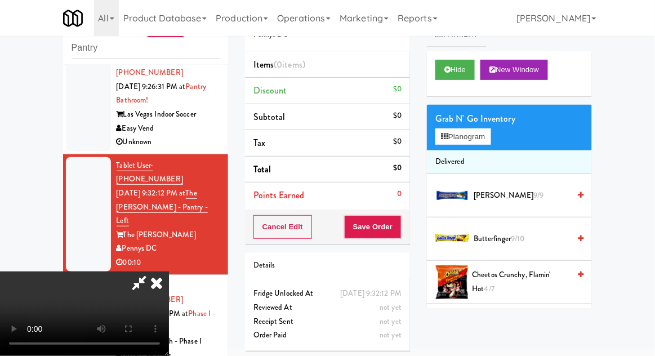
scroll to position [0, 0]
click at [491, 135] on button "Planogram" at bounding box center [462, 136] width 55 height 17
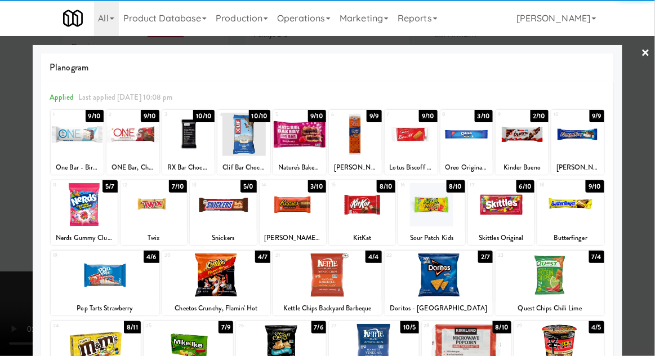
click at [156, 206] on div at bounding box center [154, 204] width 66 height 43
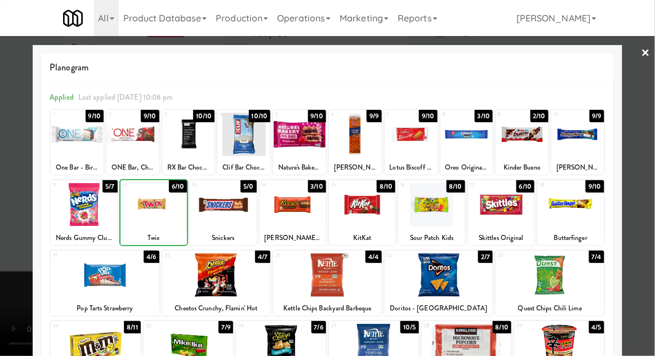
click at [649, 142] on div at bounding box center [327, 178] width 655 height 356
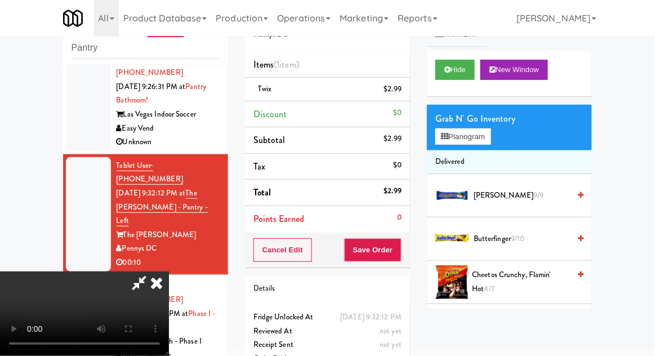
scroll to position [41, 0]
click at [397, 250] on button "Save Order" at bounding box center [372, 250] width 57 height 24
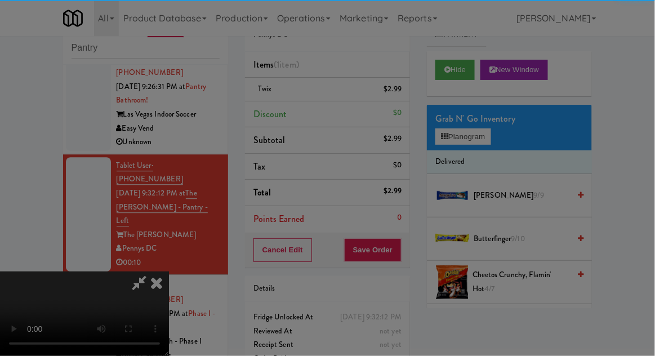
click at [0, 0] on button "Okay" at bounding box center [0, 0] width 0 height 0
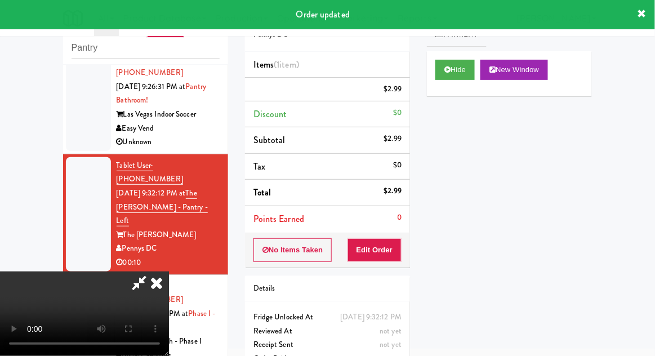
scroll to position [0, 0]
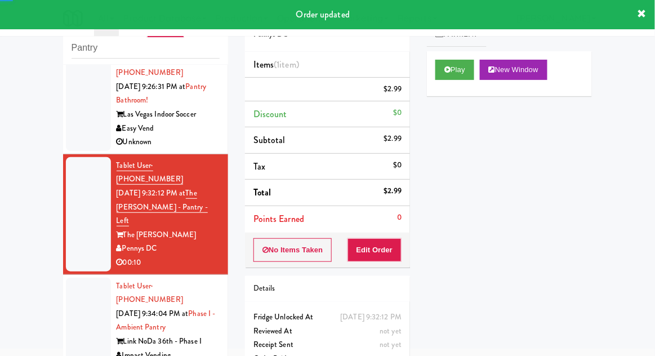
click at [79, 278] on div at bounding box center [88, 328] width 45 height 100
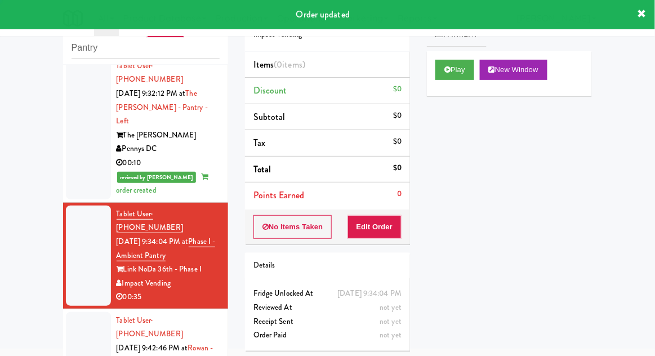
scroll to position [781, 0]
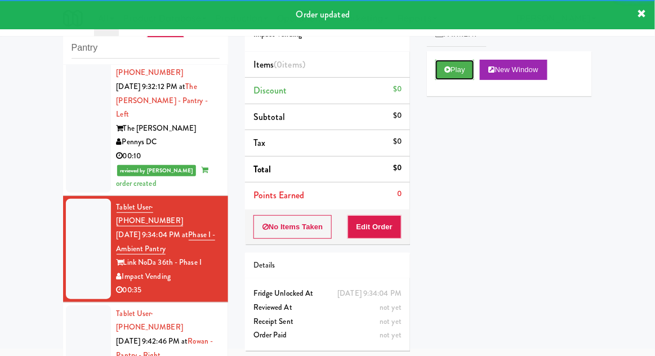
click at [436, 73] on button "Play" at bounding box center [454, 70] width 39 height 20
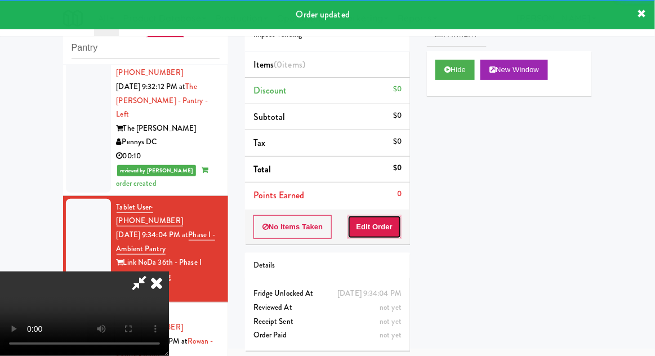
click at [373, 223] on button "Edit Order" at bounding box center [375, 227] width 55 height 24
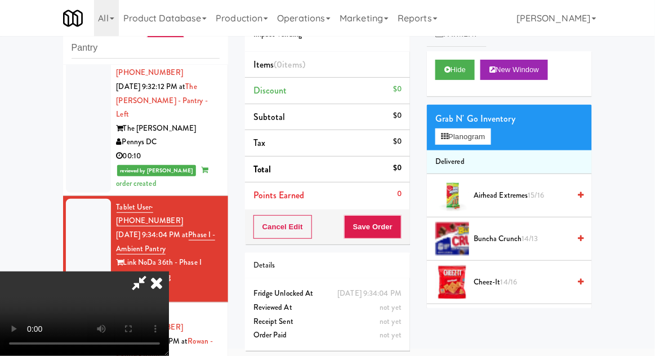
scroll to position [0, 0]
click at [488, 135] on button "Planogram" at bounding box center [462, 136] width 55 height 17
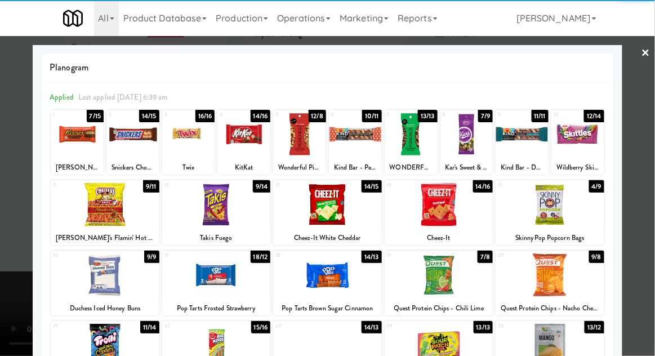
click at [113, 208] on div at bounding box center [105, 204] width 109 height 43
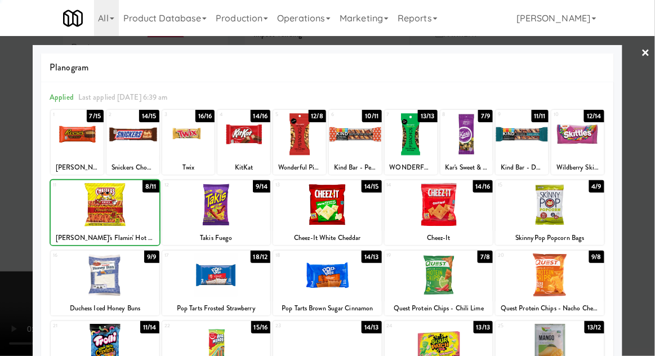
click at [652, 147] on div at bounding box center [327, 178] width 655 height 356
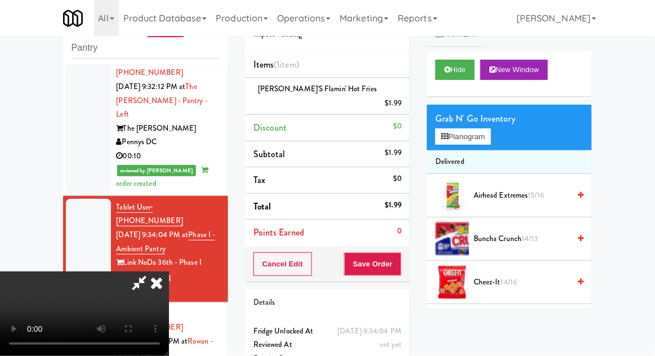
scroll to position [41, 0]
click at [490, 128] on button "Planogram" at bounding box center [462, 136] width 55 height 17
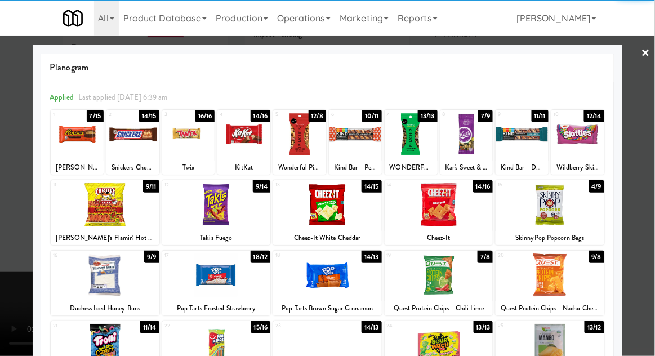
click at [106, 215] on div at bounding box center [105, 204] width 109 height 43
click at [652, 140] on div at bounding box center [327, 178] width 655 height 356
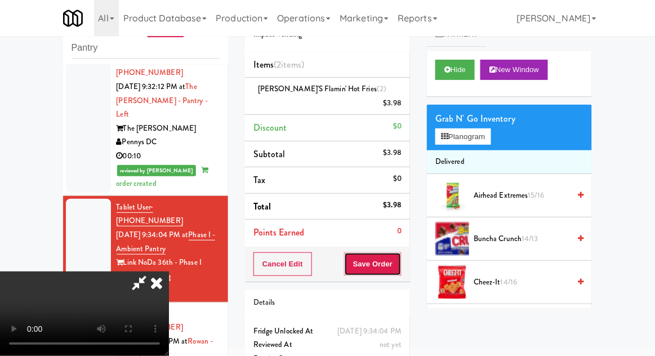
click at [400, 252] on button "Save Order" at bounding box center [372, 264] width 57 height 24
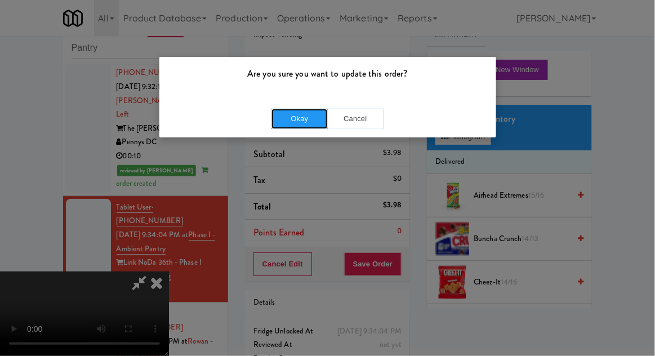
click at [282, 122] on button "Okay" at bounding box center [300, 119] width 56 height 20
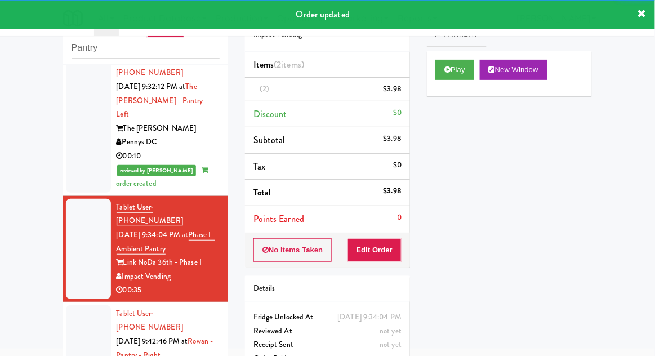
click at [66, 305] on div at bounding box center [88, 355] width 45 height 100
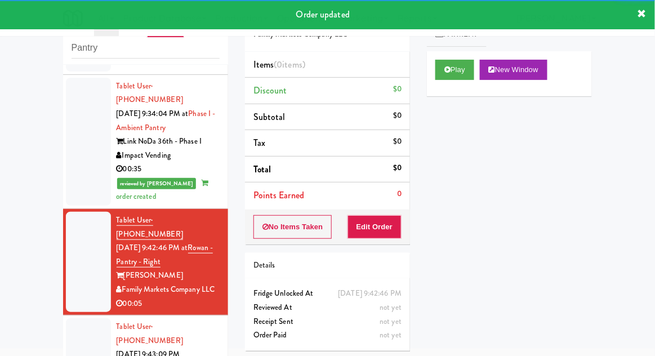
scroll to position [909, 0]
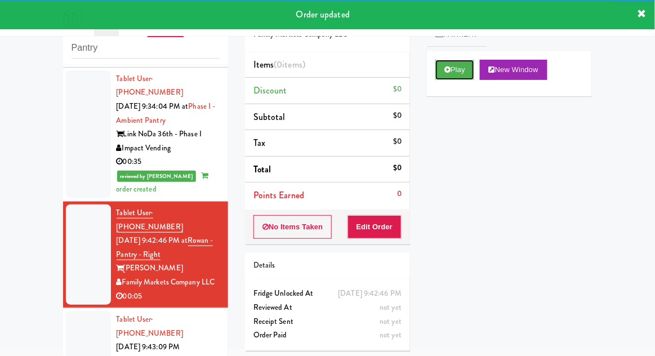
click at [462, 75] on button "Play" at bounding box center [454, 70] width 39 height 20
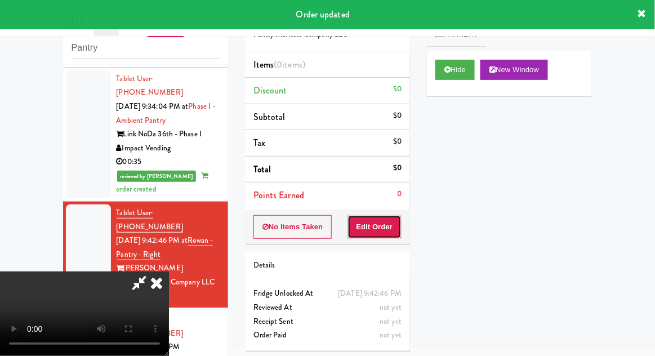
click at [399, 222] on button "Edit Order" at bounding box center [375, 227] width 55 height 24
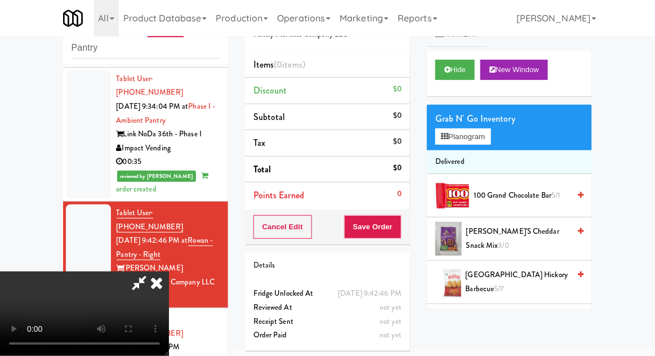
scroll to position [41, 0]
click at [489, 137] on button "Planogram" at bounding box center [462, 136] width 55 height 17
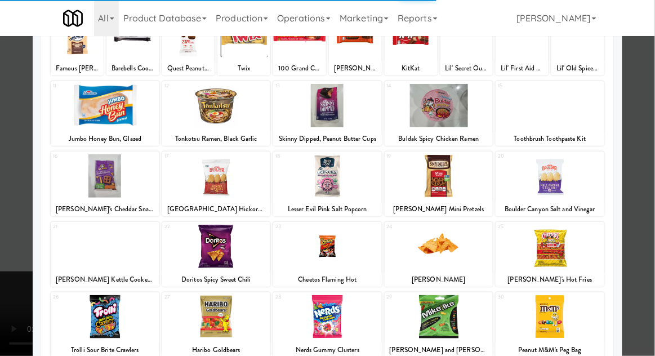
scroll to position [98, 0]
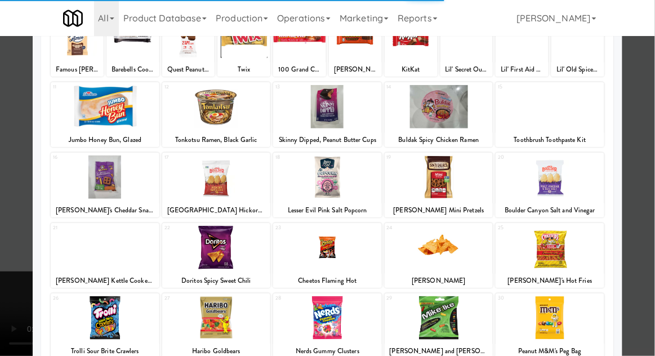
click at [552, 176] on div at bounding box center [550, 176] width 109 height 43
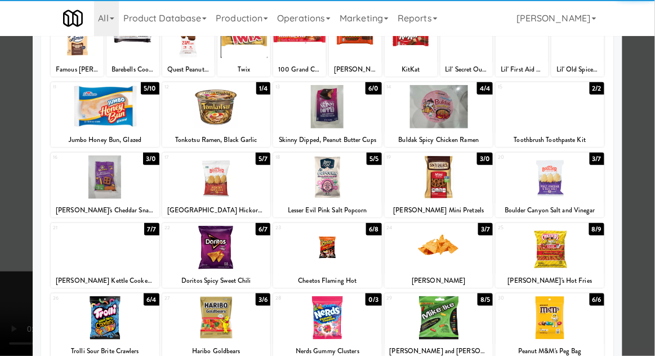
click at [651, 149] on div at bounding box center [327, 178] width 655 height 356
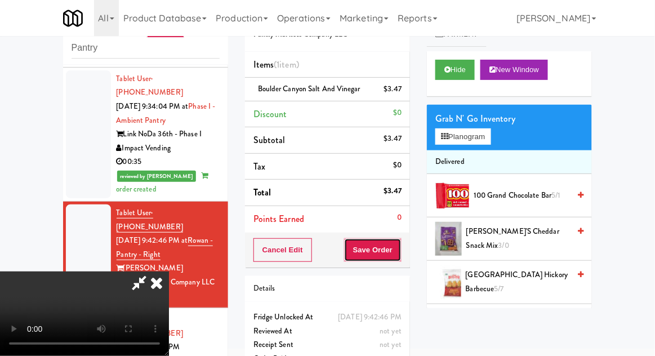
click at [402, 257] on button "Save Order" at bounding box center [372, 250] width 57 height 24
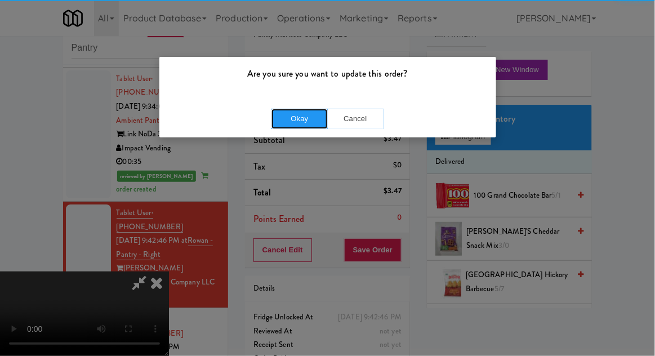
click at [315, 117] on button "Okay" at bounding box center [300, 119] width 56 height 20
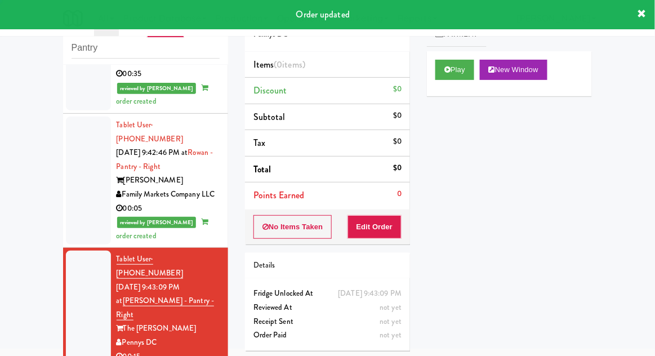
scroll to position [1028, 0]
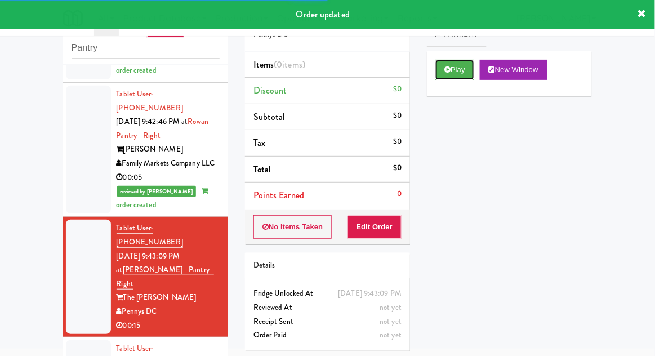
click at [441, 65] on button "Play" at bounding box center [454, 70] width 39 height 20
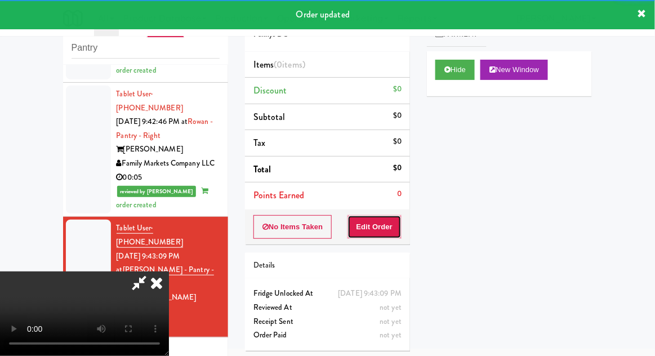
click at [383, 230] on button "Edit Order" at bounding box center [375, 227] width 55 height 24
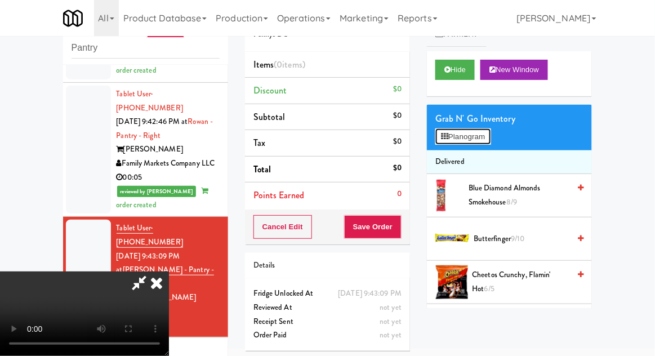
click at [491, 136] on button "Planogram" at bounding box center [462, 136] width 55 height 17
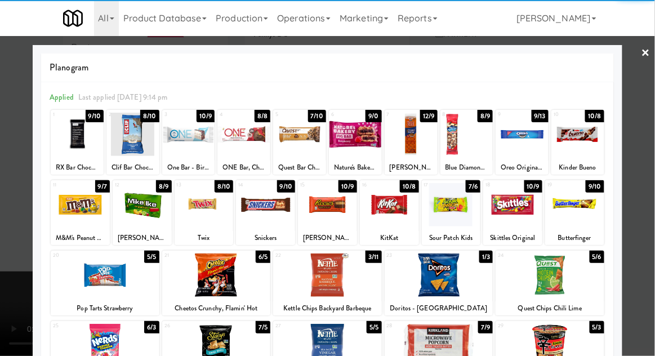
click at [453, 203] on div at bounding box center [451, 204] width 59 height 43
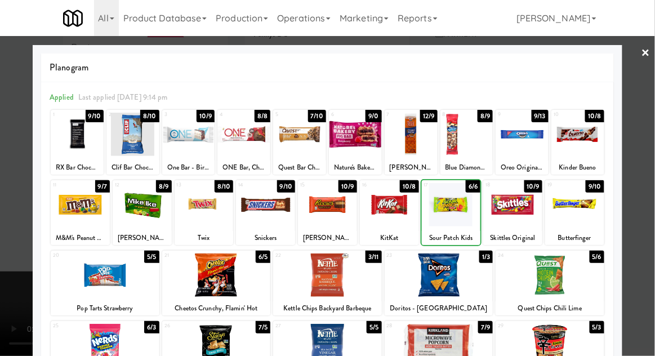
click at [651, 161] on div at bounding box center [327, 178] width 655 height 356
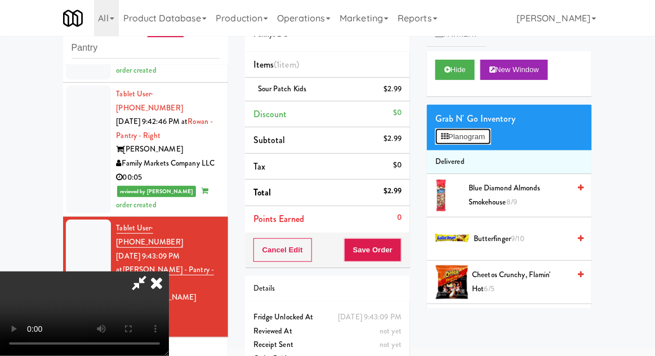
click at [491, 143] on button "Planogram" at bounding box center [462, 136] width 55 height 17
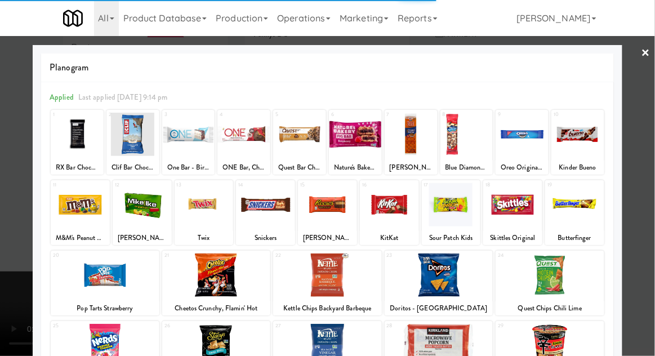
click at [149, 208] on div at bounding box center [142, 204] width 59 height 43
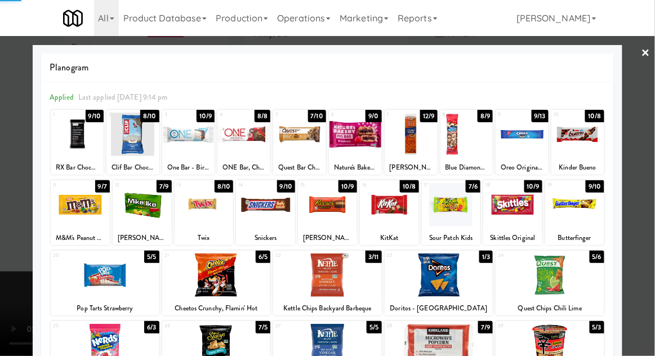
click at [654, 166] on div at bounding box center [327, 178] width 655 height 356
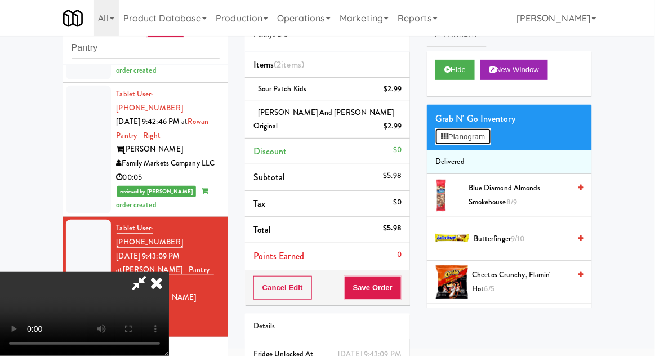
click at [491, 141] on button "Planogram" at bounding box center [462, 136] width 55 height 17
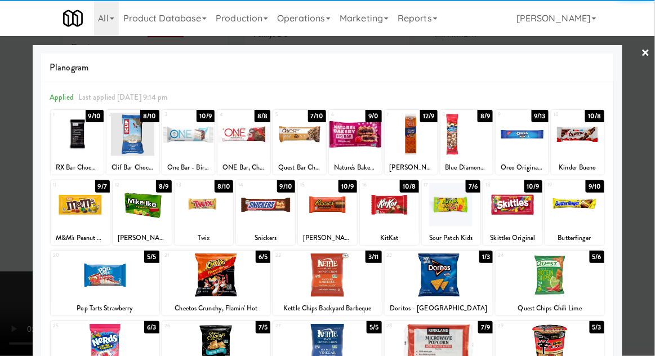
click at [144, 207] on div at bounding box center [142, 204] width 59 height 43
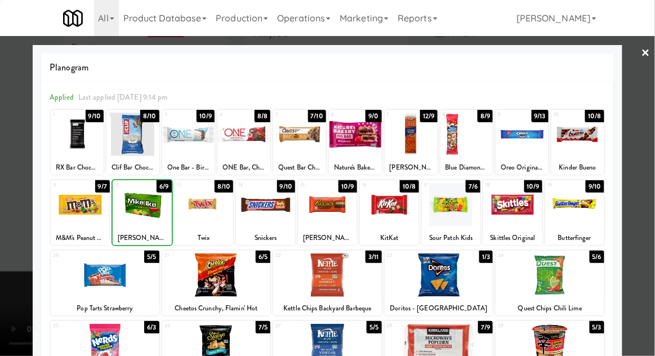
click at [651, 164] on div at bounding box center [327, 178] width 655 height 356
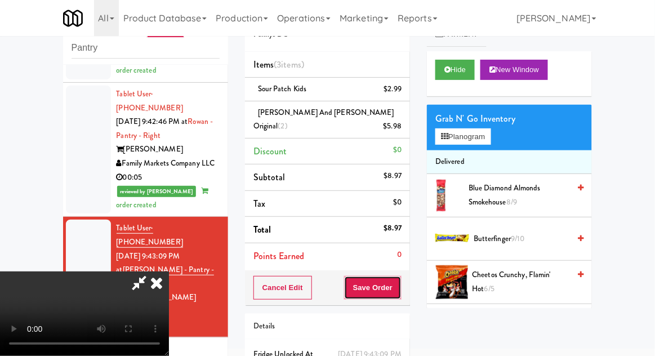
click at [398, 276] on button "Save Order" at bounding box center [372, 288] width 57 height 24
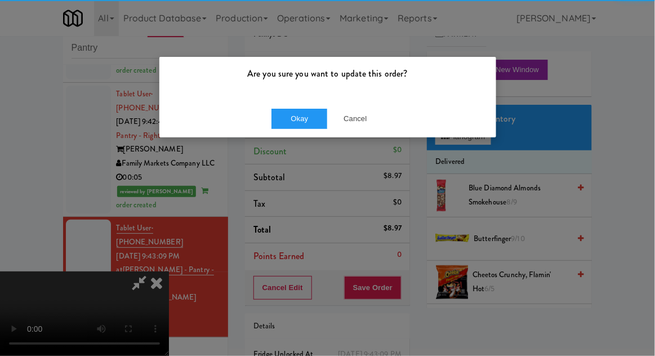
click at [284, 106] on div "Okay Cancel" at bounding box center [327, 119] width 337 height 38
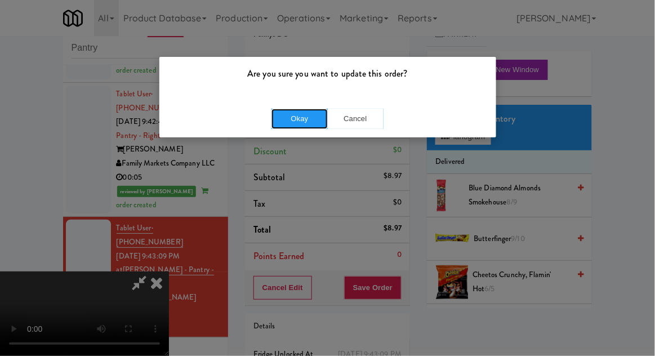
click at [292, 124] on button "Okay" at bounding box center [300, 119] width 56 height 20
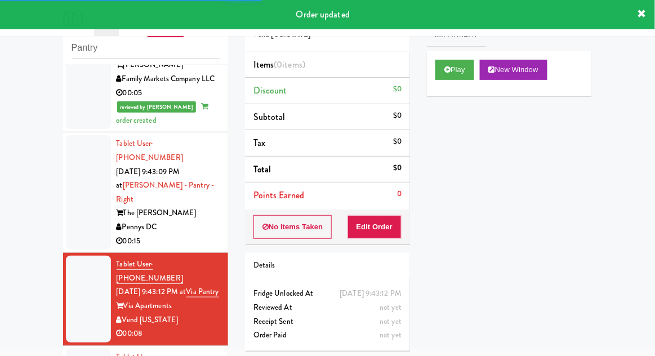
scroll to position [1113, 0]
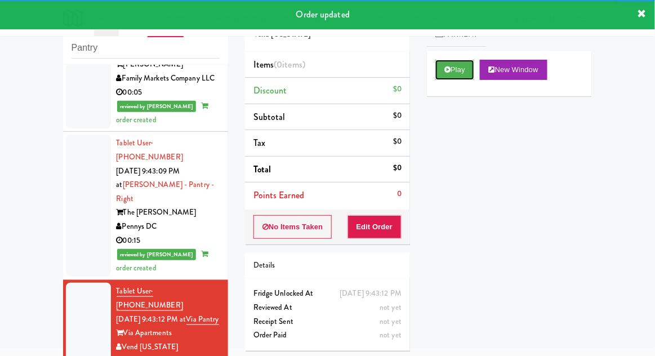
click at [446, 72] on icon at bounding box center [447, 69] width 6 height 7
click at [384, 217] on button "Edit Order" at bounding box center [375, 227] width 55 height 24
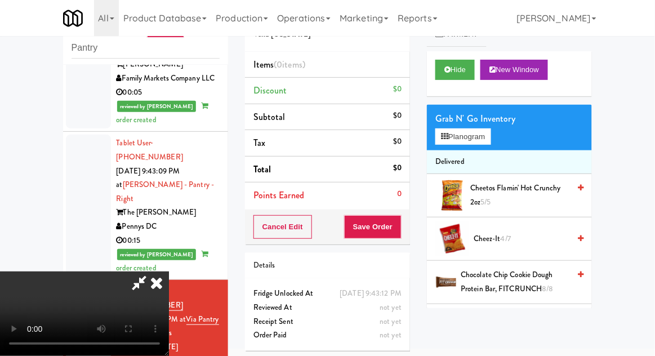
scroll to position [0, 0]
click at [491, 139] on button "Planogram" at bounding box center [462, 136] width 55 height 17
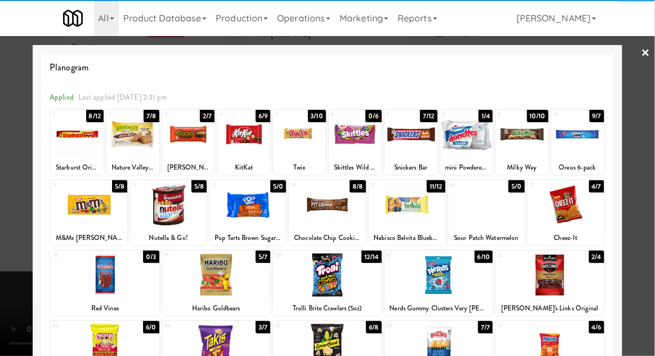
click at [444, 275] on div at bounding box center [439, 274] width 109 height 43
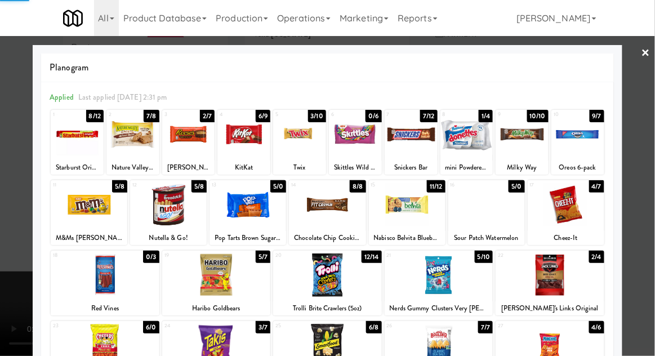
click at [650, 166] on div at bounding box center [327, 178] width 655 height 356
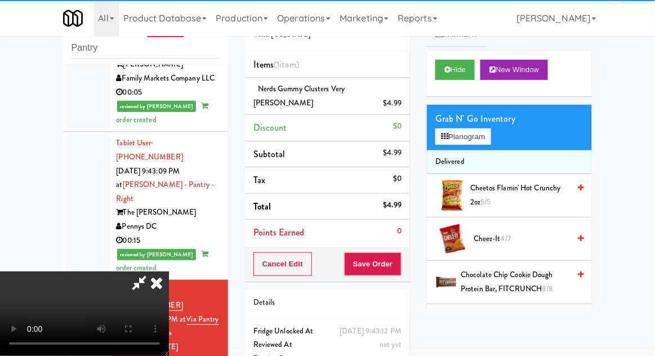
scroll to position [41, 0]
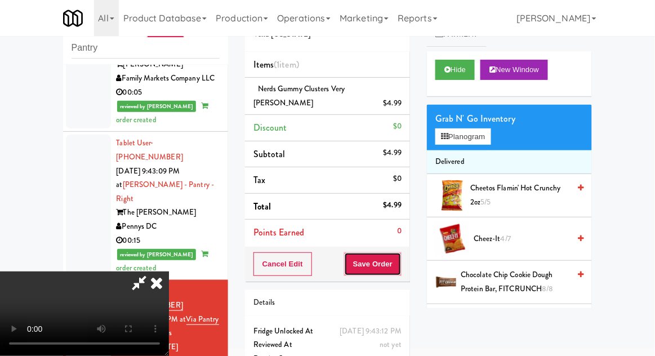
click at [401, 252] on button "Save Order" at bounding box center [372, 264] width 57 height 24
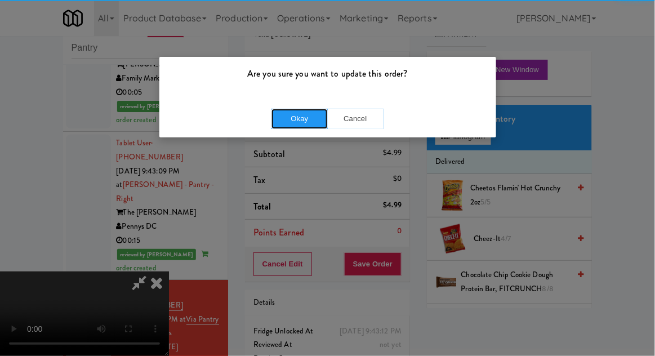
click at [289, 113] on button "Okay" at bounding box center [300, 119] width 56 height 20
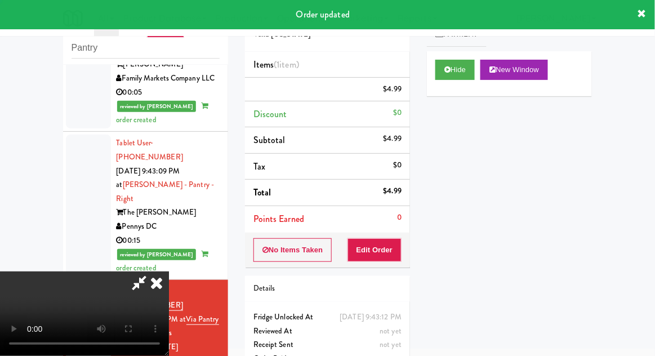
scroll to position [0, 0]
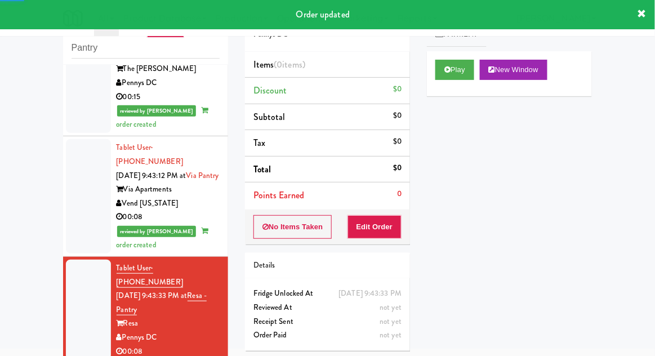
scroll to position [1260, 0]
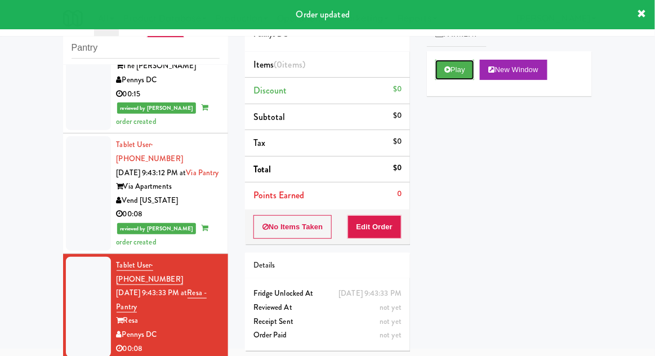
click at [445, 61] on button "Play" at bounding box center [454, 70] width 39 height 20
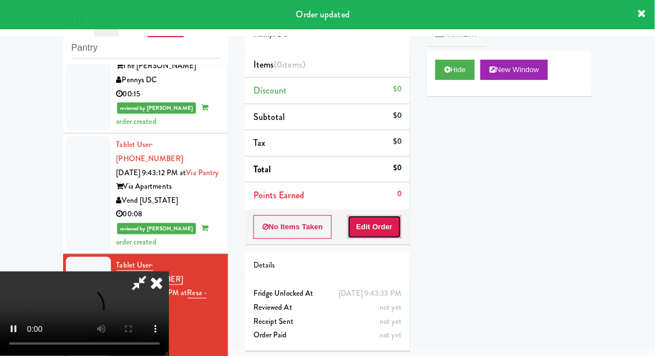
click at [382, 220] on button "Edit Order" at bounding box center [375, 227] width 55 height 24
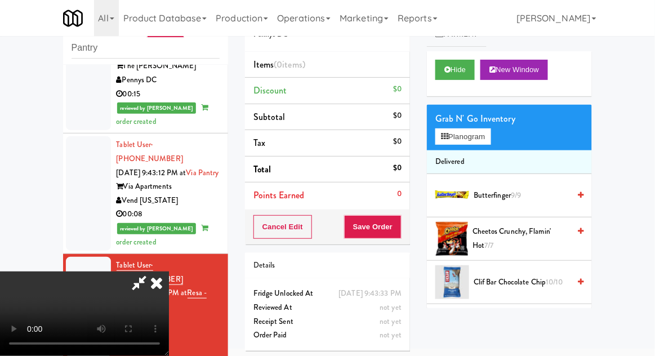
scroll to position [0, 0]
click at [491, 133] on button "Planogram" at bounding box center [462, 136] width 55 height 17
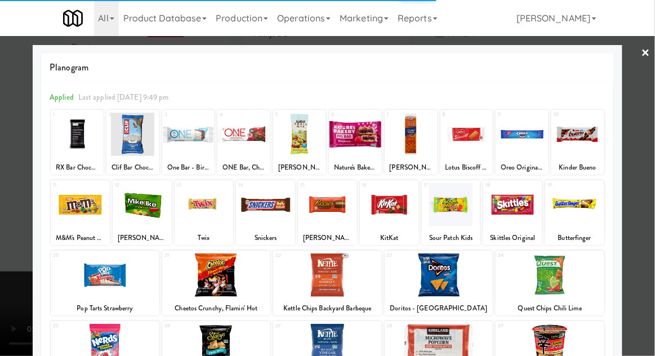
click at [456, 201] on div at bounding box center [451, 204] width 59 height 43
click at [451, 208] on div at bounding box center [451, 204] width 59 height 43
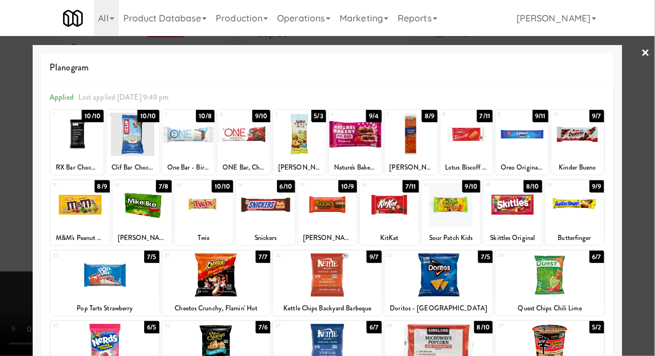
click at [448, 211] on div at bounding box center [451, 204] width 59 height 43
click at [648, 163] on div at bounding box center [327, 178] width 655 height 356
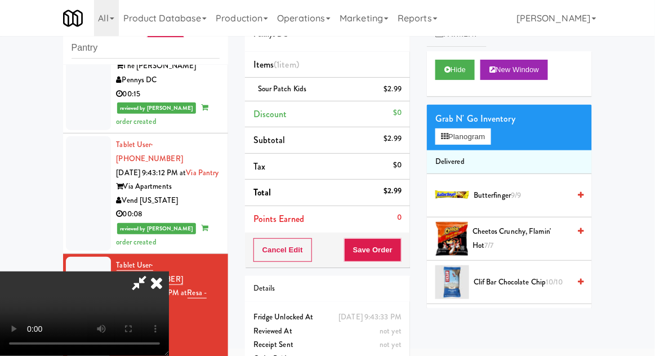
click at [152, 272] on icon at bounding box center [139, 283] width 26 height 23
click at [395, 257] on button "Save Order" at bounding box center [372, 250] width 57 height 24
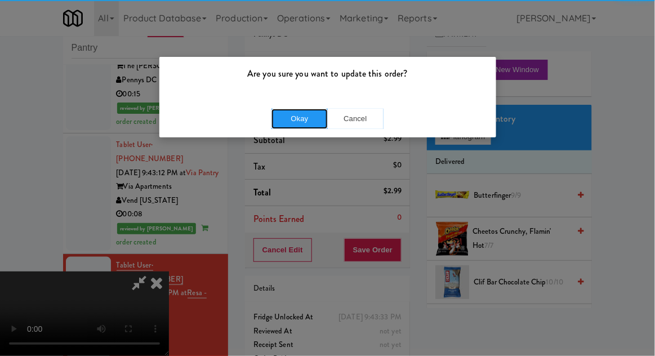
click at [303, 113] on button "Okay" at bounding box center [300, 119] width 56 height 20
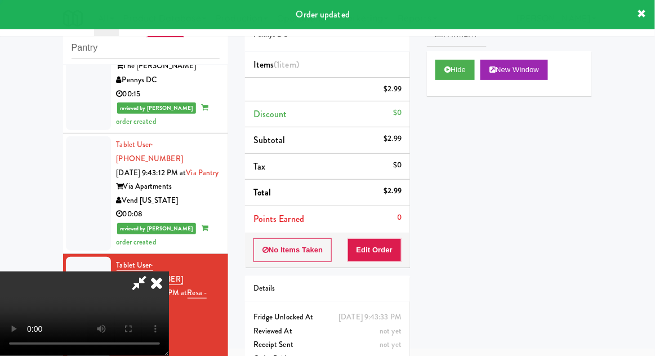
scroll to position [0, 0]
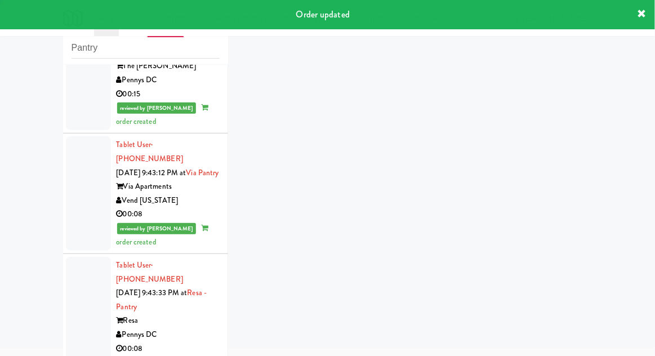
scroll to position [1328, 0]
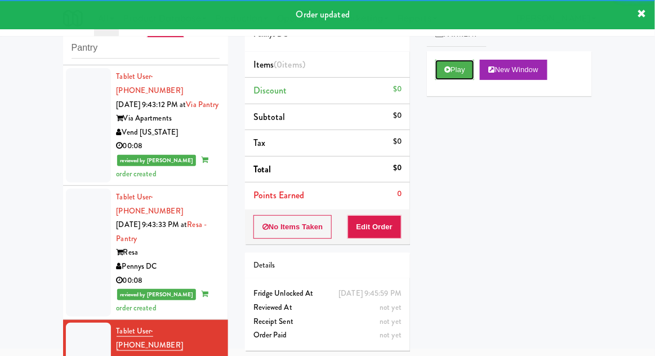
click at [446, 73] on icon at bounding box center [447, 69] width 6 height 7
click at [390, 226] on button "Edit Order" at bounding box center [375, 227] width 55 height 24
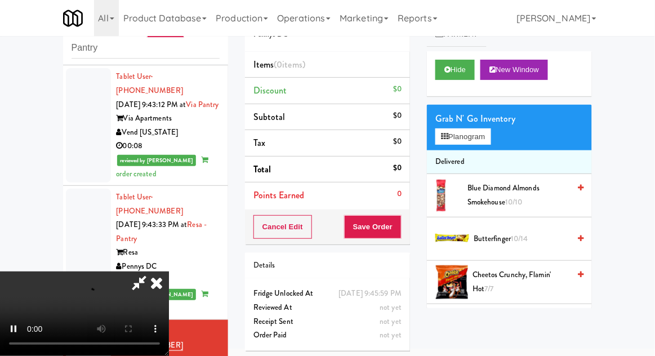
scroll to position [41, 0]
click at [490, 128] on button "Planogram" at bounding box center [462, 136] width 55 height 17
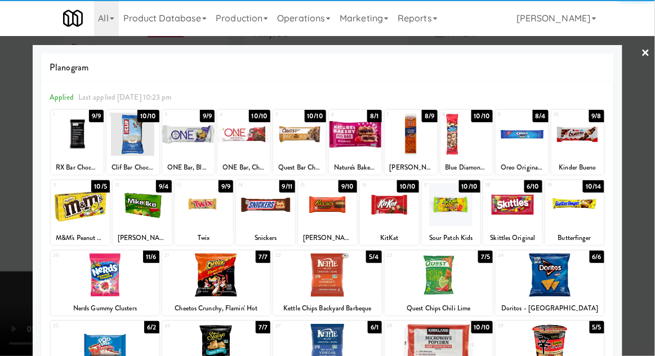
click at [394, 207] on div at bounding box center [389, 204] width 59 height 43
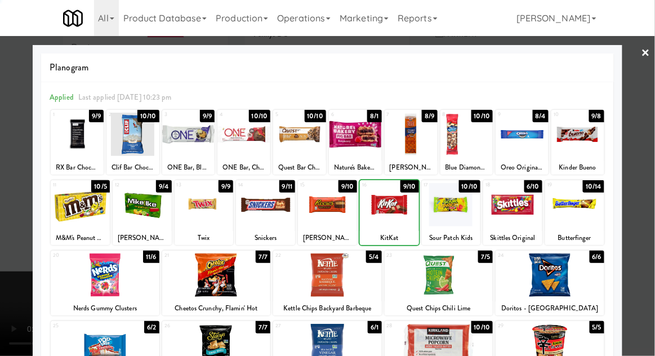
click at [650, 143] on div at bounding box center [327, 178] width 655 height 356
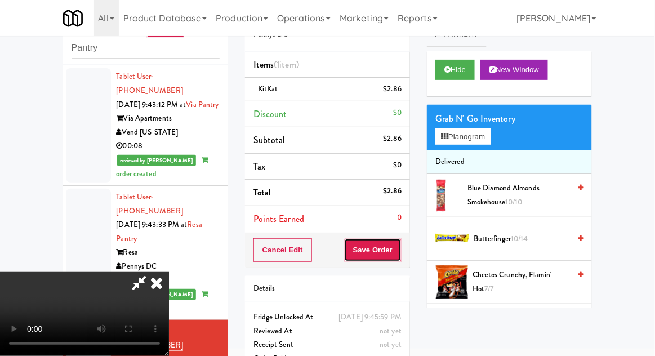
click at [401, 249] on button "Save Order" at bounding box center [372, 250] width 57 height 24
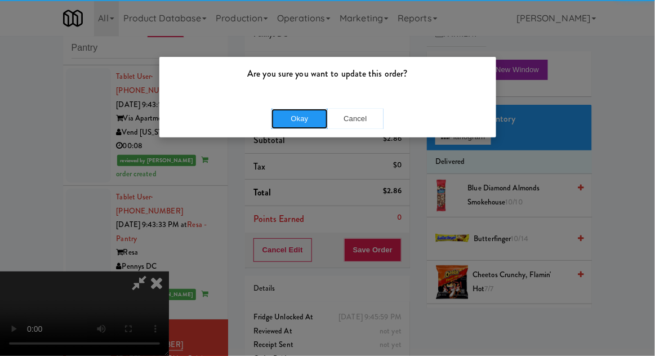
click at [306, 117] on button "Okay" at bounding box center [300, 119] width 56 height 20
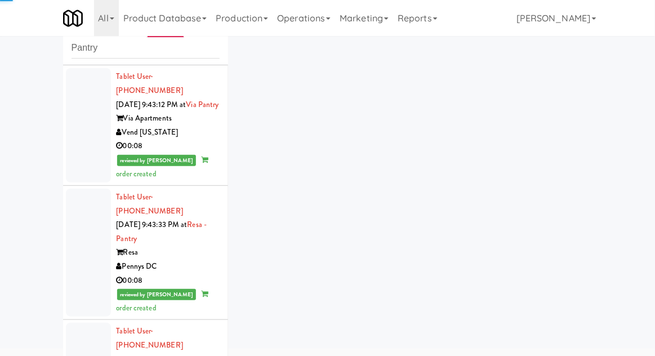
scroll to position [1355, 0]
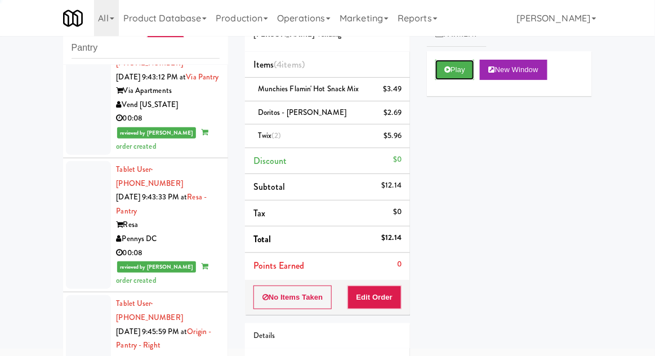
click at [451, 65] on button "Play" at bounding box center [454, 70] width 39 height 20
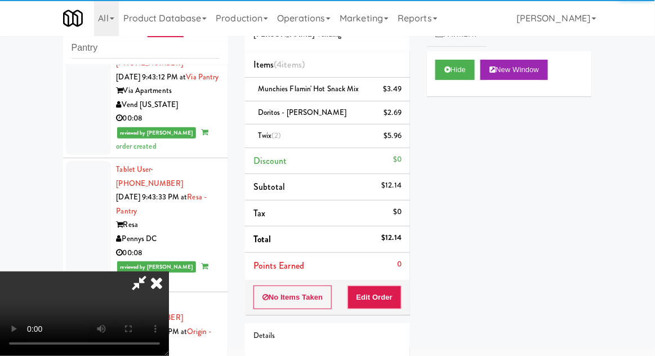
click at [161, 294] on icon at bounding box center [156, 283] width 25 height 23
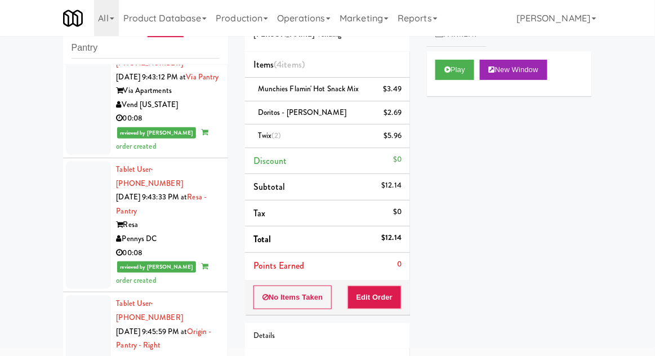
scroll to position [1384, 0]
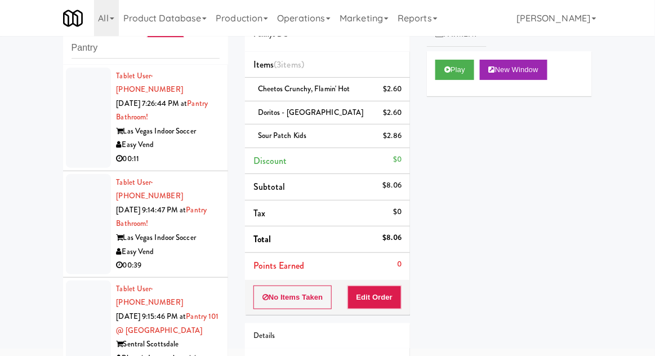
click at [73, 235] on div at bounding box center [88, 224] width 45 height 100
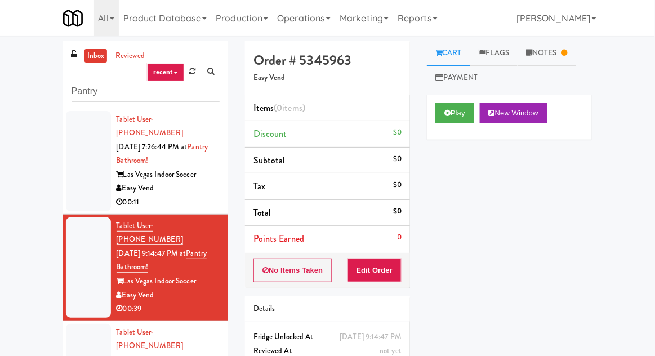
click at [87, 170] on div at bounding box center [88, 161] width 45 height 100
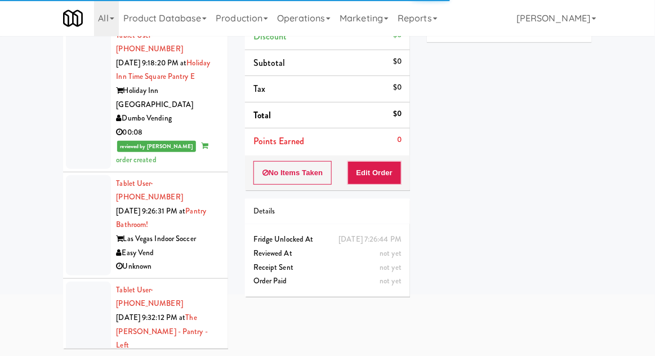
scroll to position [490, 0]
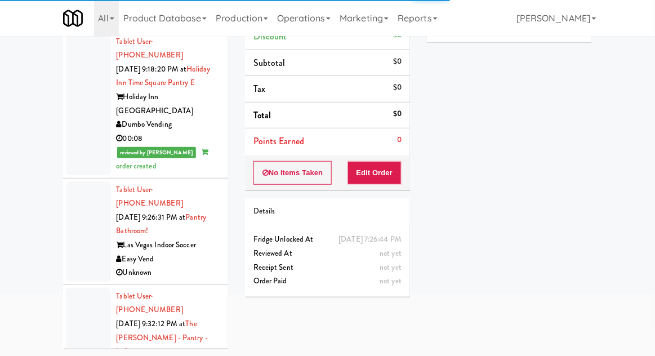
click at [77, 181] on div at bounding box center [88, 231] width 45 height 100
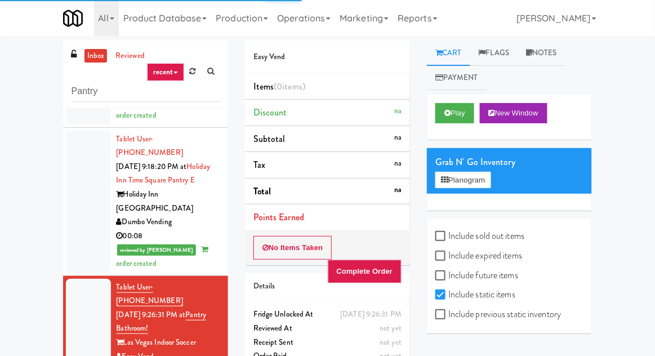
click at [561, 55] on link "Notes" at bounding box center [542, 53] width 48 height 25
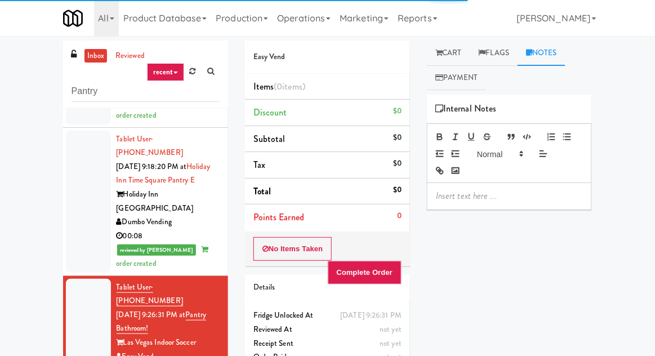
click at [81, 168] on div at bounding box center [88, 202] width 45 height 142
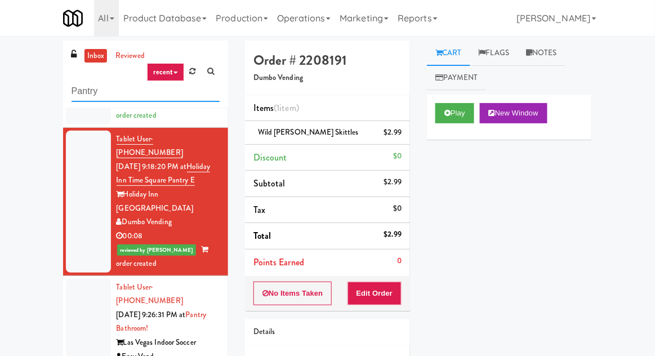
click at [83, 95] on input "Pantry" at bounding box center [146, 91] width 148 height 21
click at [79, 94] on input "Pantry" at bounding box center [146, 91] width 148 height 21
type input "Ambient"
click at [15, 83] on div "inbox reviewed recent all unclear take inventory issue suspicious failed recent…" at bounding box center [327, 248] width 655 height 414
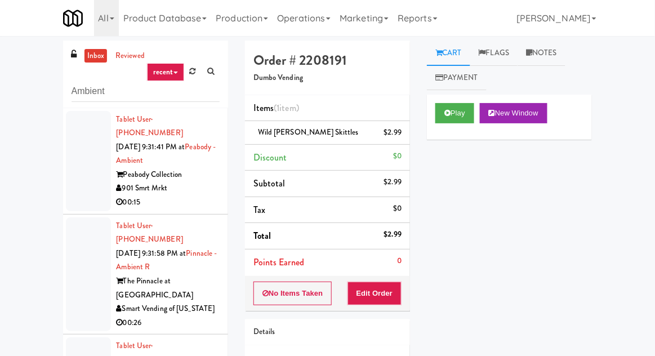
click at [65, 170] on li "Tablet User · (615) 891-8915 [DATE] 9:31:41 PM at [GEOGRAPHIC_DATA] - Ambient P…" at bounding box center [145, 161] width 165 height 106
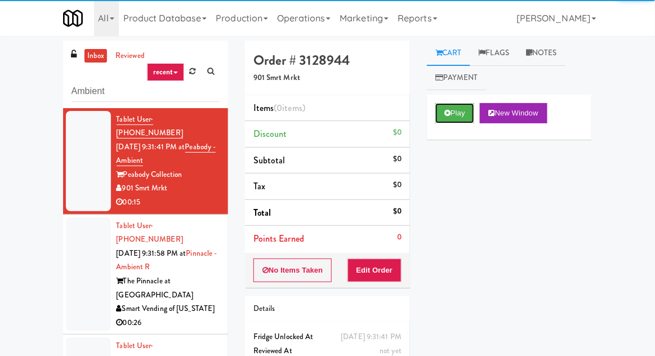
click at [439, 118] on button "Play" at bounding box center [454, 113] width 39 height 20
click at [367, 264] on button "Edit Order" at bounding box center [375, 271] width 55 height 24
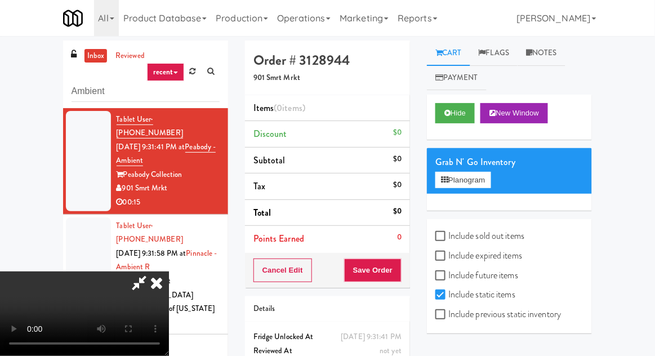
scroll to position [43, 0]
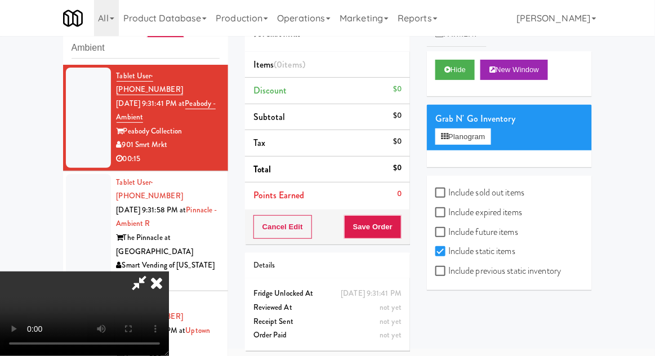
click at [459, 190] on label "Include sold out items" at bounding box center [479, 192] width 89 height 17
click at [448, 190] on input "Include sold out items" at bounding box center [441, 193] width 13 height 9
checkbox input "true"
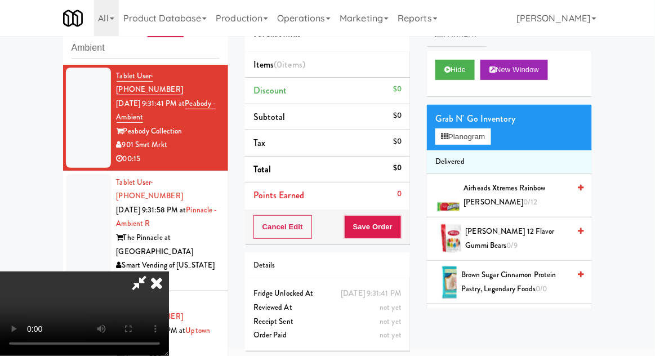
click at [500, 132] on div "Grab N' Go Inventory Planogram" at bounding box center [509, 128] width 165 height 46
click at [491, 134] on button "Planogram" at bounding box center [462, 136] width 55 height 17
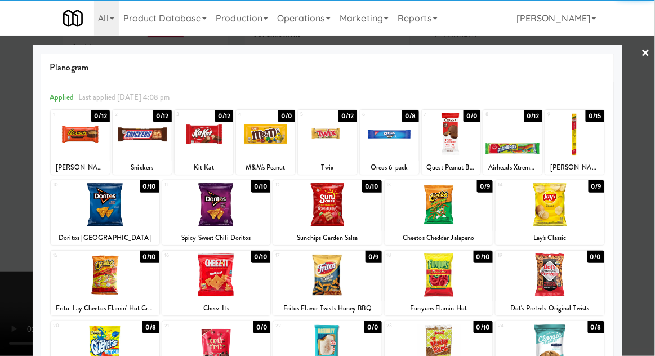
click at [80, 136] on div at bounding box center [80, 134] width 59 height 43
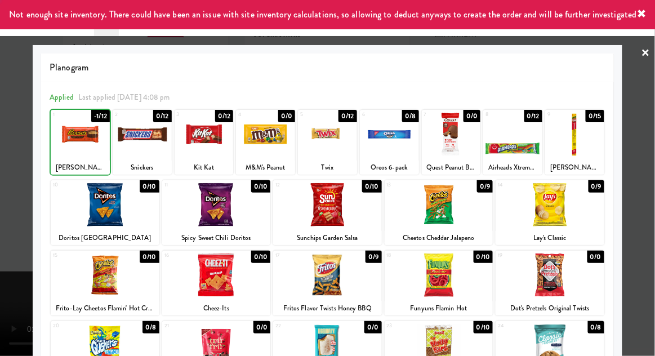
click at [652, 130] on div at bounding box center [327, 178] width 655 height 356
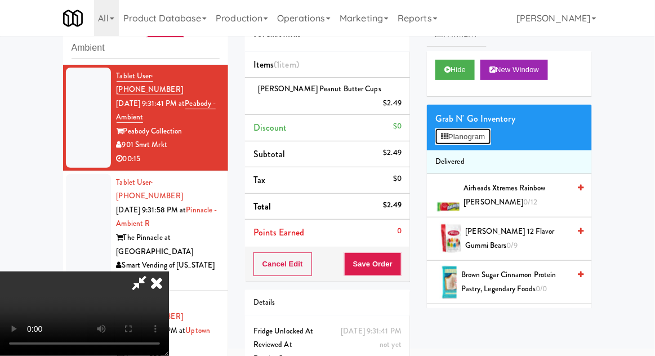
click at [491, 144] on button "Planogram" at bounding box center [462, 136] width 55 height 17
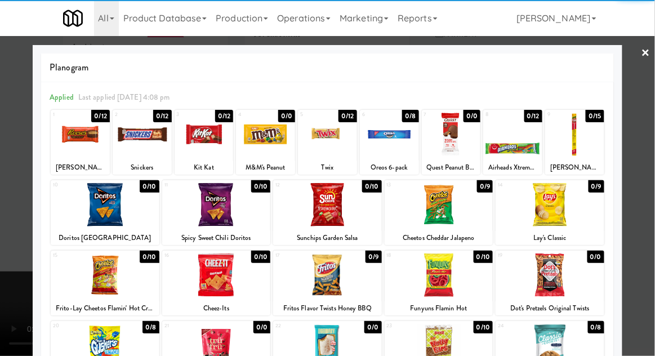
click at [322, 134] on div at bounding box center [327, 134] width 59 height 43
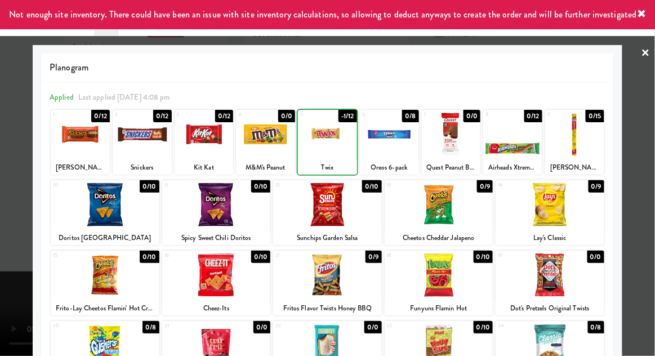
click at [646, 129] on div at bounding box center [327, 178] width 655 height 356
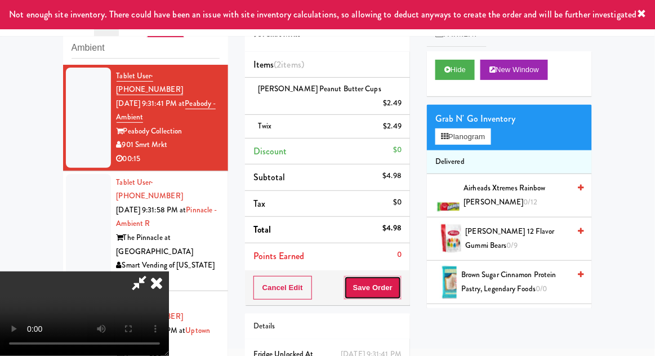
click at [398, 276] on button "Save Order" at bounding box center [372, 288] width 57 height 24
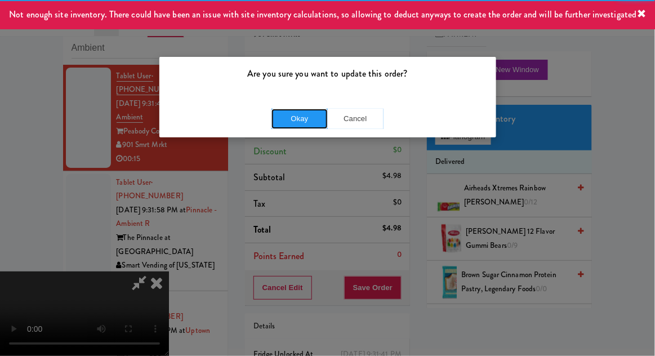
click at [282, 126] on button "Okay" at bounding box center [300, 119] width 56 height 20
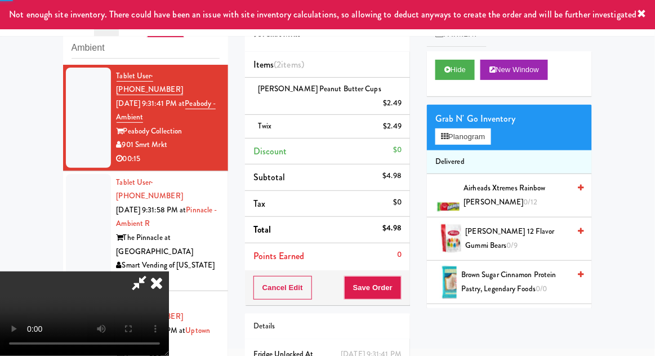
click at [66, 174] on div at bounding box center [88, 231] width 45 height 114
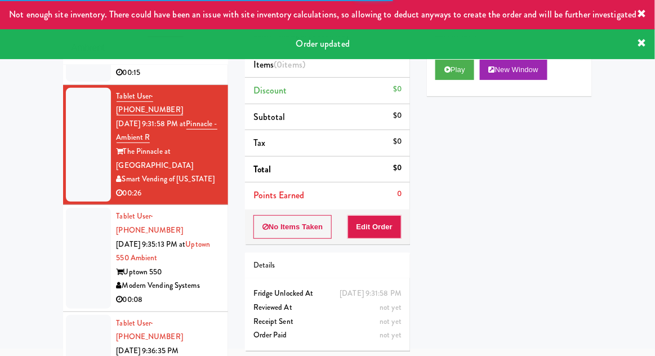
scroll to position [86, 0]
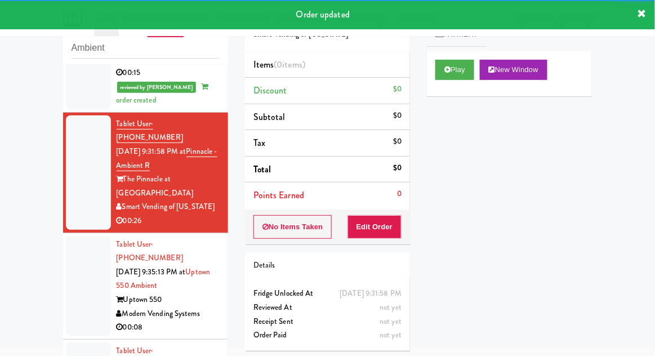
click at [75, 252] on div at bounding box center [88, 286] width 45 height 100
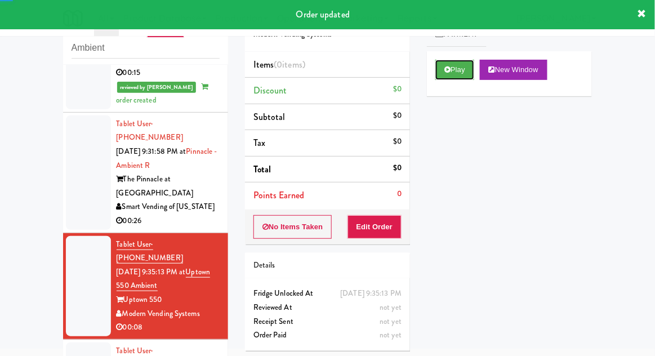
click at [457, 77] on button "Play" at bounding box center [454, 70] width 39 height 20
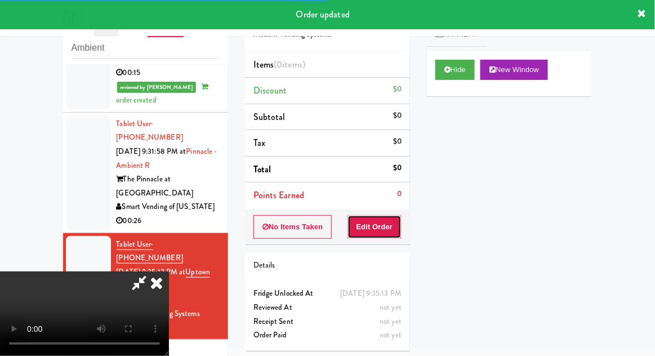
click at [377, 218] on button "Edit Order" at bounding box center [375, 227] width 55 height 24
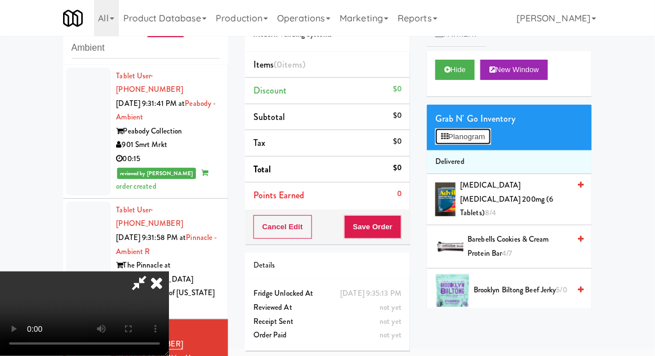
click at [491, 139] on button "Planogram" at bounding box center [462, 136] width 55 height 17
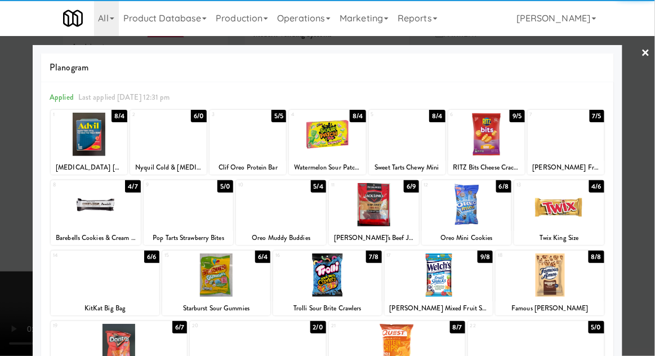
click at [579, 210] on div at bounding box center [559, 204] width 90 height 43
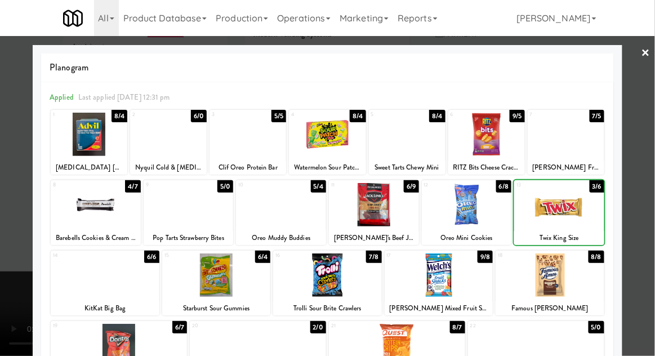
click at [652, 118] on div at bounding box center [327, 178] width 655 height 356
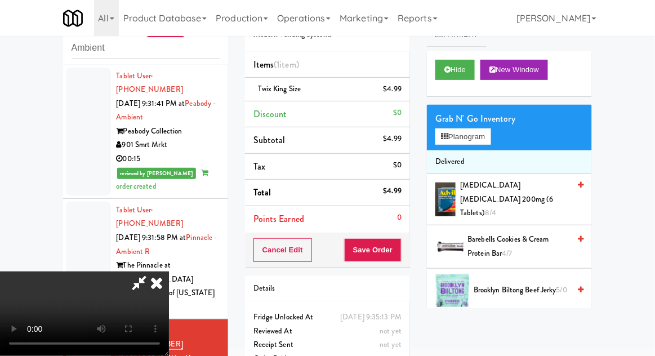
click at [506, 136] on div "Grab N' Go Inventory Planogram" at bounding box center [509, 128] width 165 height 46
click at [491, 142] on button "Planogram" at bounding box center [462, 136] width 55 height 17
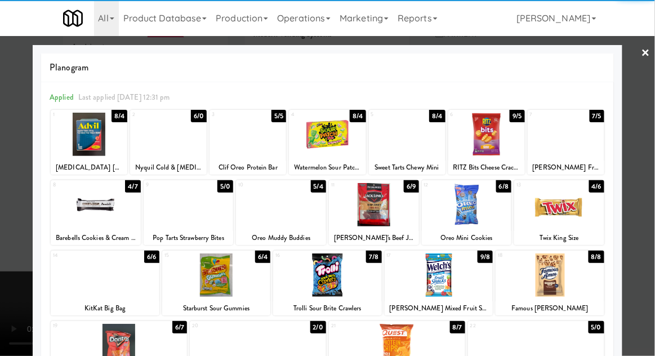
click at [571, 278] on div at bounding box center [550, 274] width 109 height 43
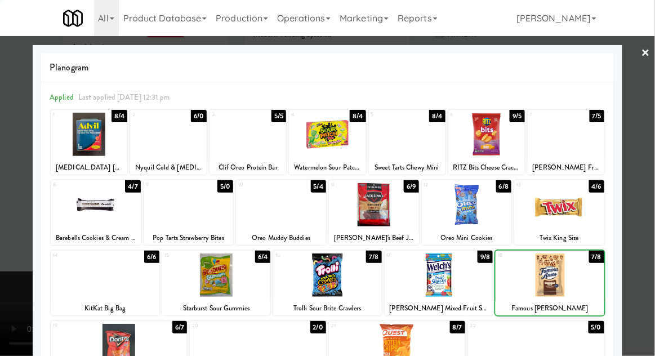
click at [654, 141] on div at bounding box center [327, 178] width 655 height 356
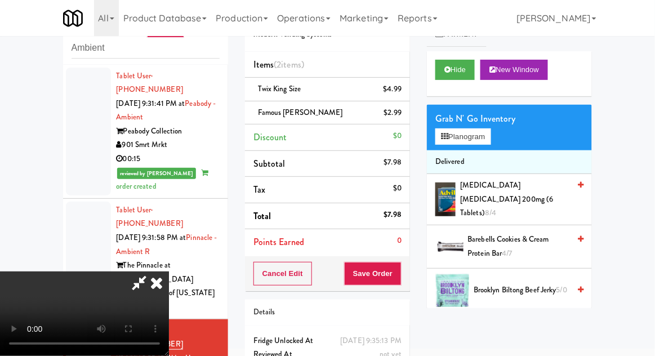
scroll to position [41, 0]
click at [401, 266] on button "Save Order" at bounding box center [372, 274] width 57 height 24
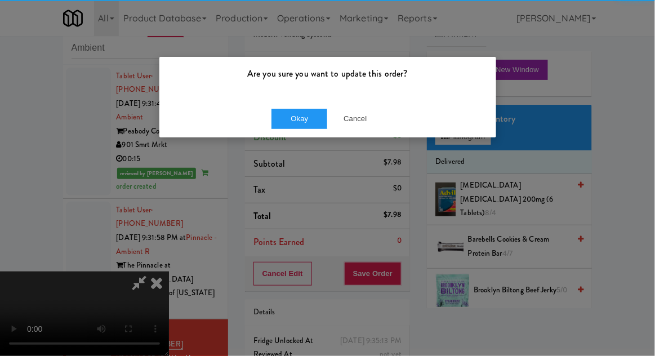
click at [308, 126] on div "Okay Cancel" at bounding box center [327, 119] width 337 height 38
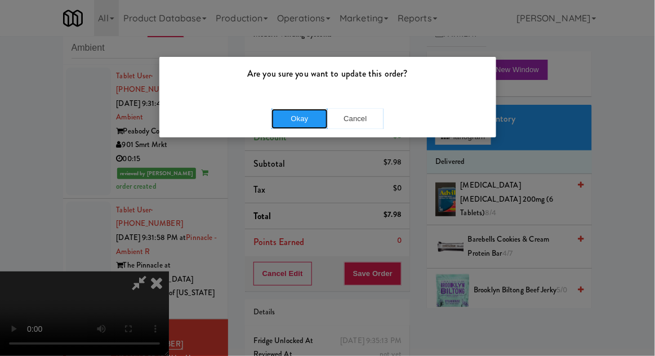
click at [280, 127] on button "Okay" at bounding box center [300, 119] width 56 height 20
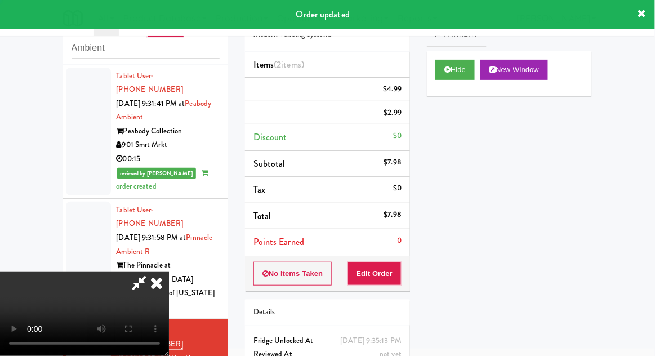
scroll to position [0, 0]
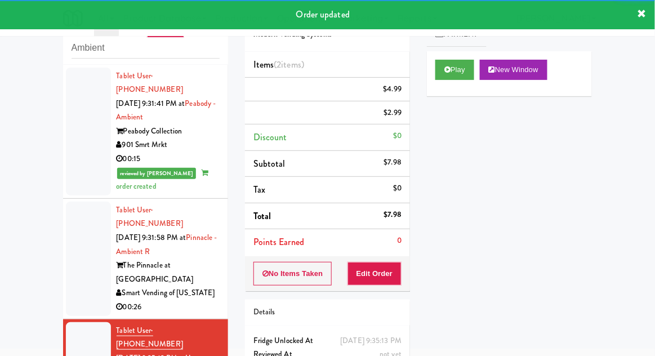
click at [68, 233] on div at bounding box center [88, 259] width 45 height 114
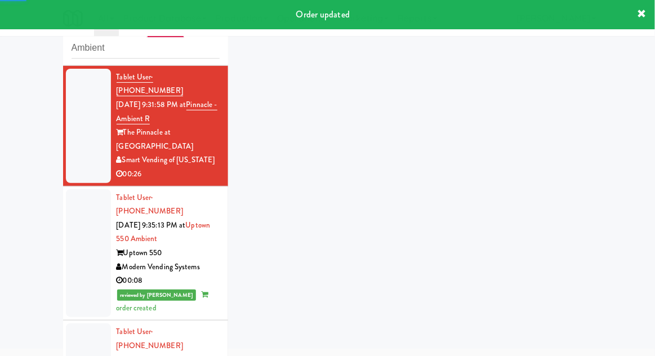
scroll to position [286, 0]
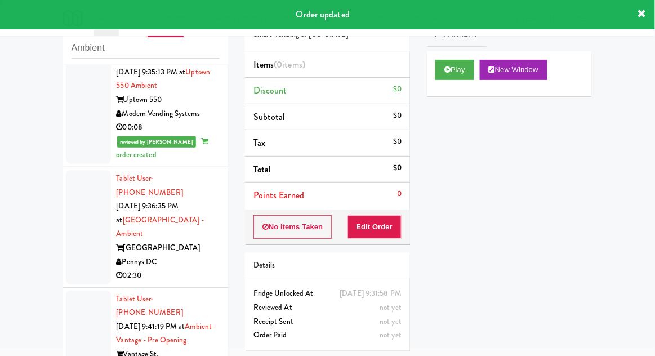
click at [69, 185] on div at bounding box center [88, 227] width 45 height 114
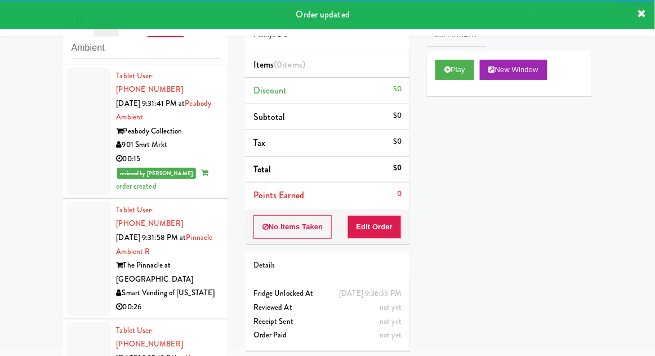
scroll to position [43, 0]
click at [77, 248] on div at bounding box center [88, 259] width 45 height 114
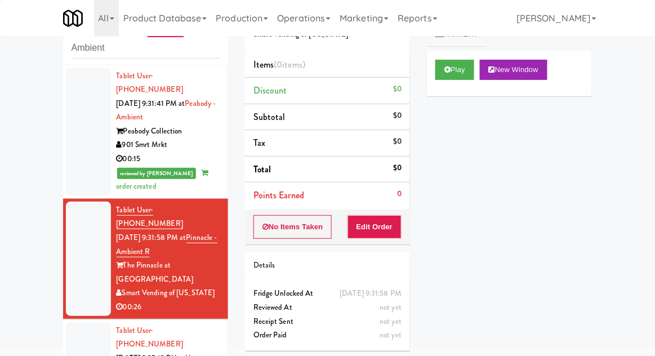
click at [444, 86] on div "Play New Window" at bounding box center [509, 73] width 165 height 45
click at [391, 224] on button "Edit Order" at bounding box center [375, 227] width 55 height 24
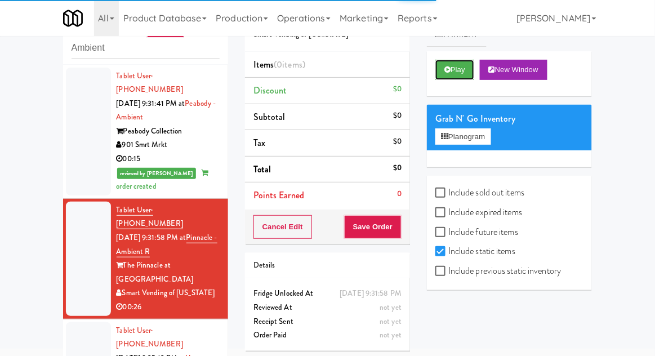
click at [449, 65] on button "Play" at bounding box center [454, 70] width 39 height 20
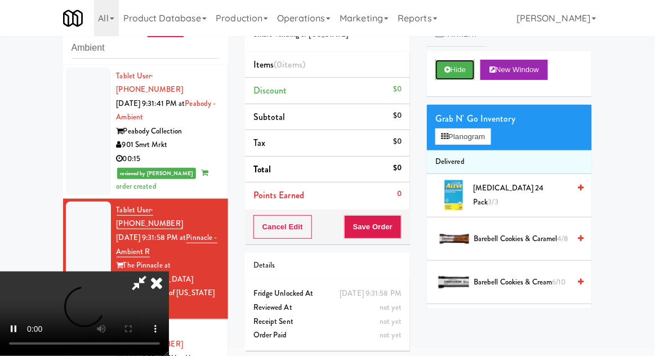
scroll to position [43, 0]
click at [483, 130] on button "Planogram" at bounding box center [462, 136] width 55 height 17
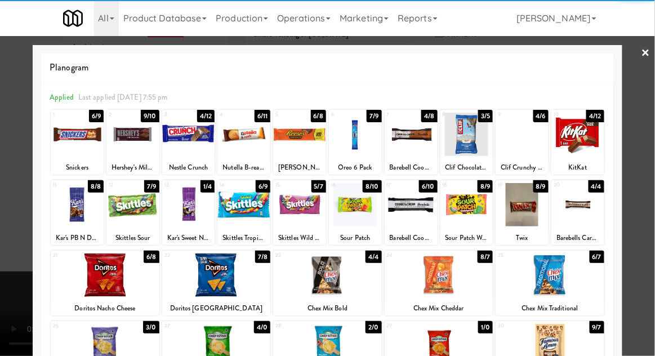
click at [224, 275] on div at bounding box center [216, 274] width 109 height 43
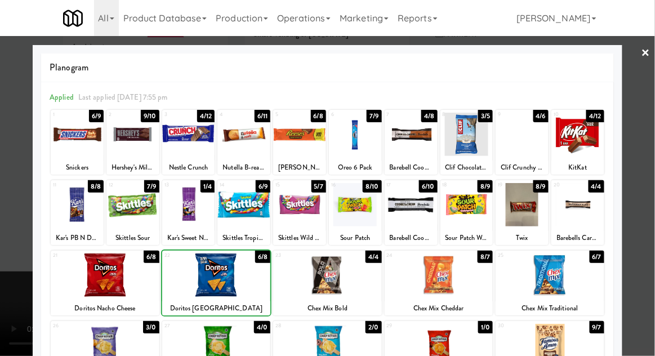
click at [113, 264] on div at bounding box center [105, 274] width 109 height 43
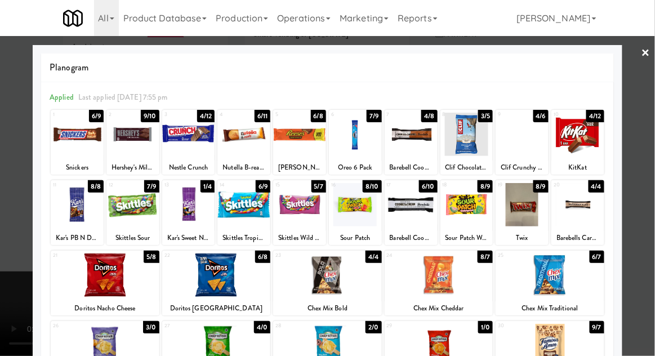
click at [650, 123] on div at bounding box center [327, 178] width 655 height 356
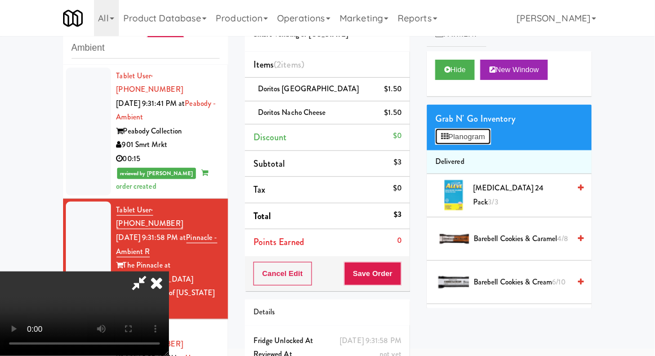
click at [491, 129] on button "Planogram" at bounding box center [462, 136] width 55 height 17
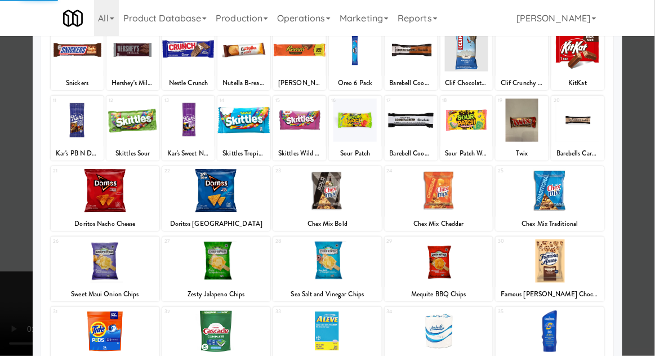
scroll to position [80, 0]
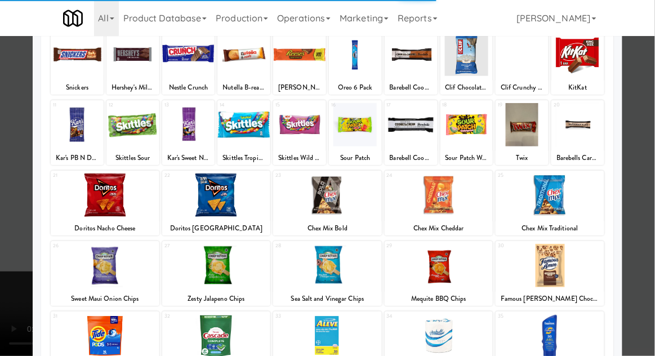
click at [560, 269] on div at bounding box center [550, 265] width 109 height 43
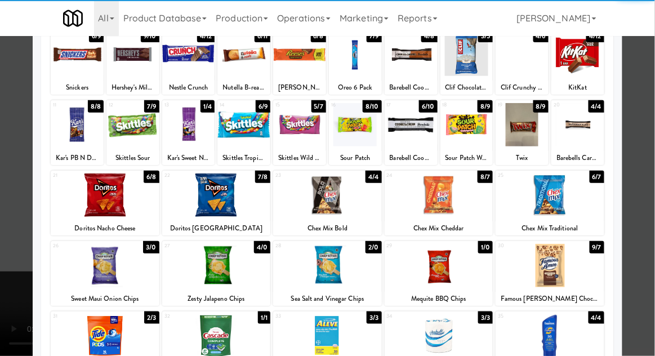
click at [568, 267] on div at bounding box center [550, 265] width 109 height 43
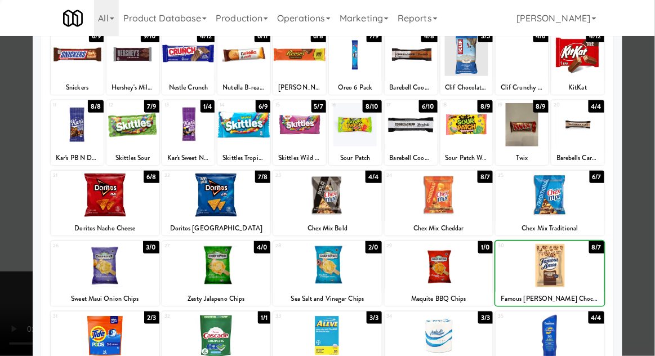
click at [649, 141] on div at bounding box center [327, 178] width 655 height 356
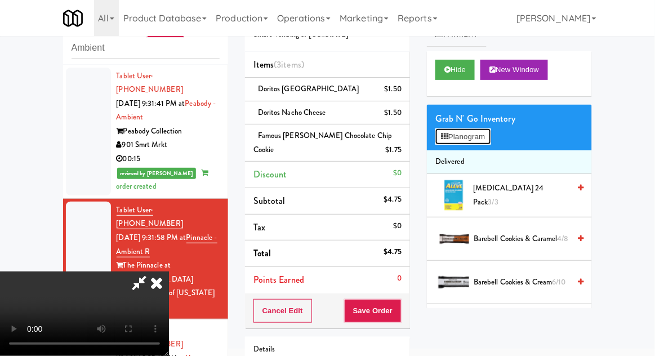
click at [486, 133] on button "Planogram" at bounding box center [462, 136] width 55 height 17
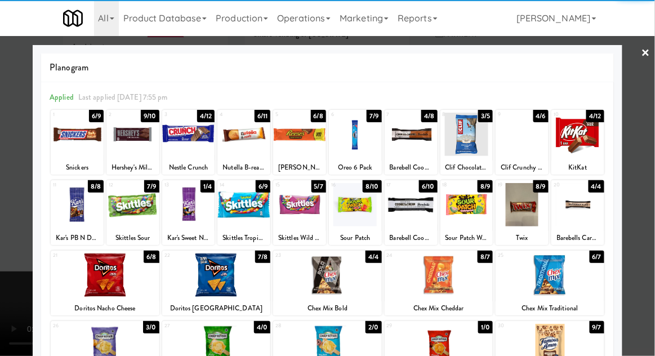
click at [526, 212] on div at bounding box center [522, 204] width 53 height 43
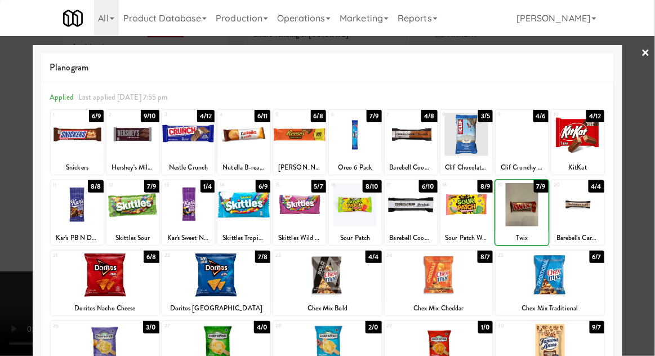
click at [649, 131] on div at bounding box center [327, 178] width 655 height 356
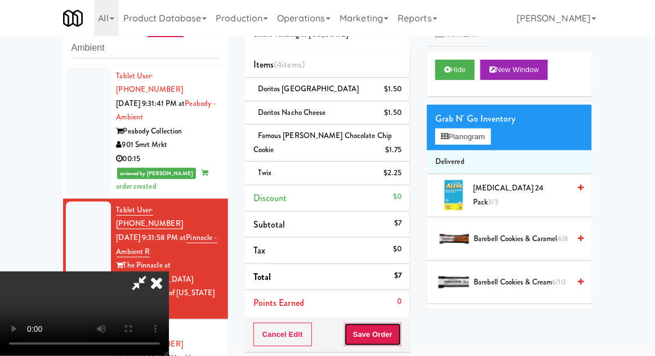
click at [401, 335] on button "Save Order" at bounding box center [372, 335] width 57 height 24
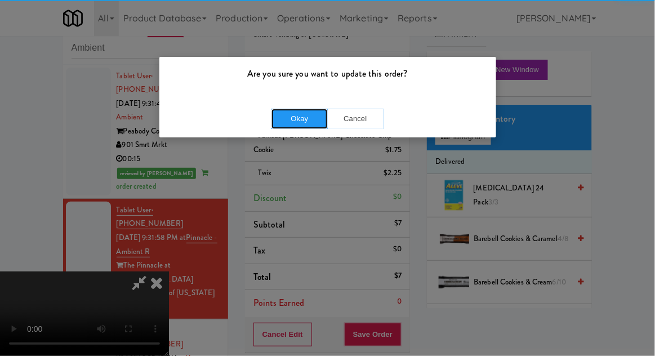
click at [290, 120] on button "Okay" at bounding box center [300, 119] width 56 height 20
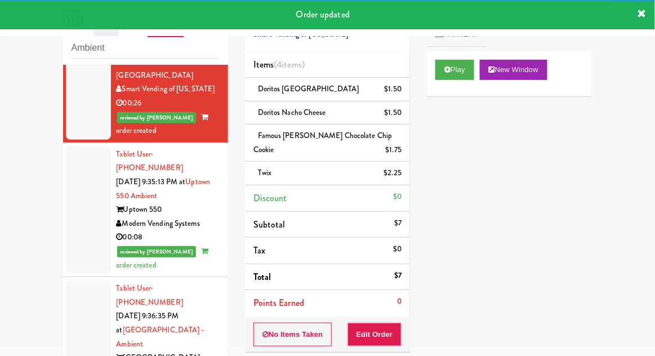
scroll to position [314, 0]
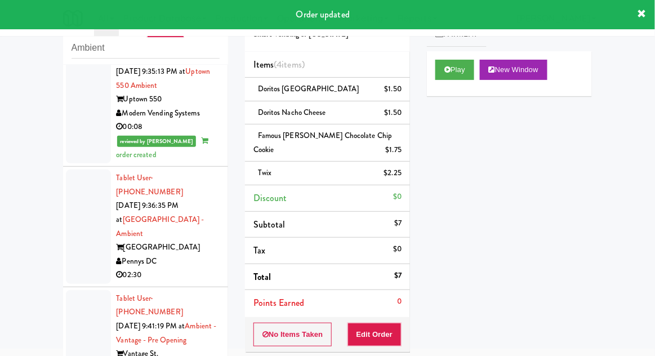
click at [70, 290] on div at bounding box center [88, 347] width 45 height 114
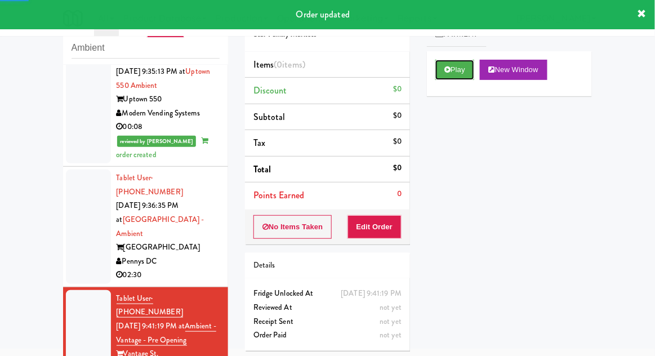
click at [456, 63] on button "Play" at bounding box center [454, 70] width 39 height 20
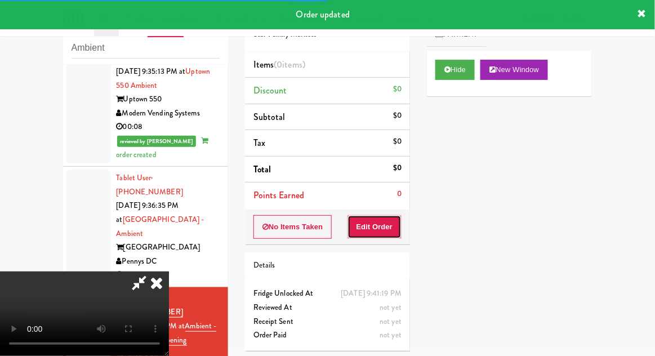
click at [399, 223] on button "Edit Order" at bounding box center [375, 227] width 55 height 24
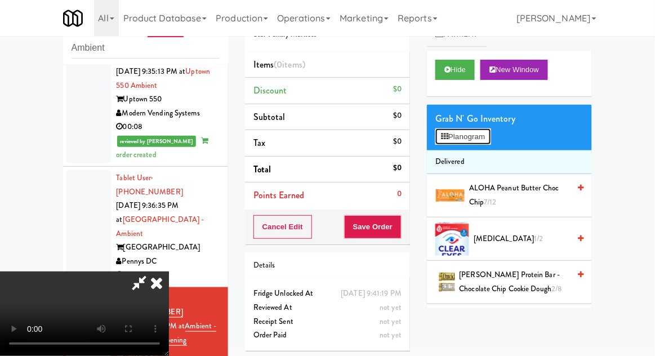
click at [491, 131] on button "Planogram" at bounding box center [462, 136] width 55 height 17
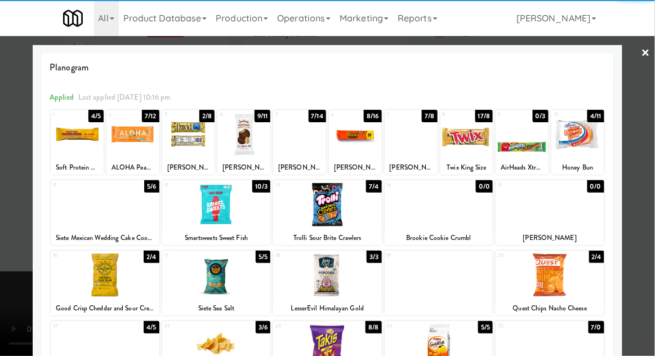
click at [590, 136] on div at bounding box center [577, 134] width 53 height 43
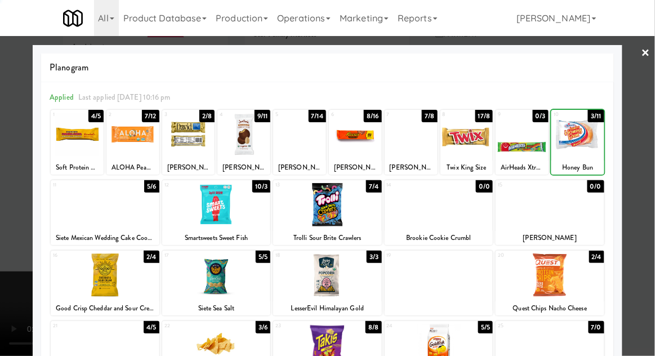
click at [645, 122] on div at bounding box center [327, 178] width 655 height 356
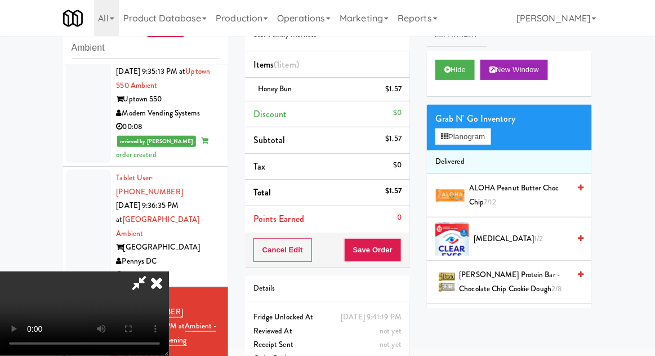
scroll to position [41, 0]
click at [496, 122] on div "Grab N' Go Inventory" at bounding box center [509, 118] width 148 height 17
click at [488, 130] on button "Planogram" at bounding box center [462, 136] width 55 height 17
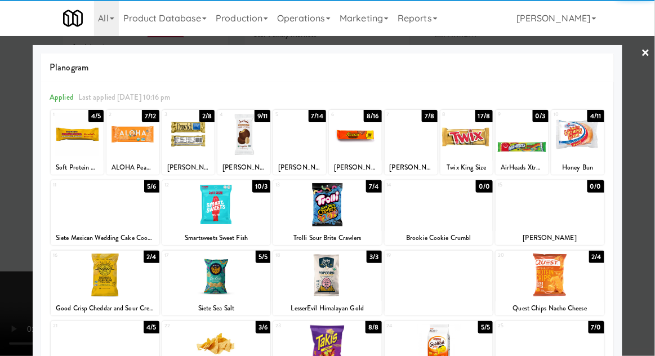
click at [245, 144] on div at bounding box center [243, 134] width 53 height 43
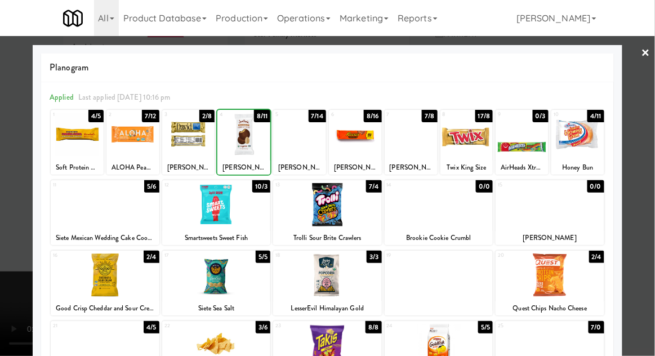
click at [651, 115] on div at bounding box center [327, 178] width 655 height 356
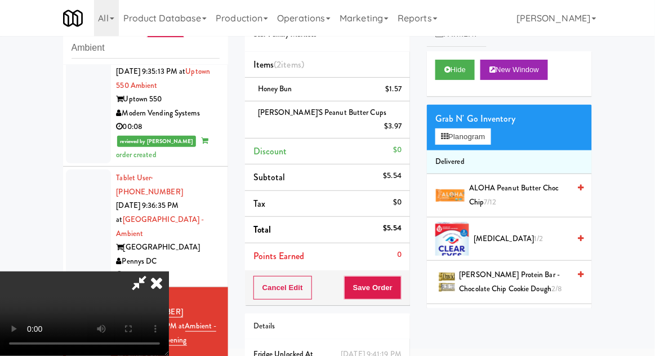
scroll to position [51, 0]
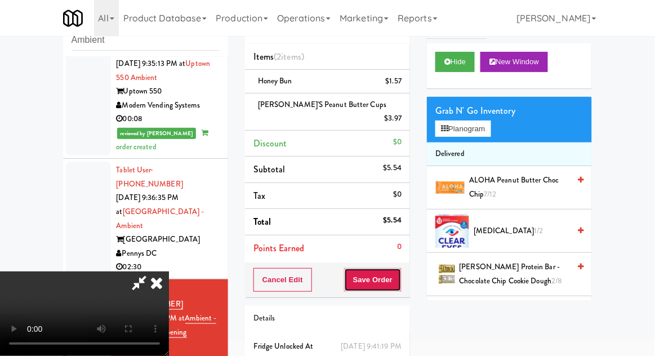
click at [400, 268] on button "Save Order" at bounding box center [372, 280] width 57 height 24
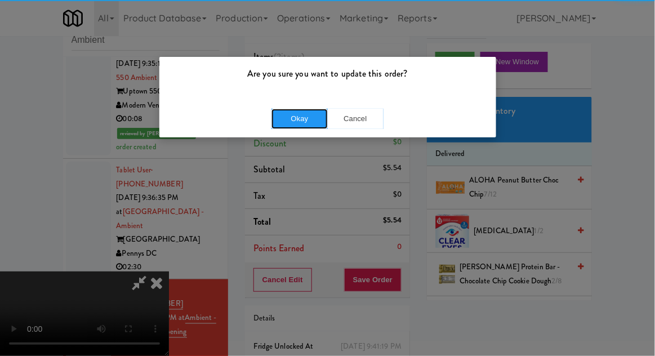
click at [300, 109] on button "Okay" at bounding box center [300, 119] width 56 height 20
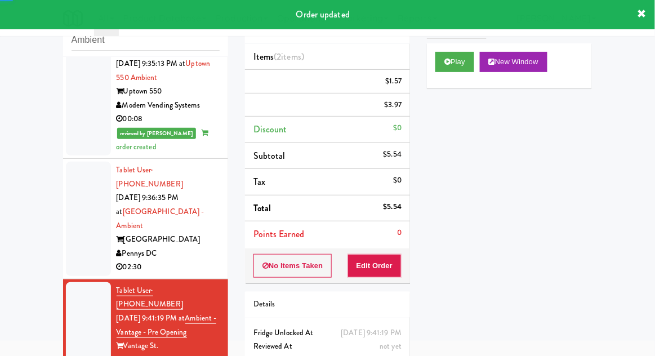
scroll to position [0, 0]
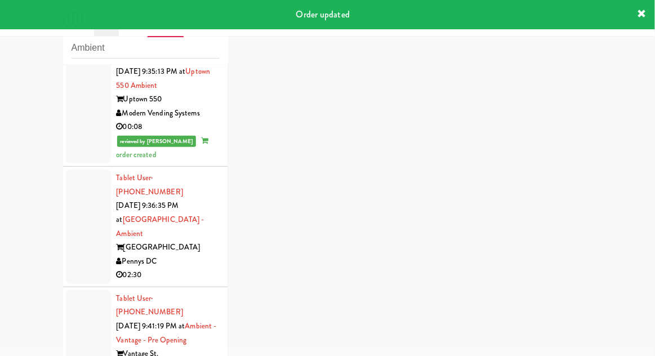
scroll to position [342, 0]
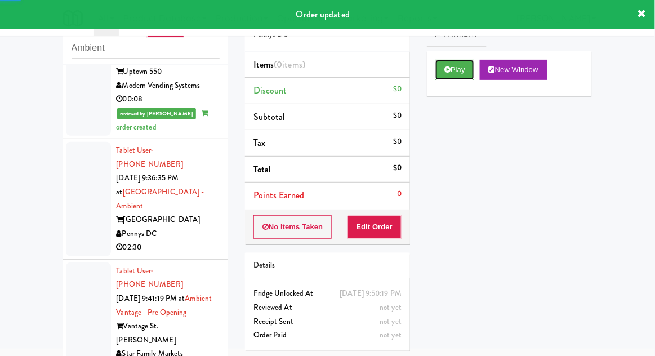
click at [453, 75] on button "Play" at bounding box center [454, 70] width 39 height 20
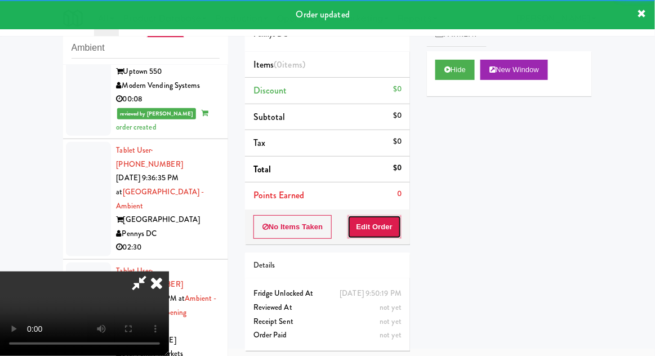
click at [386, 222] on button "Edit Order" at bounding box center [375, 227] width 55 height 24
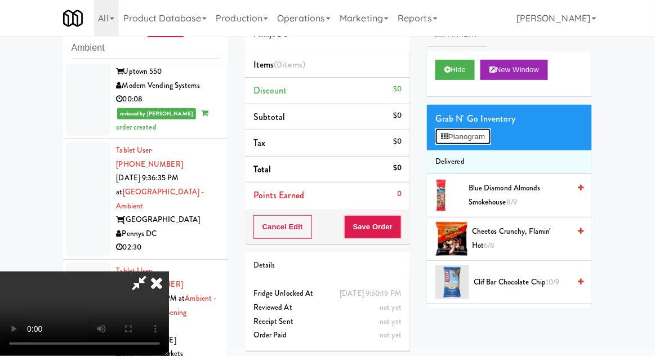
click at [491, 131] on button "Planogram" at bounding box center [462, 136] width 55 height 17
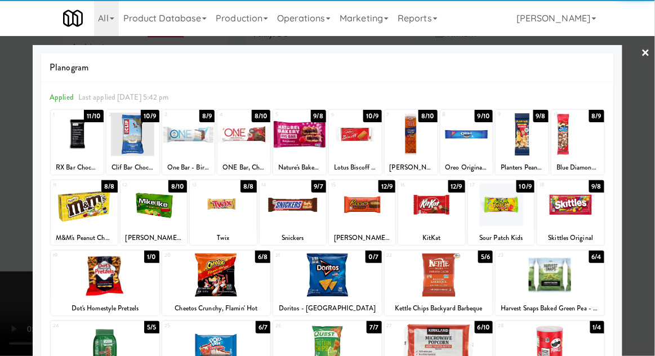
click at [299, 207] on div at bounding box center [293, 204] width 66 height 43
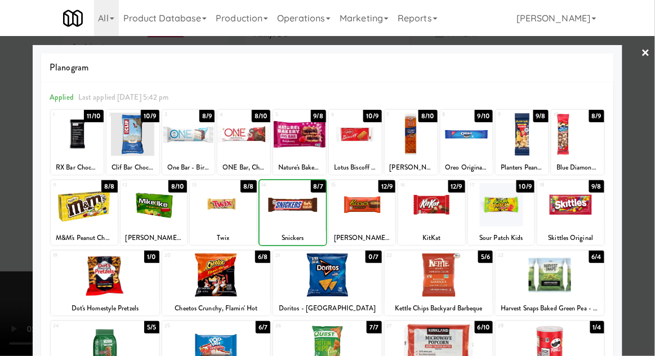
click at [652, 128] on div at bounding box center [327, 178] width 655 height 356
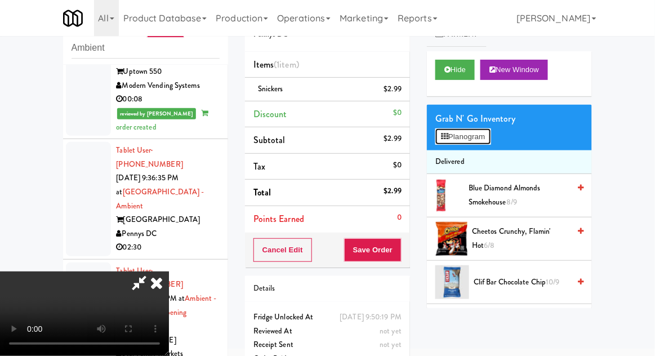
click at [491, 136] on button "Planogram" at bounding box center [462, 136] width 55 height 17
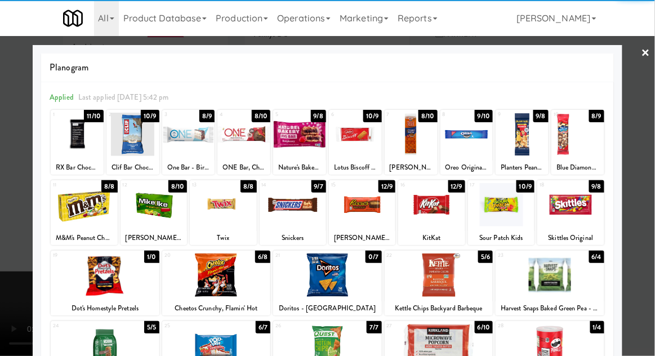
click at [224, 208] on div at bounding box center [223, 204] width 66 height 43
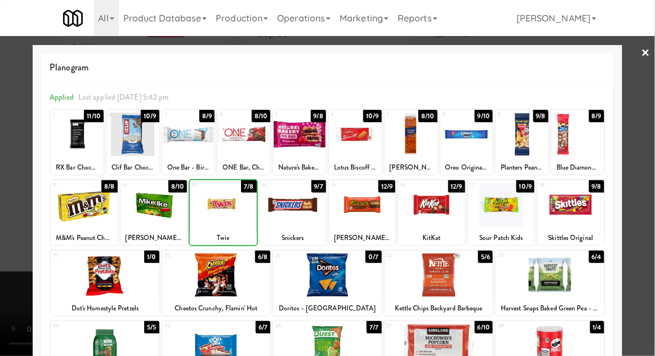
click at [646, 136] on div at bounding box center [327, 178] width 655 height 356
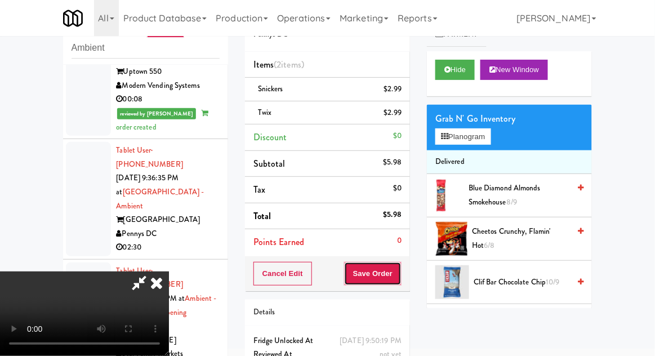
click at [401, 268] on button "Save Order" at bounding box center [372, 274] width 57 height 24
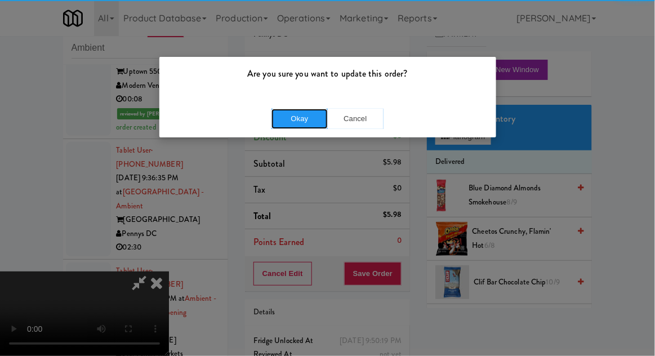
click at [297, 110] on button "Okay" at bounding box center [300, 119] width 56 height 20
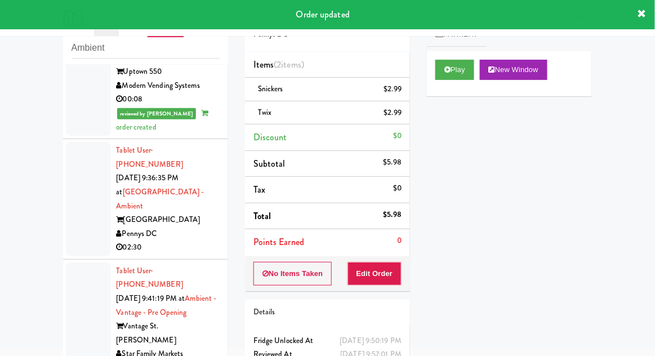
scroll to position [370, 0]
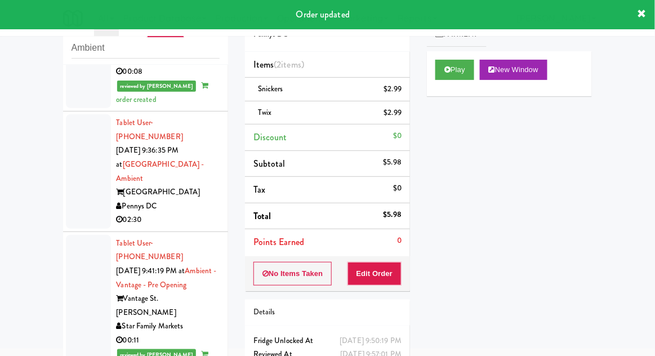
click at [69, 144] on li "Tablet User · (771) 241-6039 [DATE] 9:36:35 PM at [GEOGRAPHIC_DATA] - [GEOGRAPH…" at bounding box center [145, 172] width 165 height 121
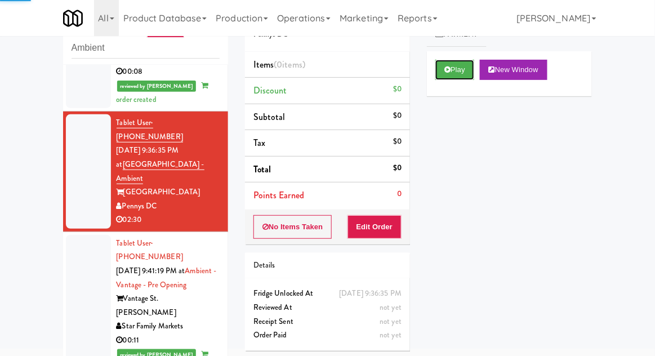
click at [439, 67] on button "Play" at bounding box center [454, 70] width 39 height 20
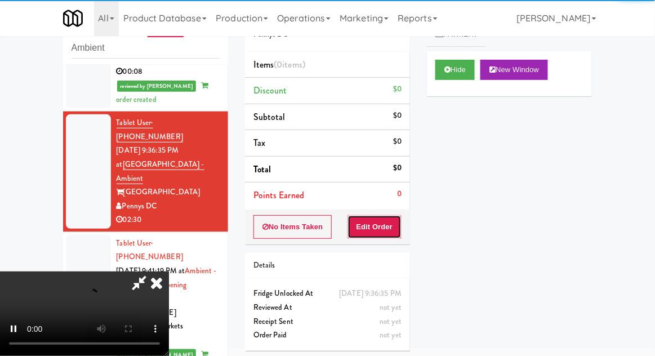
click at [390, 219] on button "Edit Order" at bounding box center [375, 227] width 55 height 24
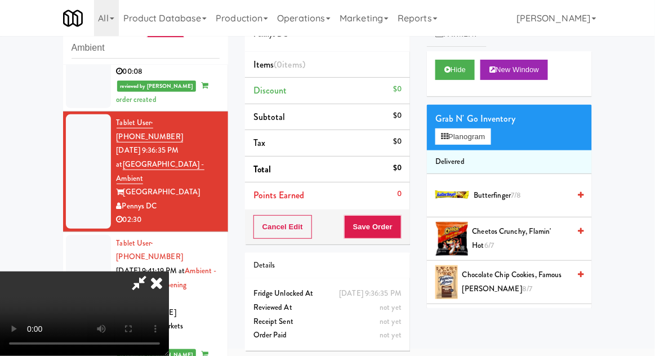
scroll to position [41, 0]
click at [491, 128] on button "Planogram" at bounding box center [462, 136] width 55 height 17
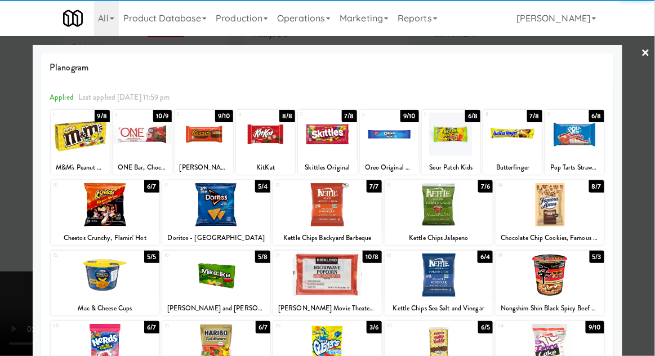
click at [101, 207] on div at bounding box center [105, 204] width 109 height 43
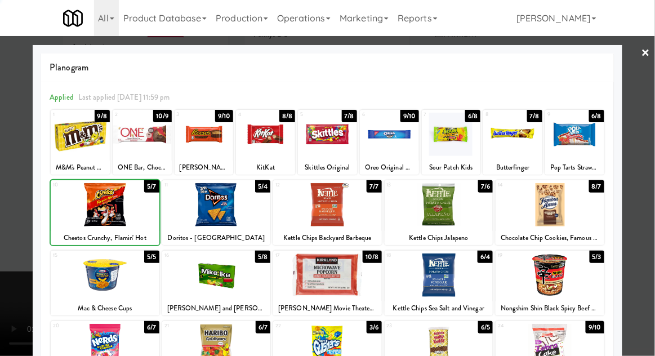
click at [98, 208] on div at bounding box center [105, 204] width 109 height 43
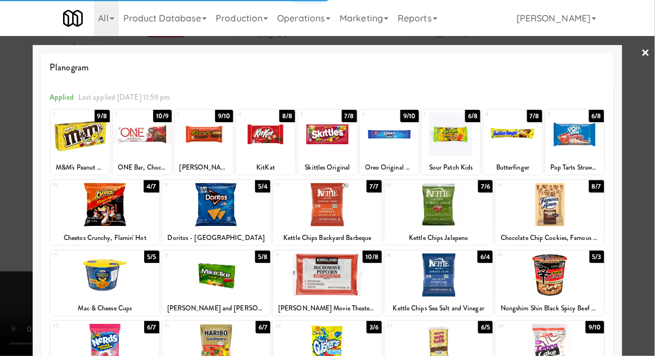
click at [652, 134] on div at bounding box center [327, 178] width 655 height 356
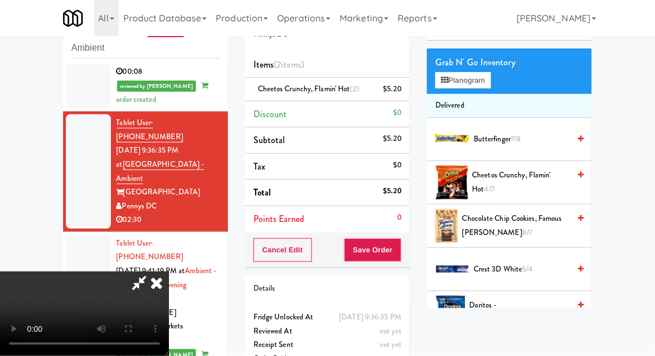
scroll to position [57, 0]
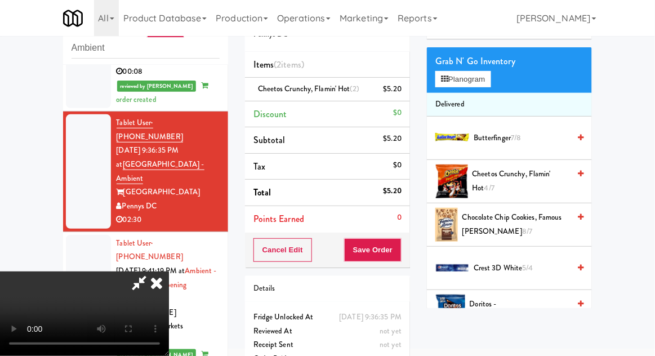
click at [531, 168] on span "Cheetos Crunchy, Flamin' Hot 4/7" at bounding box center [521, 181] width 97 height 28
click at [408, 90] on li "Cheetos Crunchy, Flamin' Hot (3) $7.80" at bounding box center [327, 90] width 165 height 24
click at [404, 92] on icon at bounding box center [403, 93] width 6 height 7
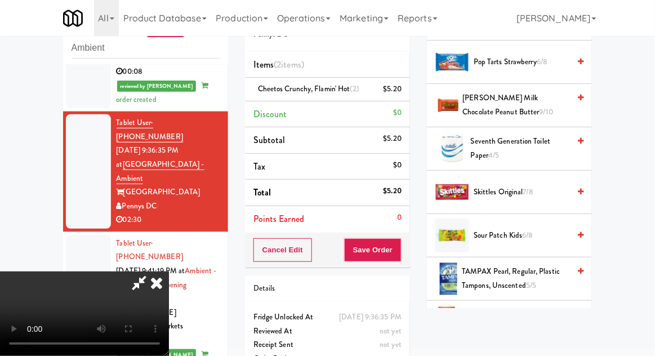
scroll to position [1097, 0]
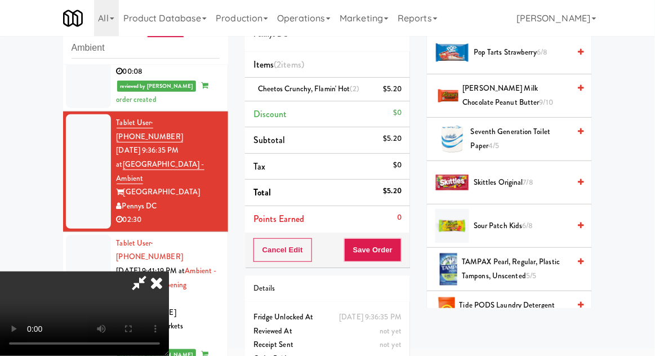
click at [518, 219] on span "Sour Patch Kids 6/8" at bounding box center [522, 226] width 96 height 14
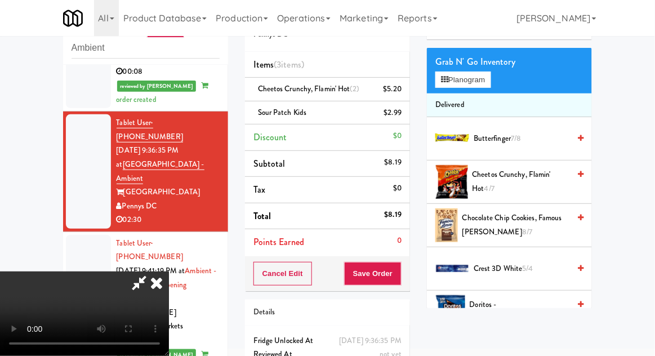
scroll to position [0, 0]
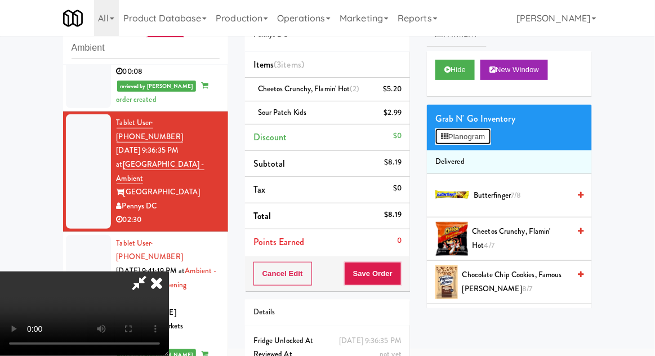
click at [486, 143] on button "Planogram" at bounding box center [462, 136] width 55 height 17
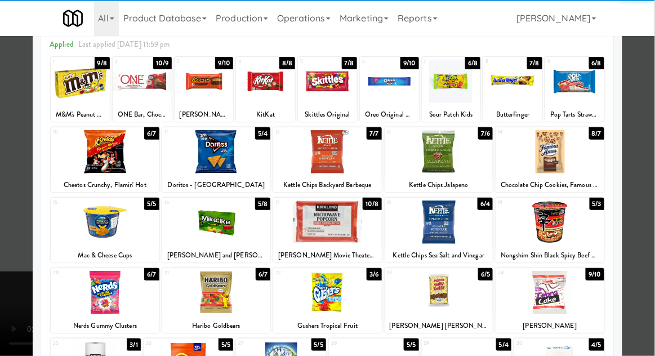
scroll to position [69, 0]
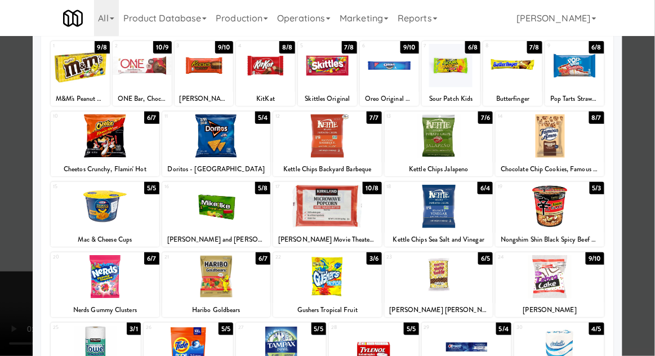
click at [580, 262] on div at bounding box center [550, 276] width 109 height 43
click at [644, 239] on div at bounding box center [327, 178] width 655 height 356
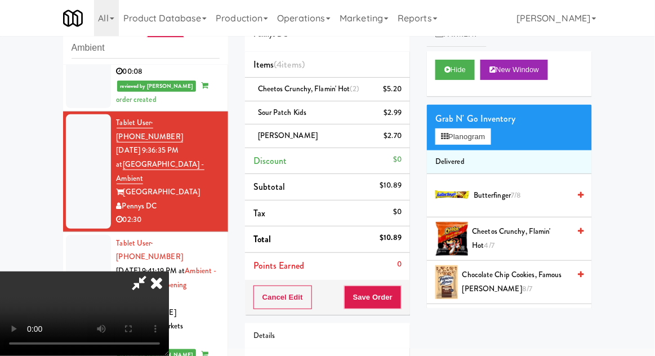
click at [416, 300] on div "Order # 1716569 Pennys DC Items (4 items ) Cheetos Crunchy, Flamin' Hot (2) $5.…" at bounding box center [328, 213] width 182 height 433
click at [399, 295] on button "Save Order" at bounding box center [372, 298] width 57 height 24
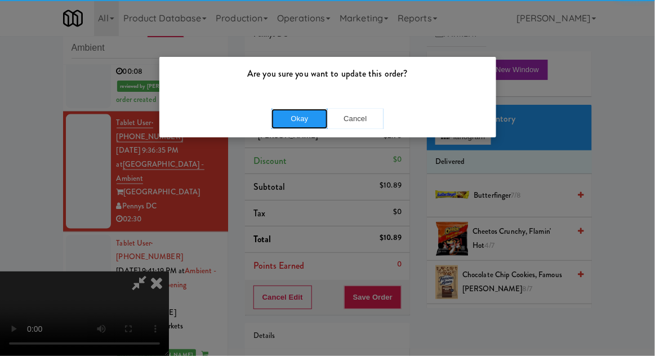
click at [289, 118] on button "Okay" at bounding box center [300, 119] width 56 height 20
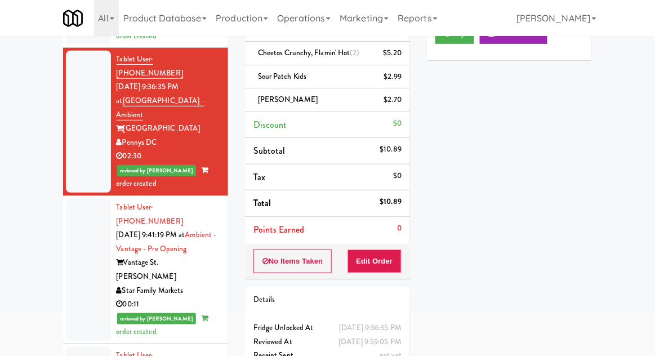
scroll to position [80, 0]
